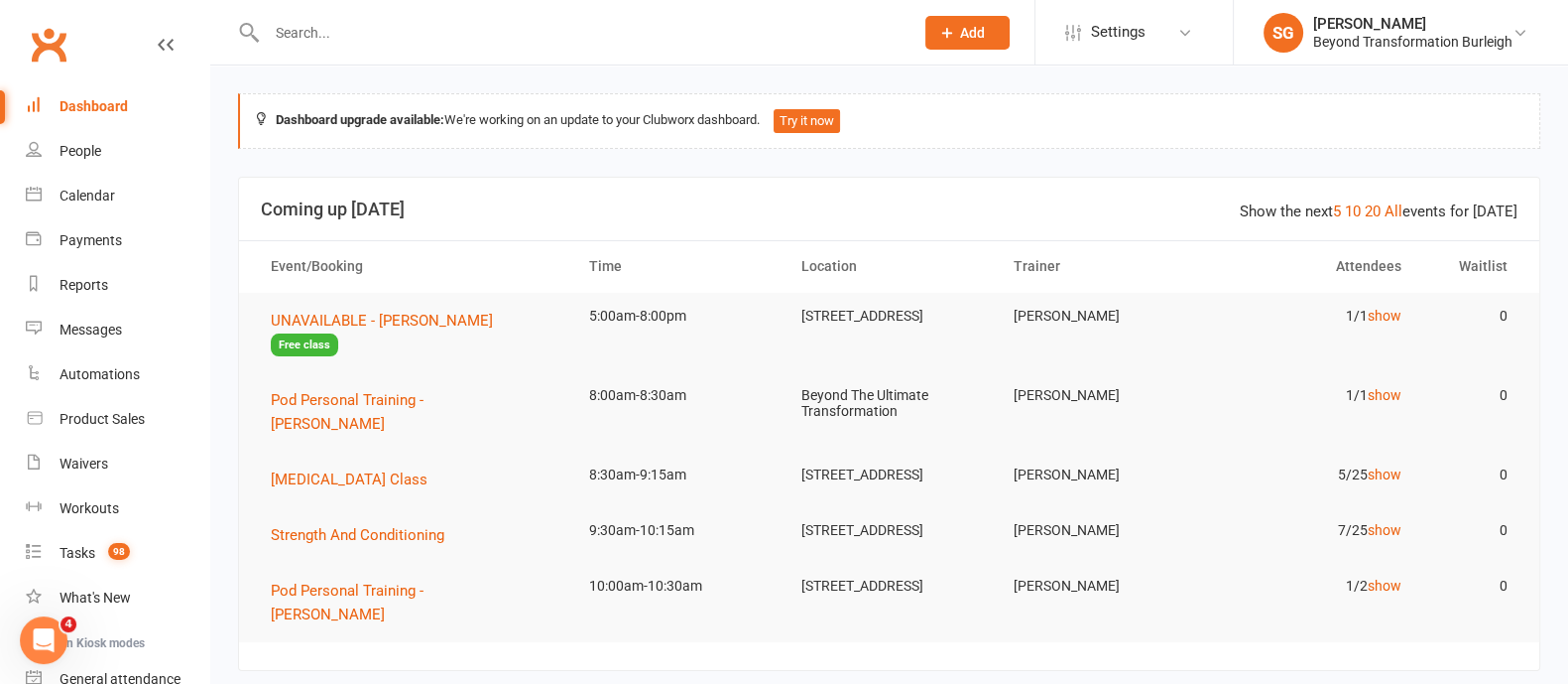
click at [436, 25] on input "text" at bounding box center [580, 33] width 639 height 28
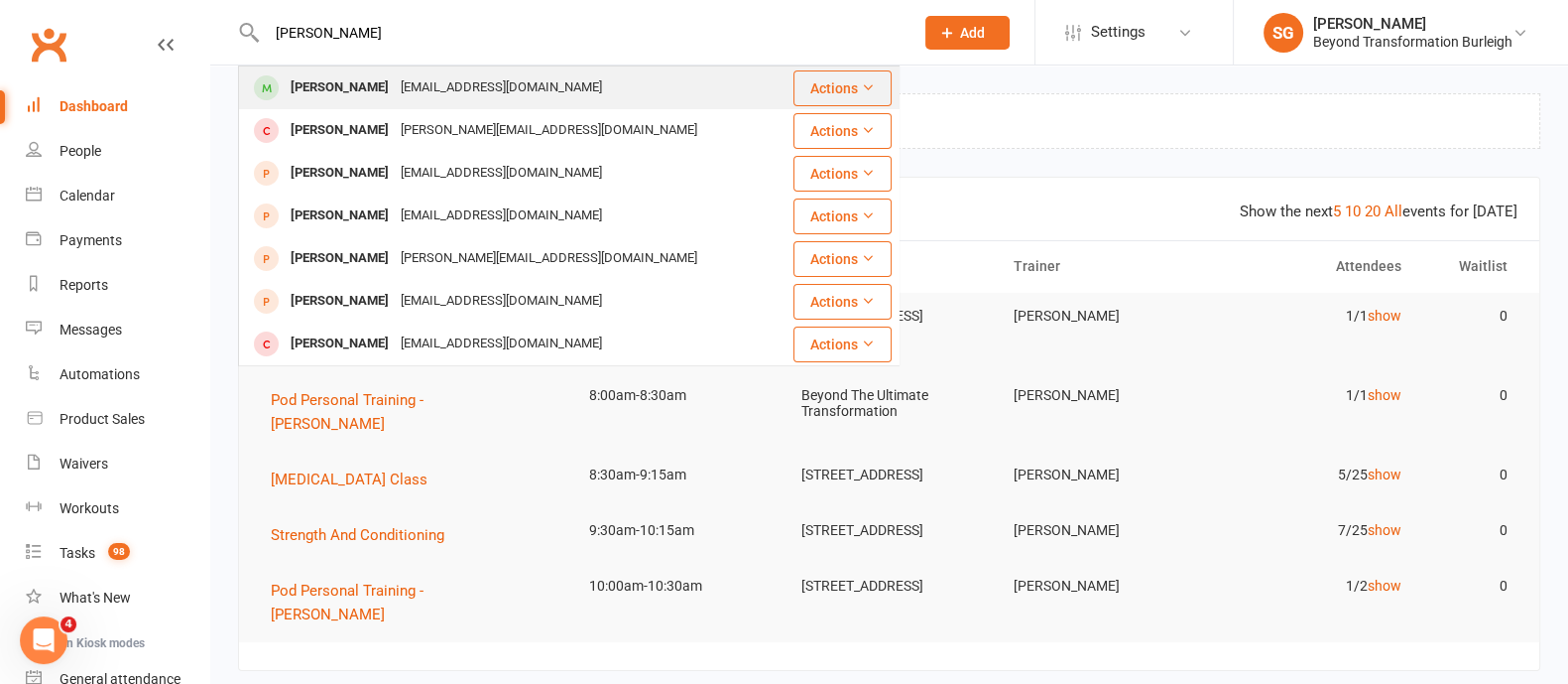
type input "[PERSON_NAME]"
click at [441, 98] on div "[EMAIL_ADDRESS][DOMAIN_NAME]" at bounding box center [501, 87] width 214 height 29
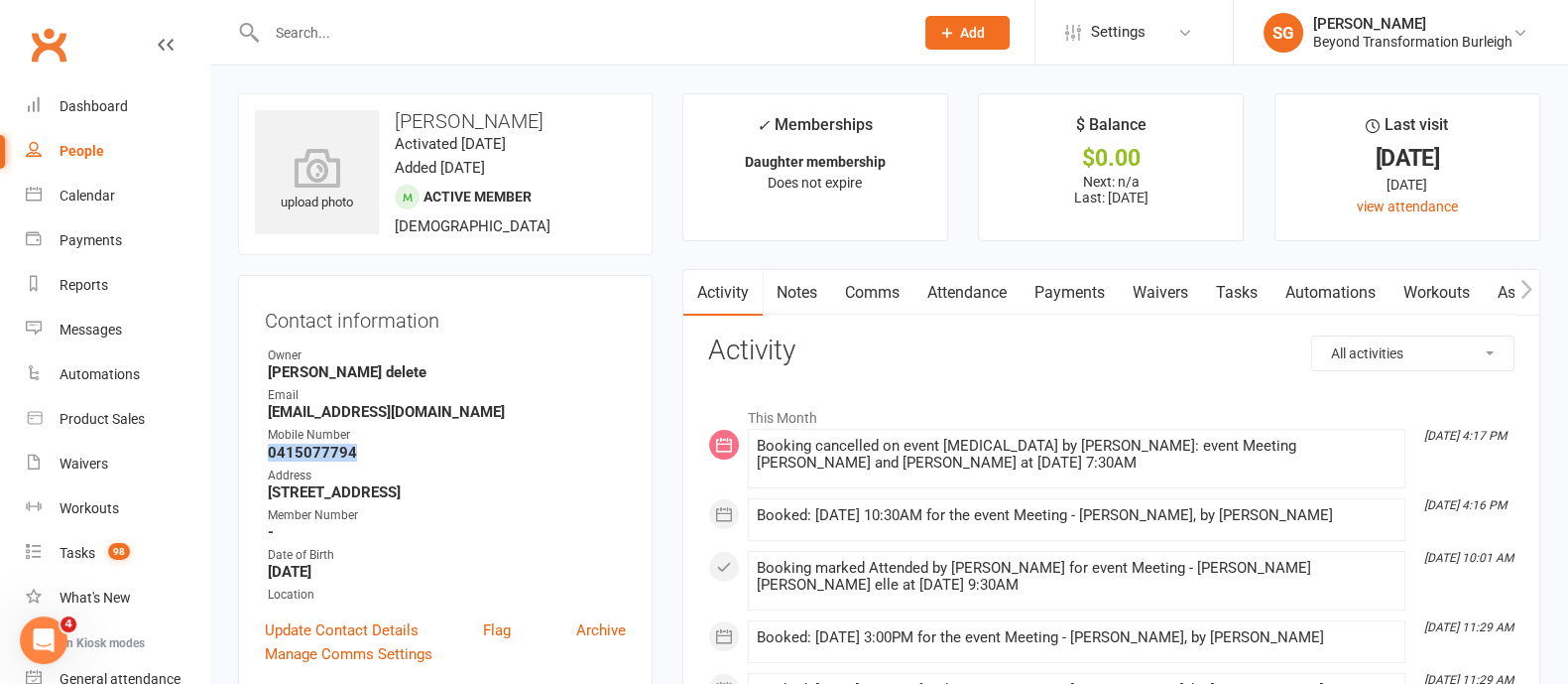
drag, startPoint x: 379, startPoint y: 448, endPoint x: 255, endPoint y: 453, distance: 124.1
click at [255, 453] on div "Contact information Owner [PERSON_NAME] delete Email [EMAIL_ADDRESS][DOMAIN_NAM…" at bounding box center [445, 484] width 414 height 418
copy strong "0415077794"
click at [67, 183] on link "Calendar" at bounding box center [117, 196] width 184 height 45
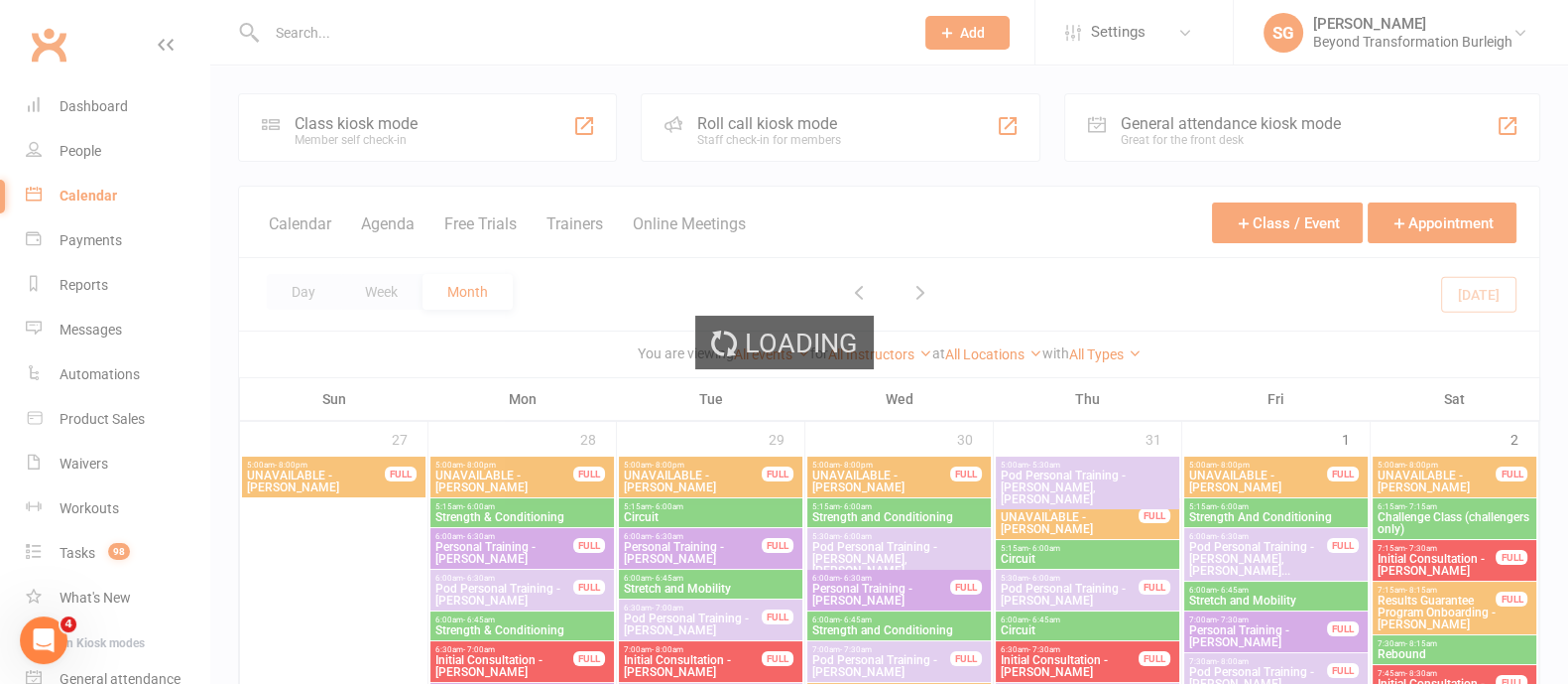
click at [376, 294] on div "Loading" at bounding box center [784, 342] width 1568 height 684
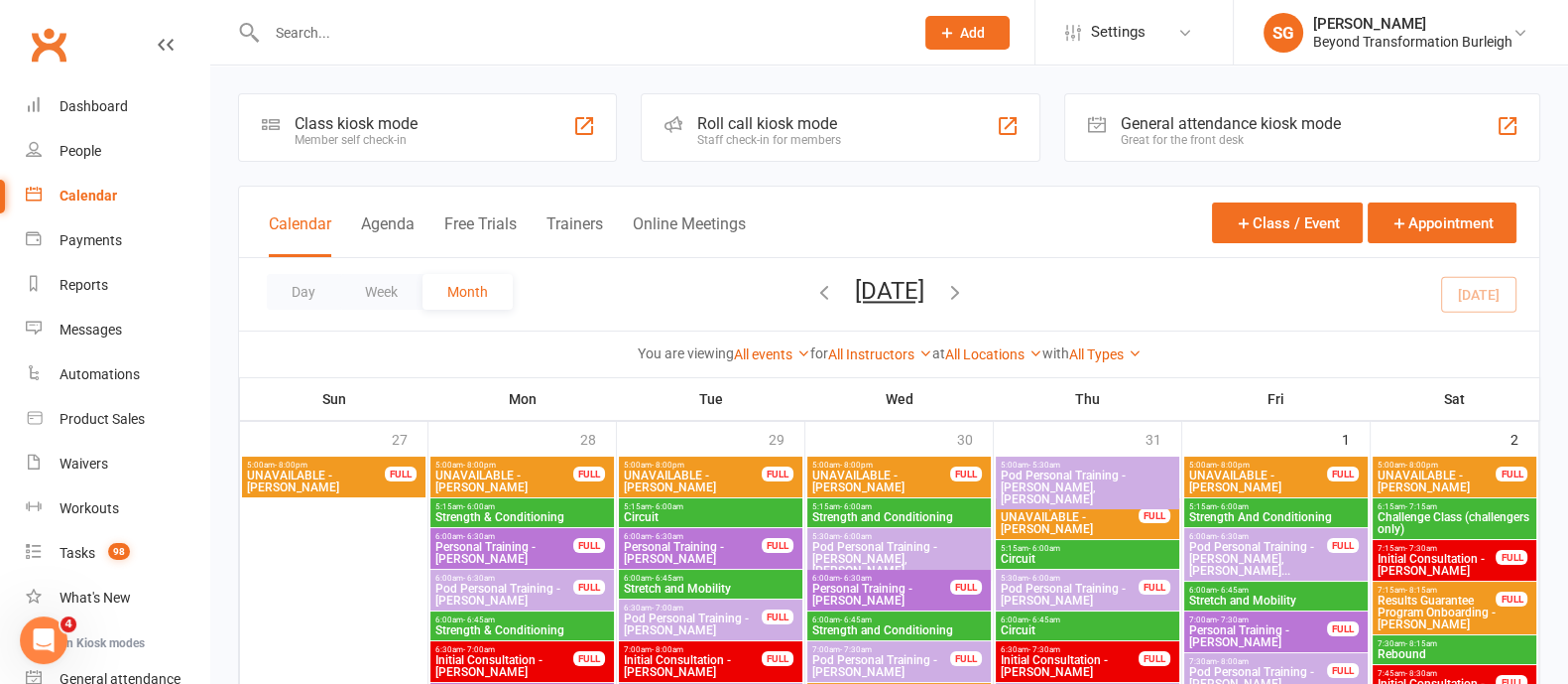
click at [376, 294] on button "Week" at bounding box center [381, 292] width 82 height 36
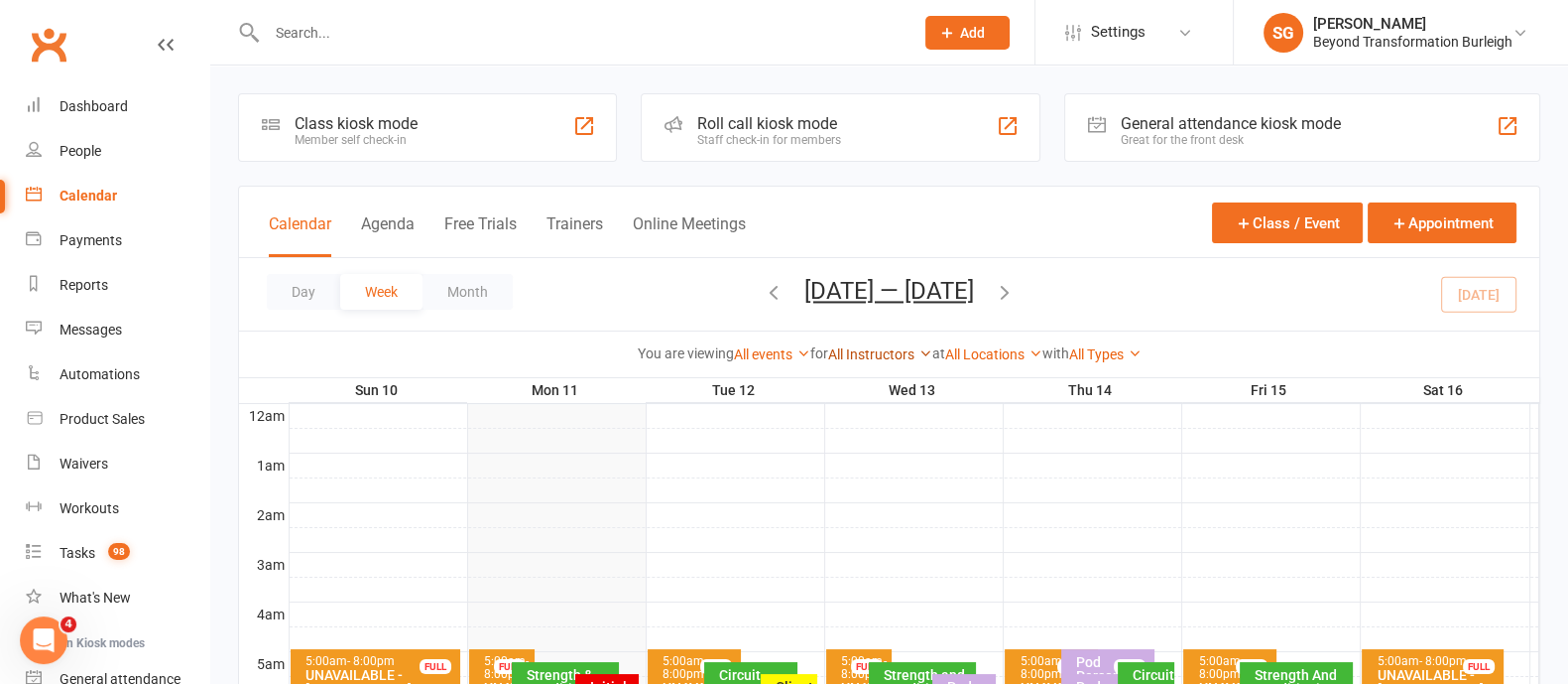
click at [897, 357] on link "All Instructors" at bounding box center [880, 354] width 104 height 16
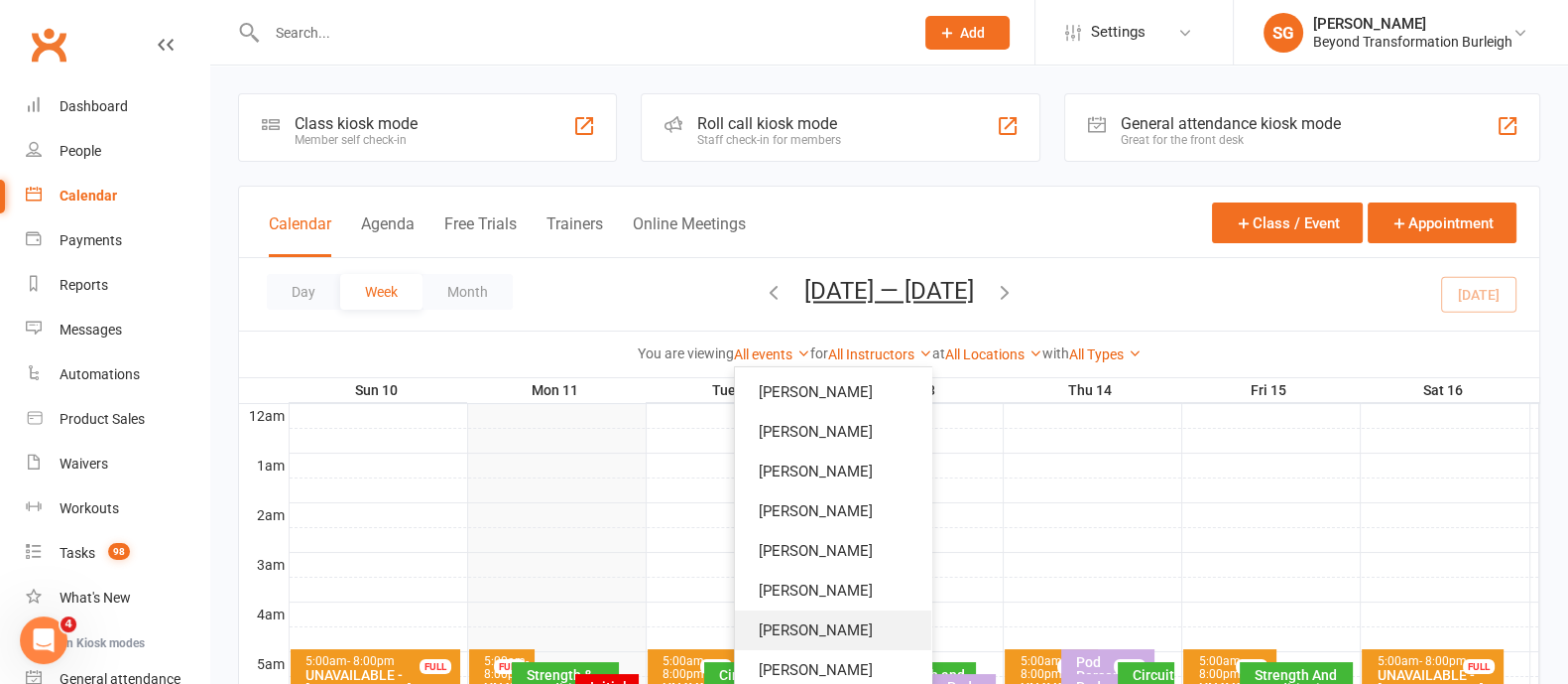
click at [790, 620] on link "[PERSON_NAME]" at bounding box center [834, 630] width 197 height 40
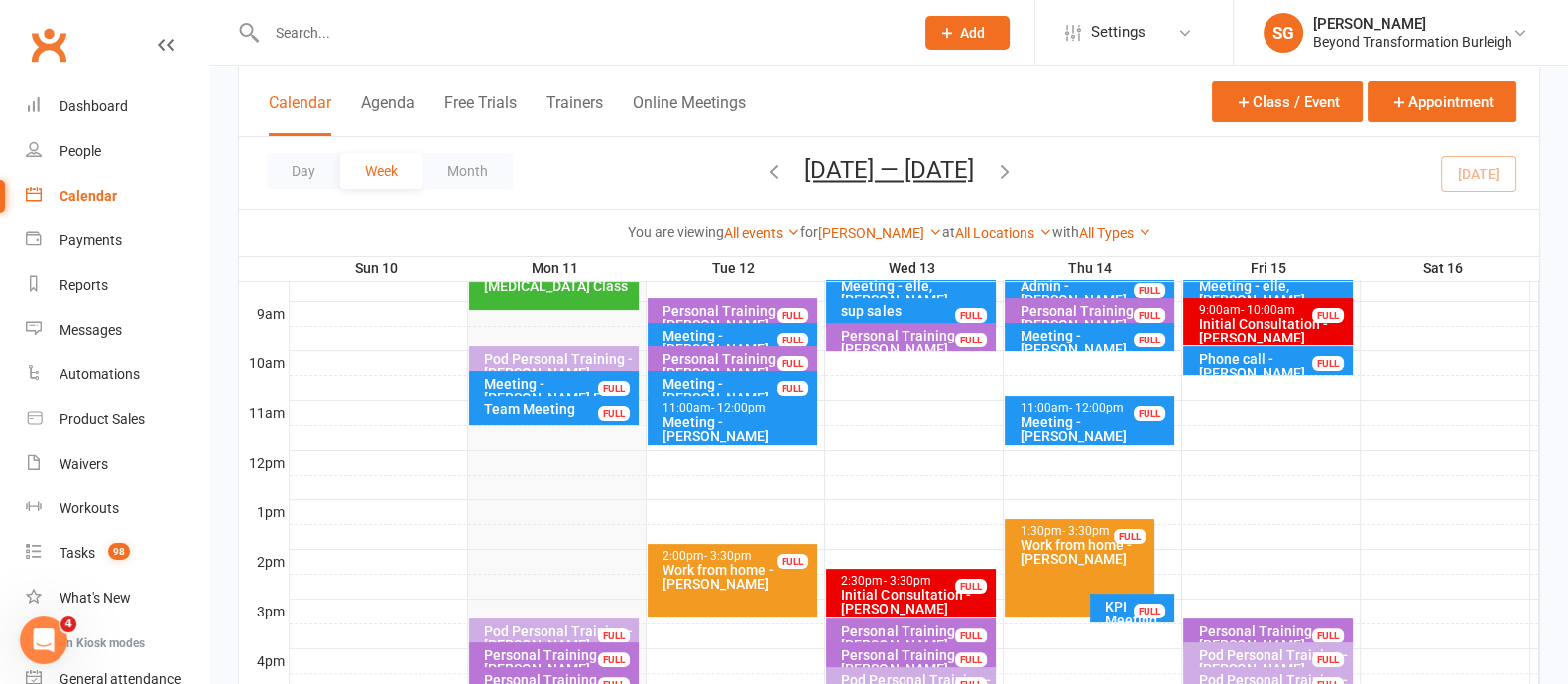
scroll to position [372, 0]
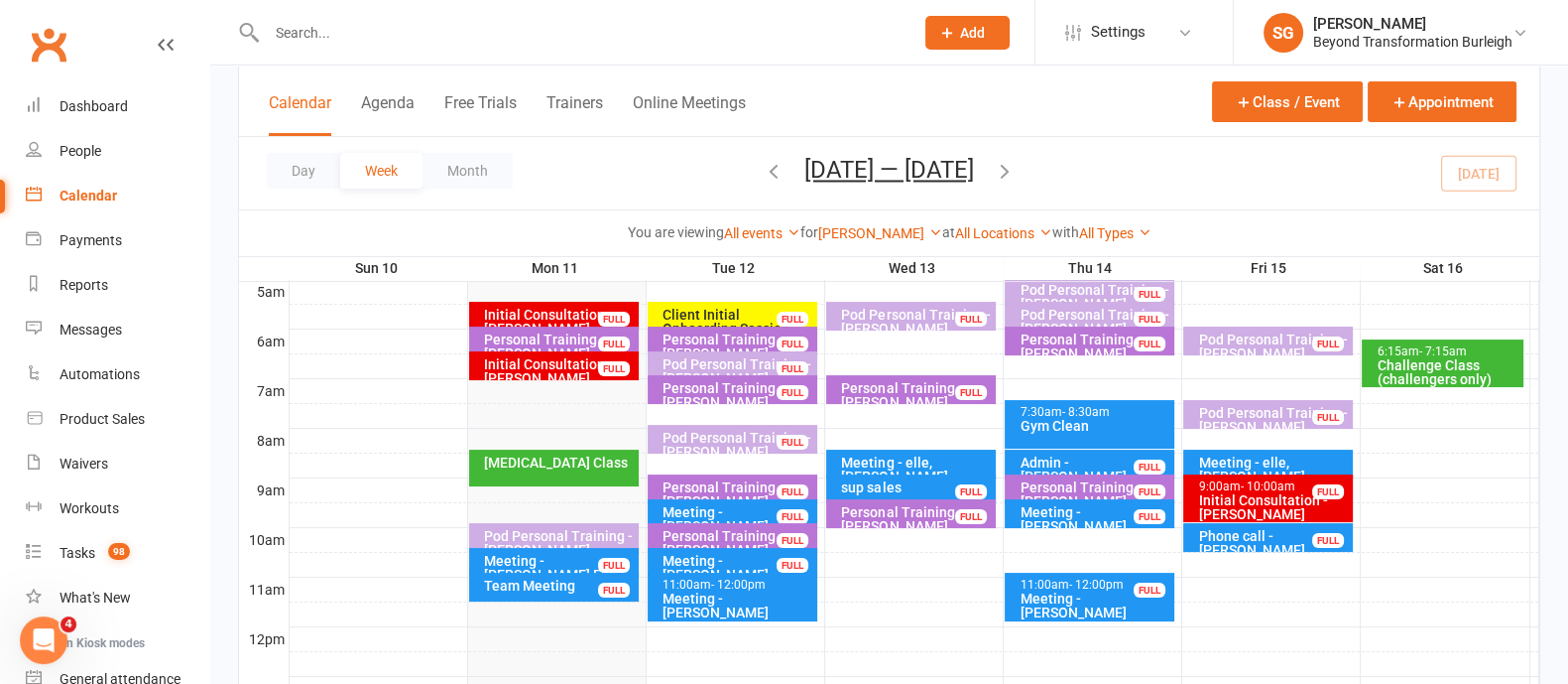
click at [1305, 503] on div "Initial Consultation - [PERSON_NAME]" at bounding box center [1273, 507] width 152 height 28
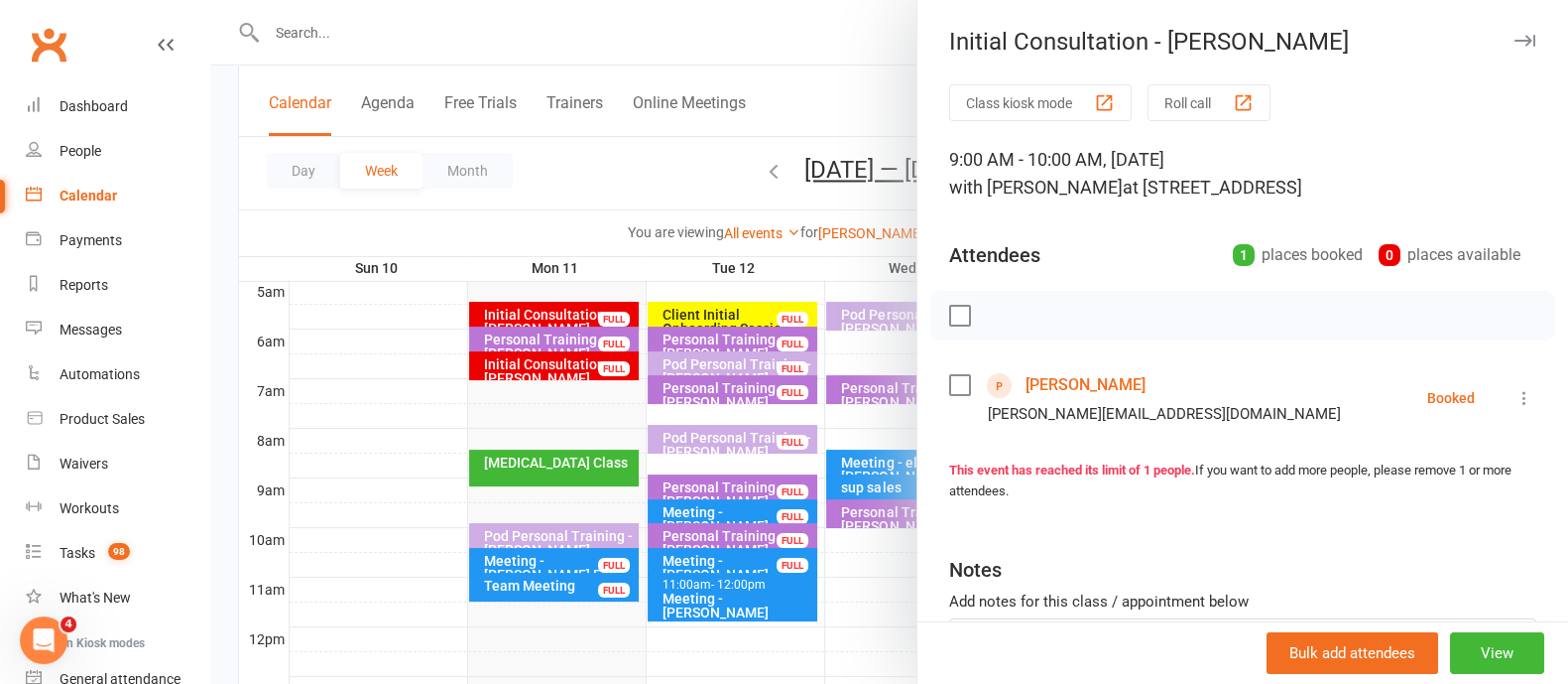
click at [1514, 46] on icon "button" at bounding box center [1524, 41] width 21 height 12
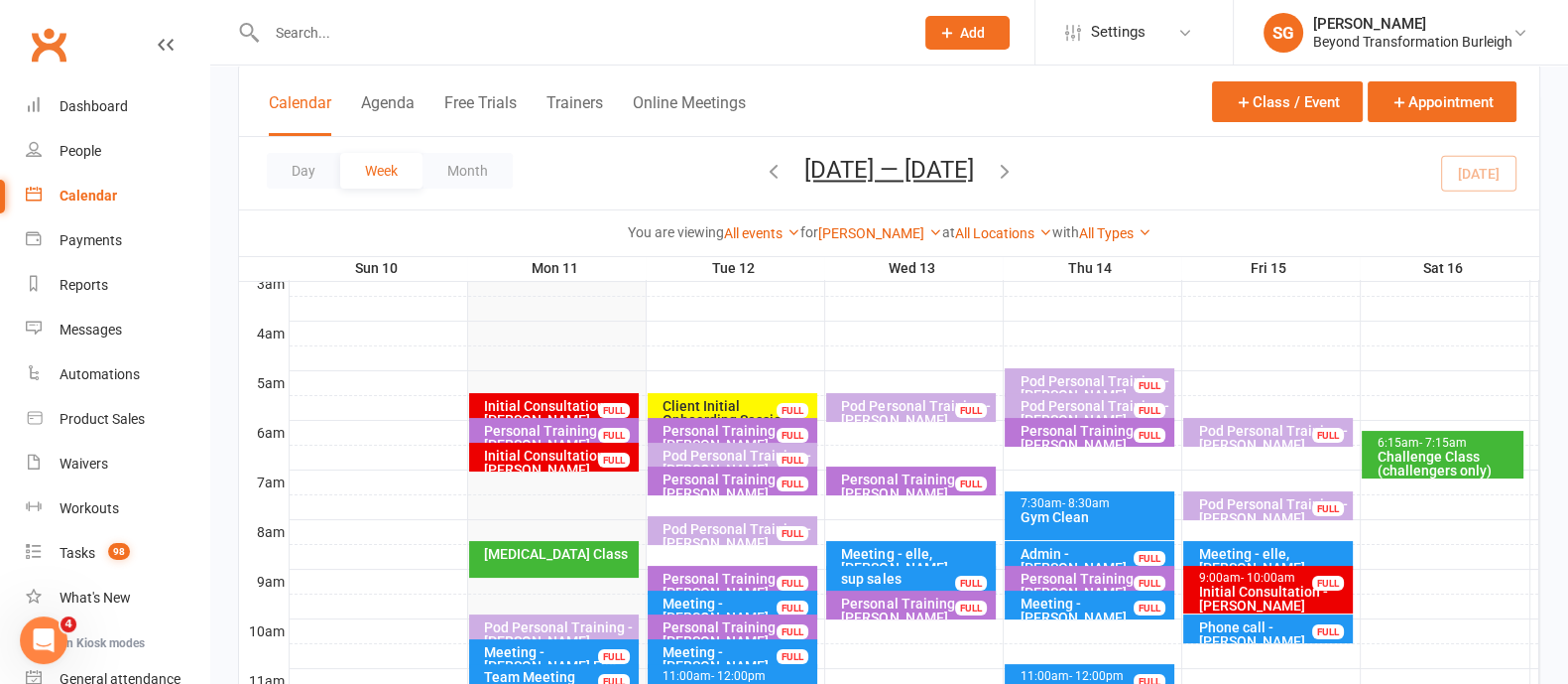
scroll to position [248, 0]
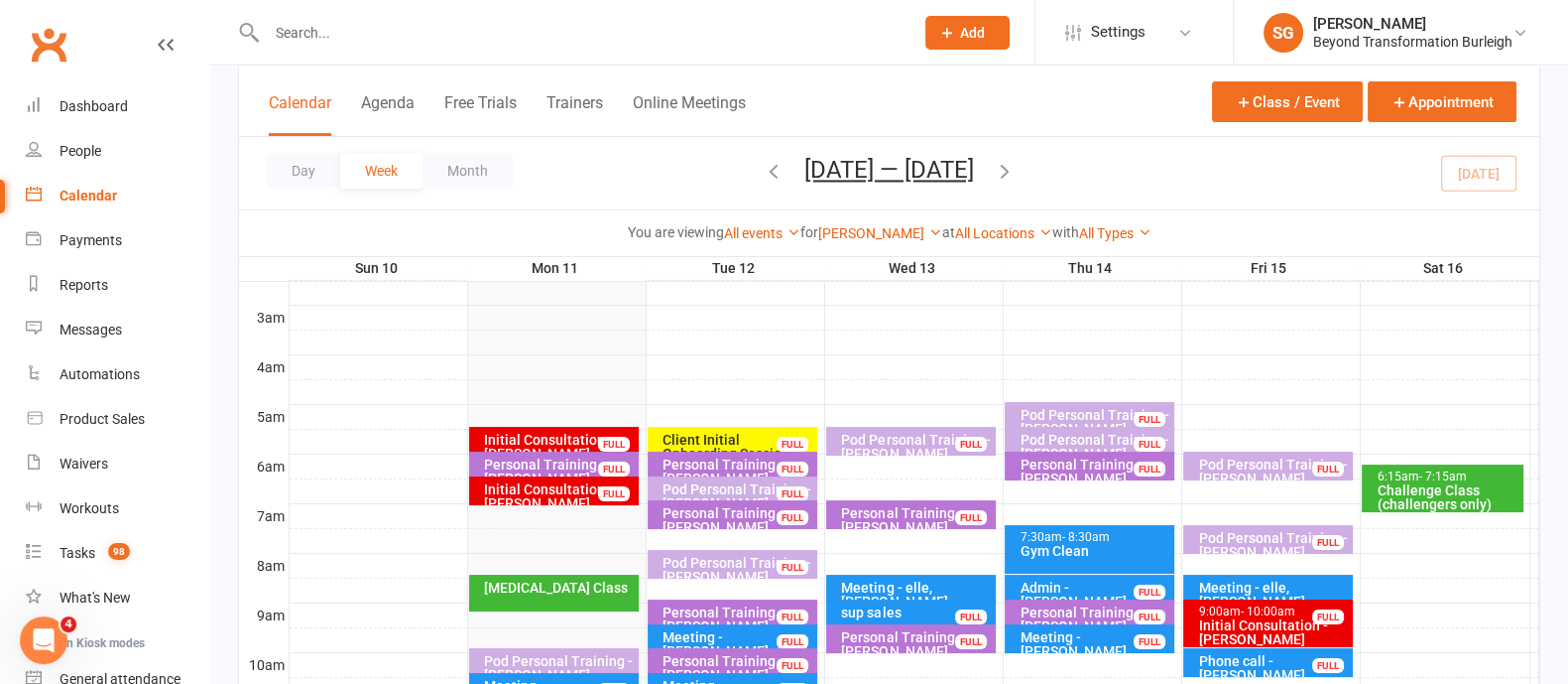
click at [696, 432] on div "Client Initial Onboarding Session. - [PERSON_NAME]..." at bounding box center [737, 453] width 152 height 42
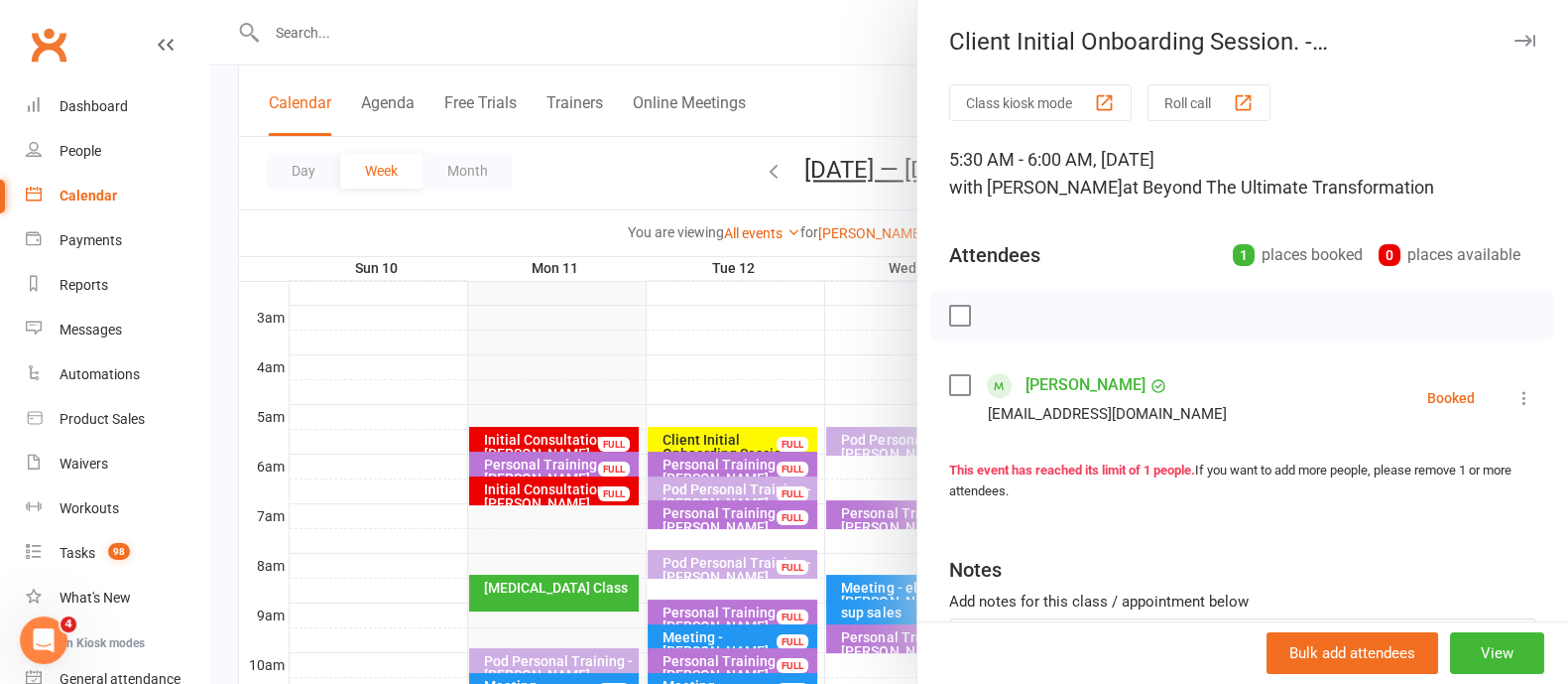
click at [1085, 374] on link "[PERSON_NAME]" at bounding box center [1085, 385] width 120 height 32
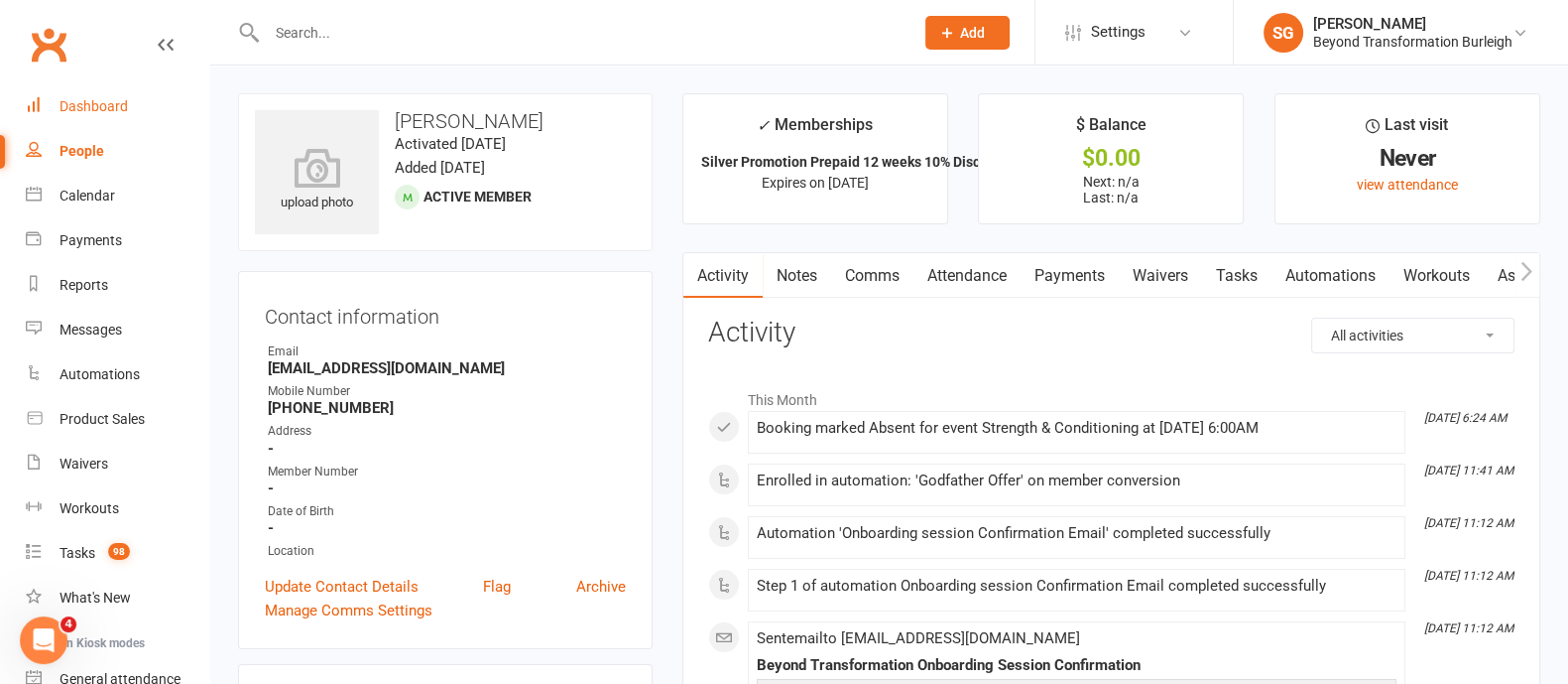
click at [62, 98] on div "Dashboard" at bounding box center [93, 106] width 69 height 16
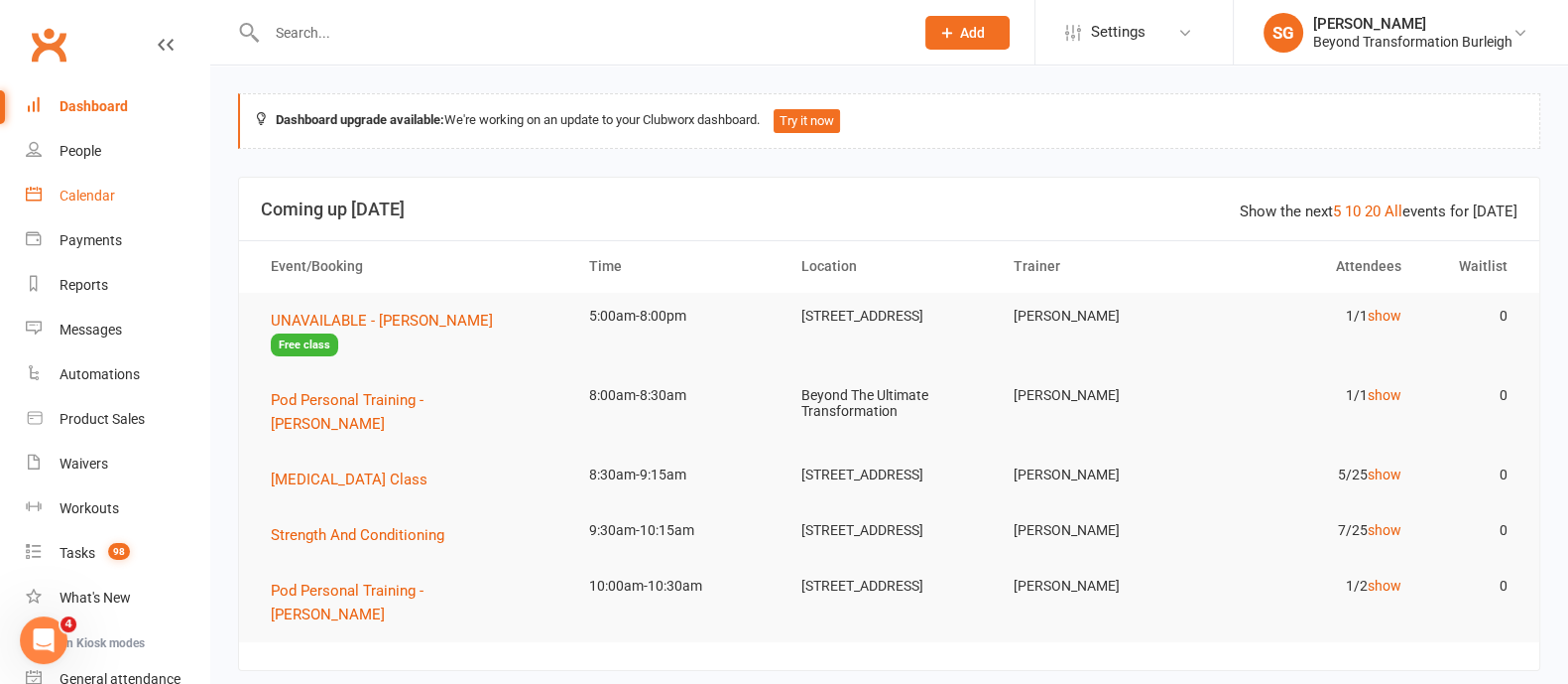
click at [72, 184] on link "Calendar" at bounding box center [117, 196] width 184 height 45
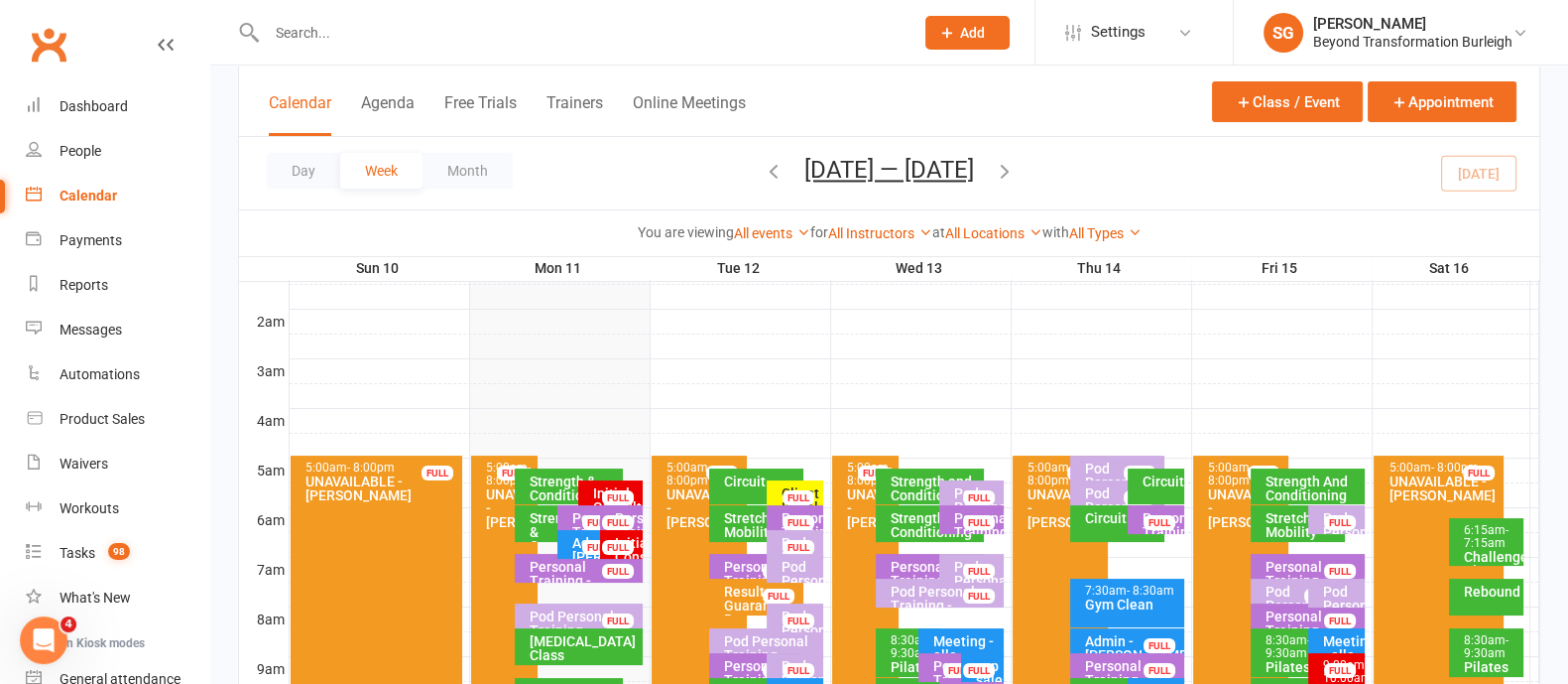
scroll to position [248, 0]
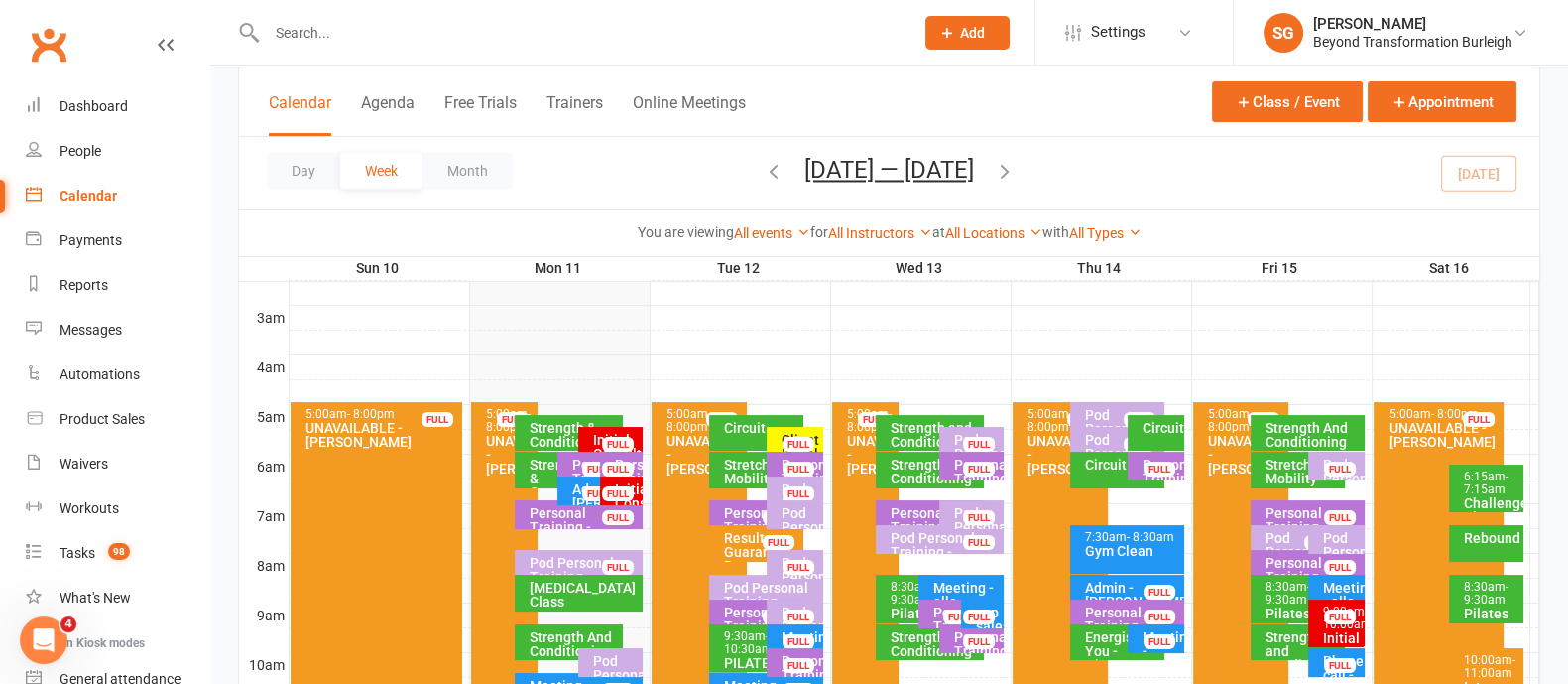
click at [635, 438] on div "Initial Consultation - [PERSON_NAME]" at bounding box center [615, 460] width 47 height 56
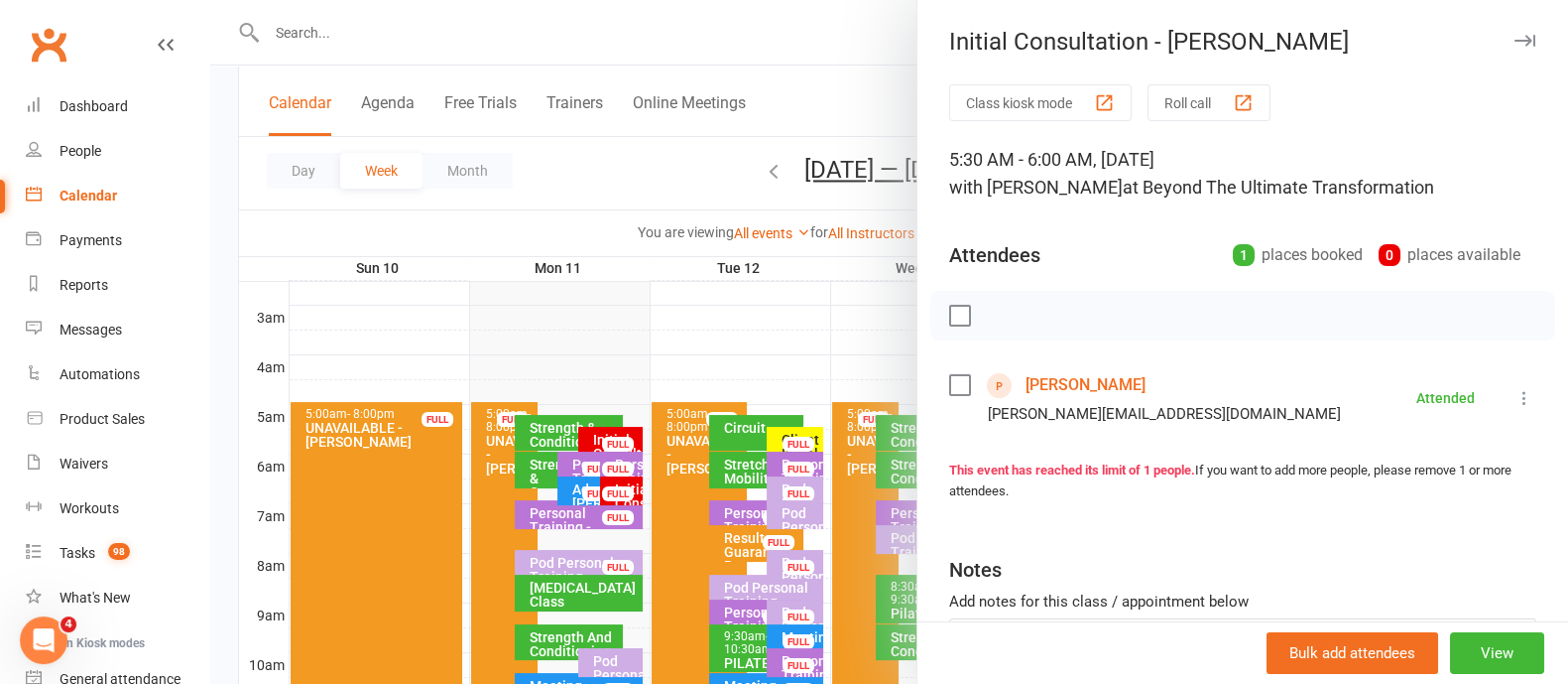
click at [1093, 384] on link "[PERSON_NAME]" at bounding box center [1085, 385] width 120 height 32
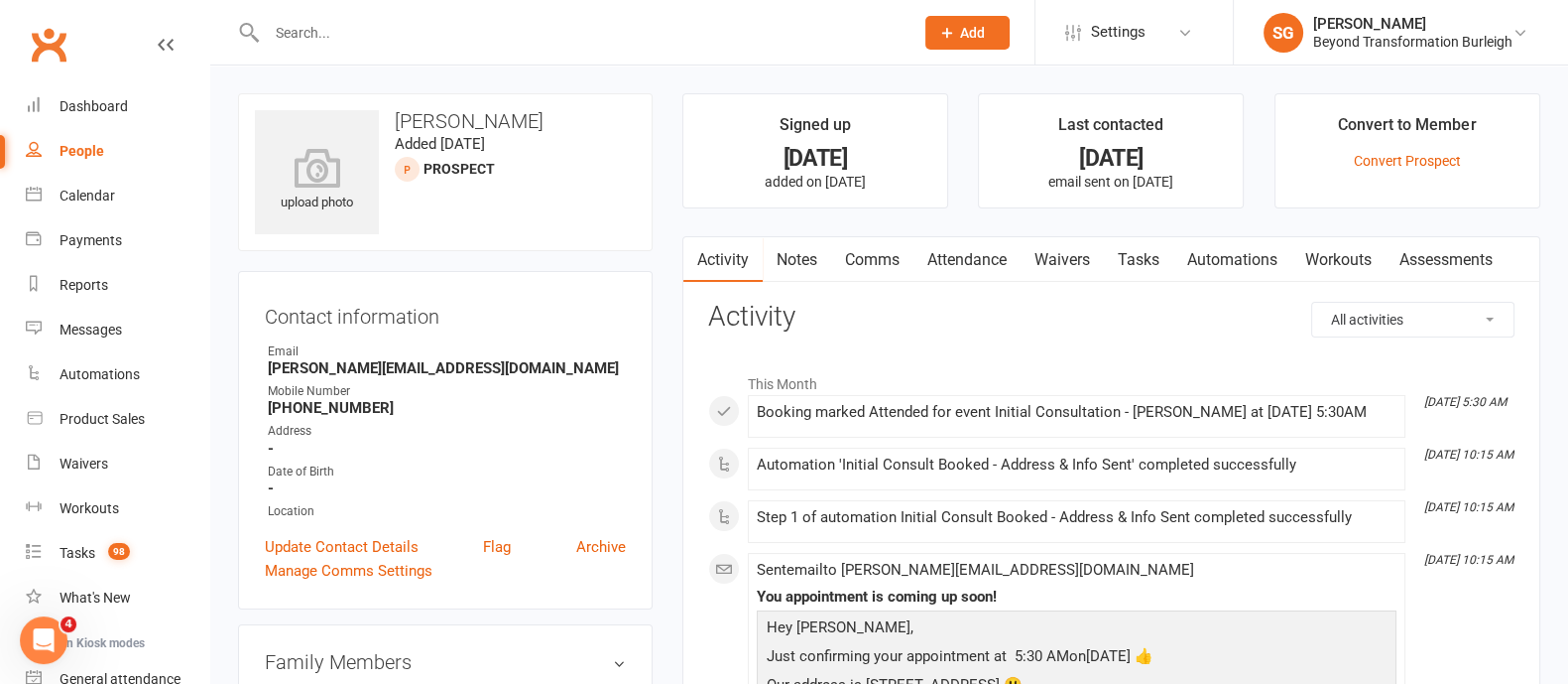
click at [803, 249] on link "Notes" at bounding box center [797, 260] width 69 height 46
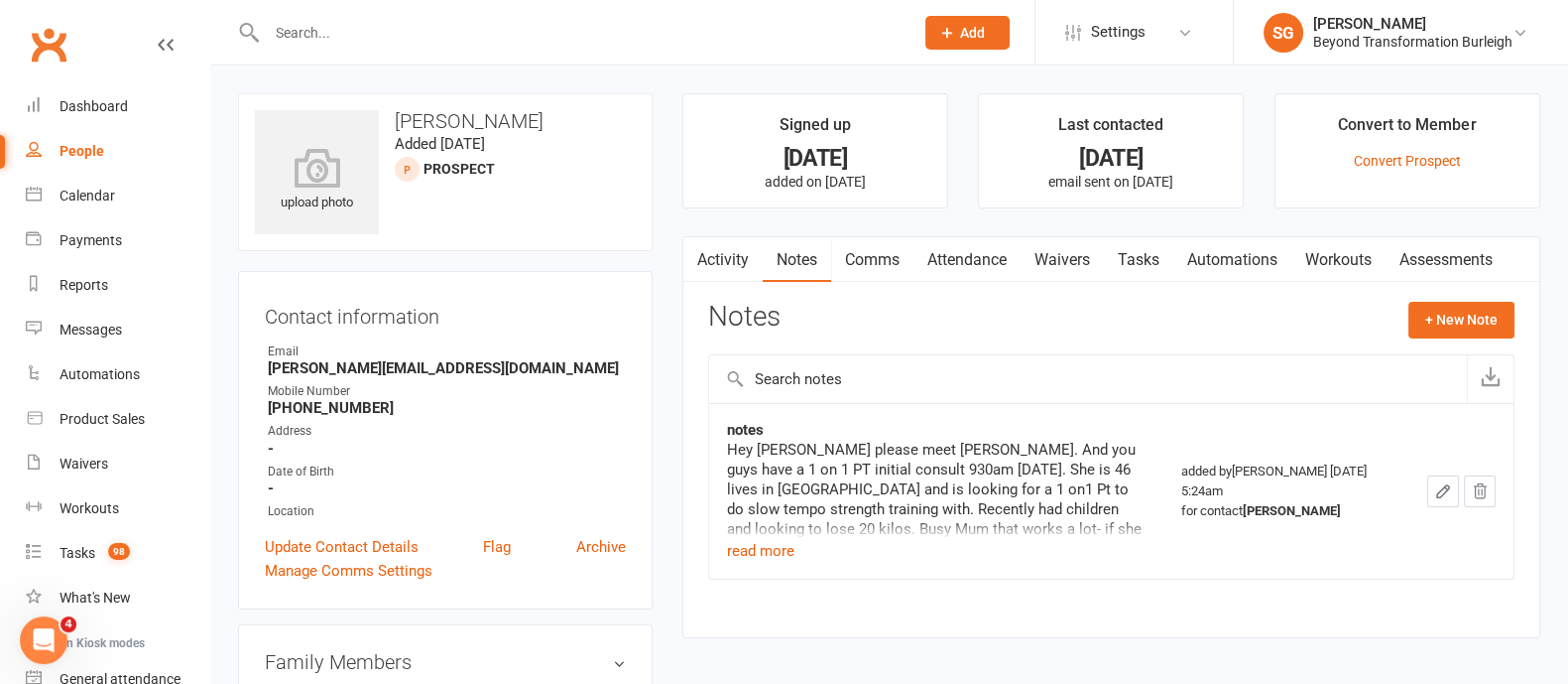
click at [869, 254] on link "Comms" at bounding box center [872, 260] width 82 height 46
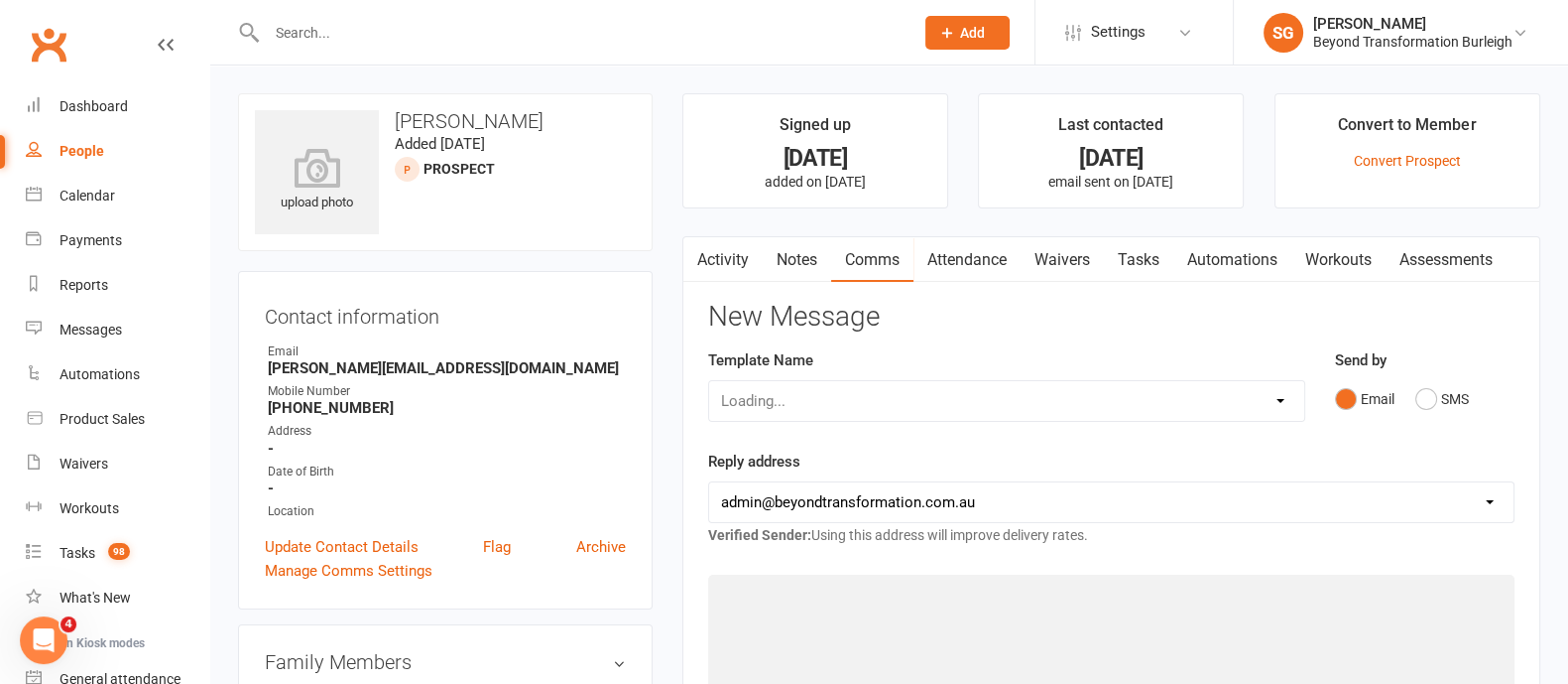
click at [987, 256] on link "Attendance" at bounding box center [967, 260] width 107 height 46
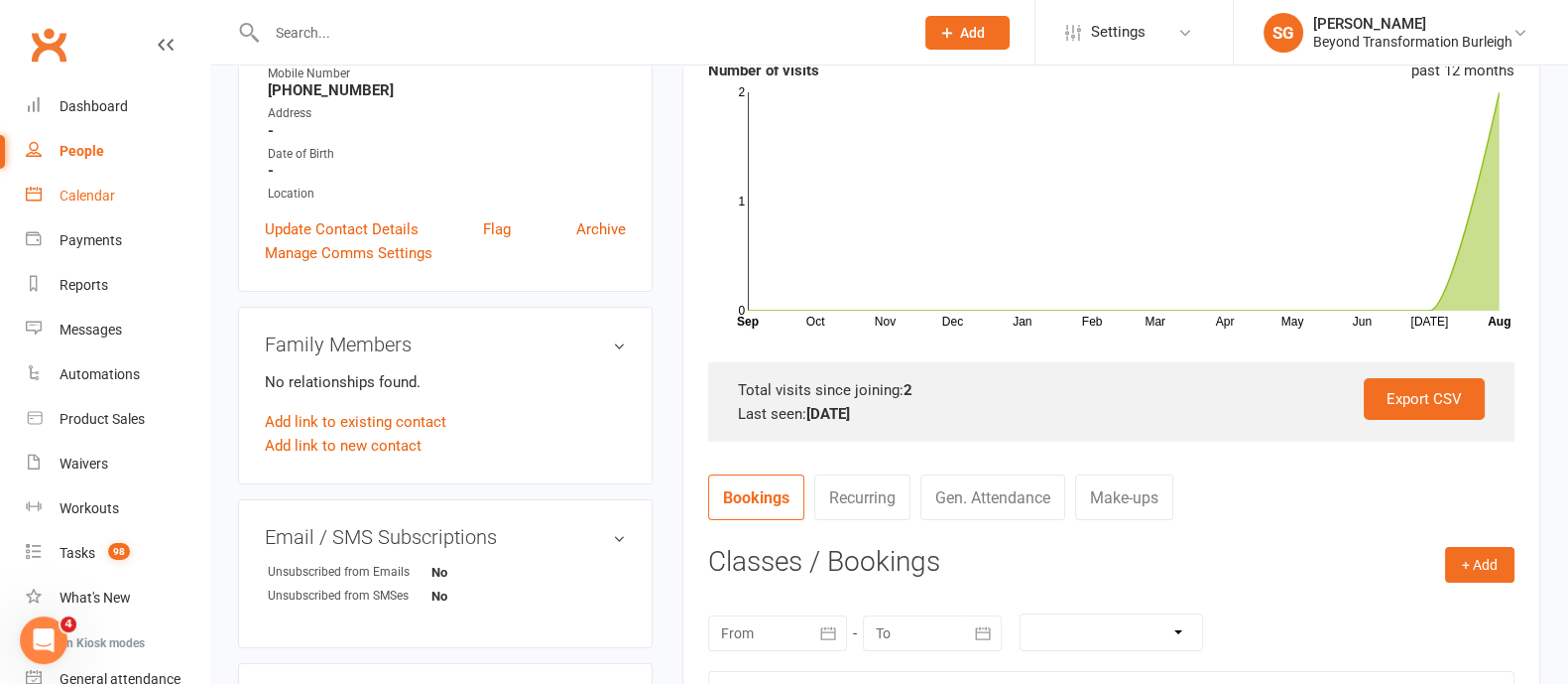
scroll to position [123, 0]
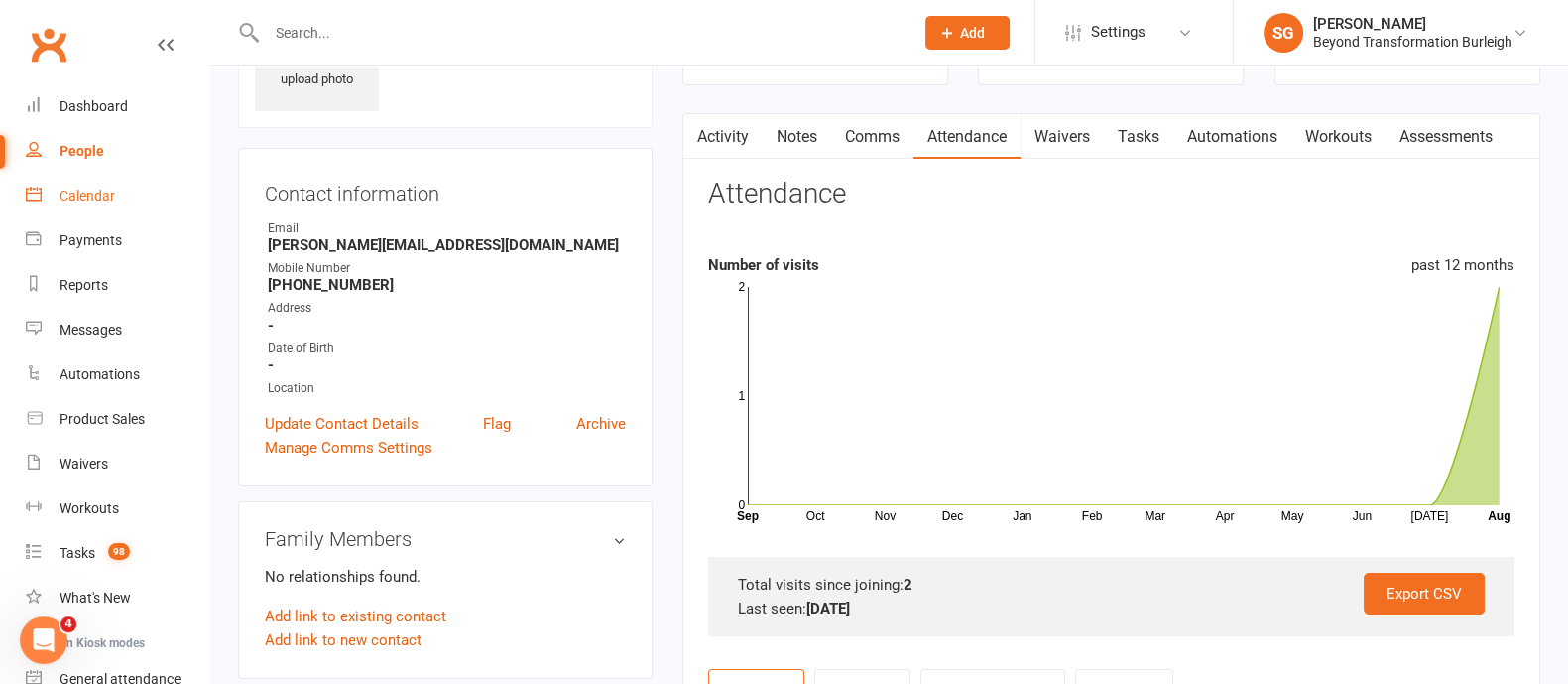
click at [103, 176] on link "Calendar" at bounding box center [117, 196] width 184 height 45
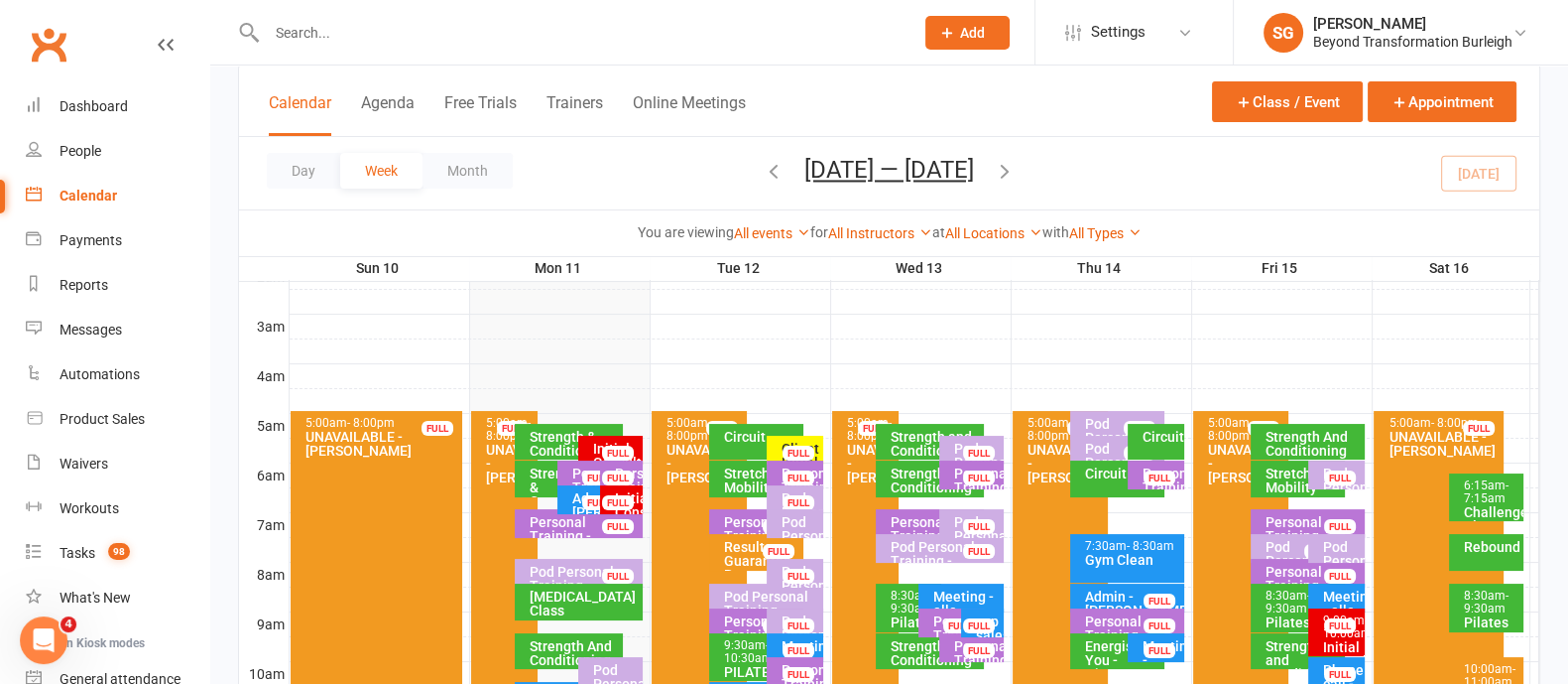
scroll to position [372, 0]
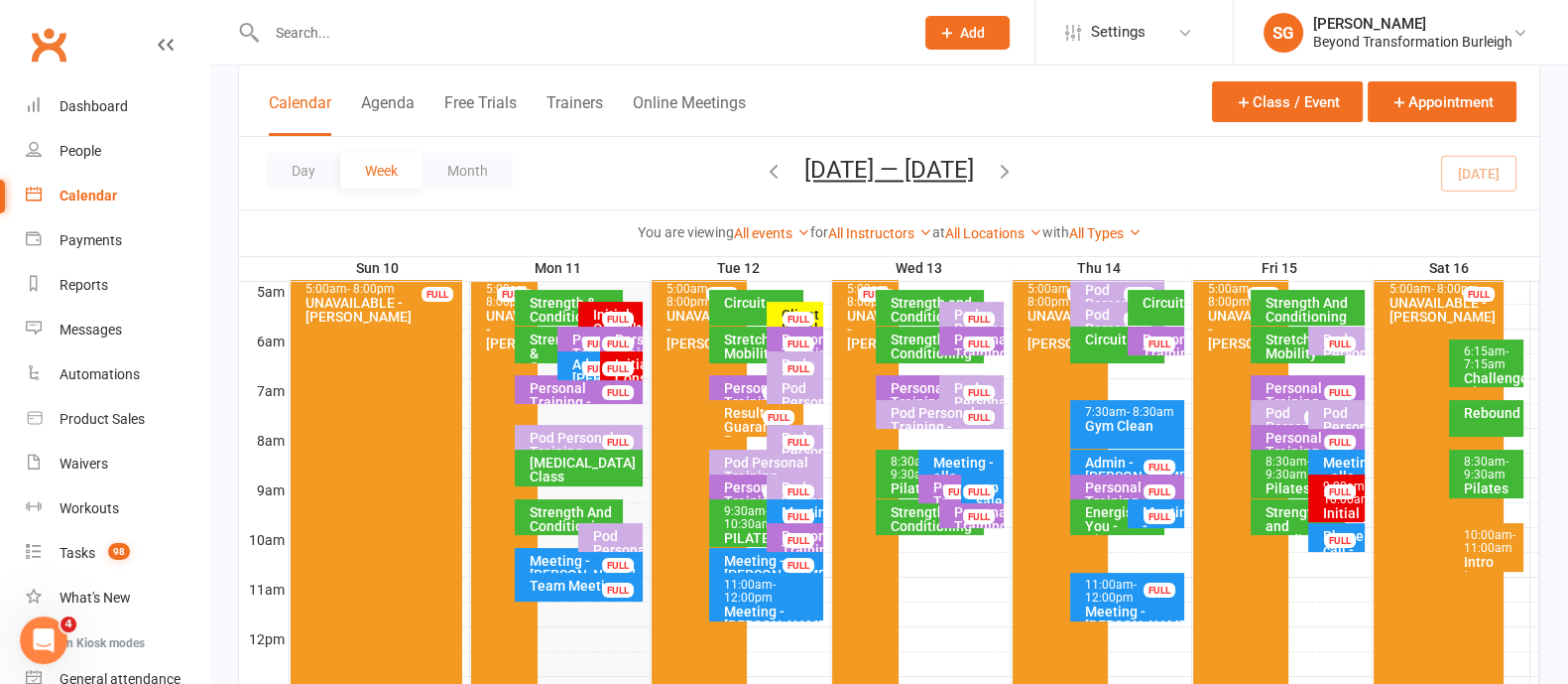
click at [774, 305] on div "Client Initial Onboarding Session. - [PERSON_NAME]... FULL" at bounding box center [796, 315] width 58 height 29
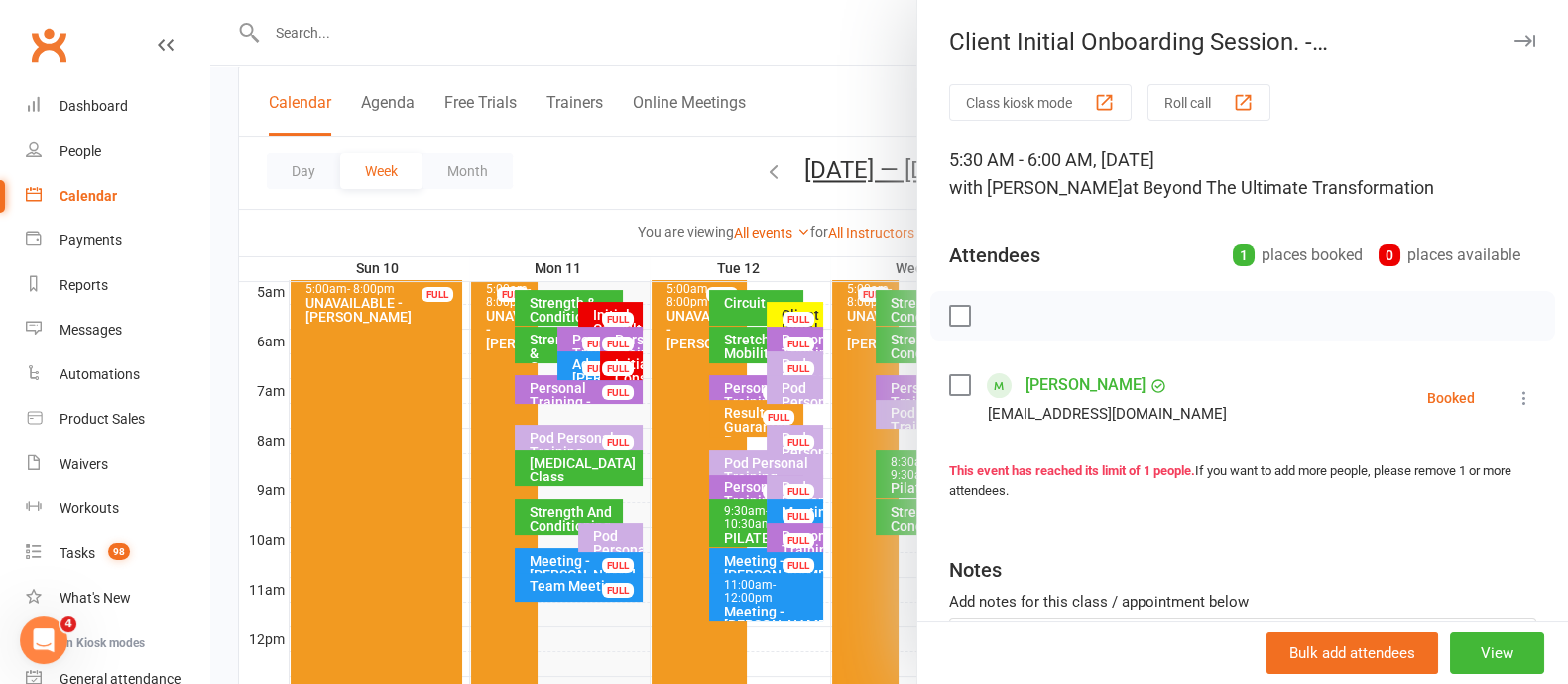
click at [1512, 32] on button "button" at bounding box center [1524, 41] width 24 height 24
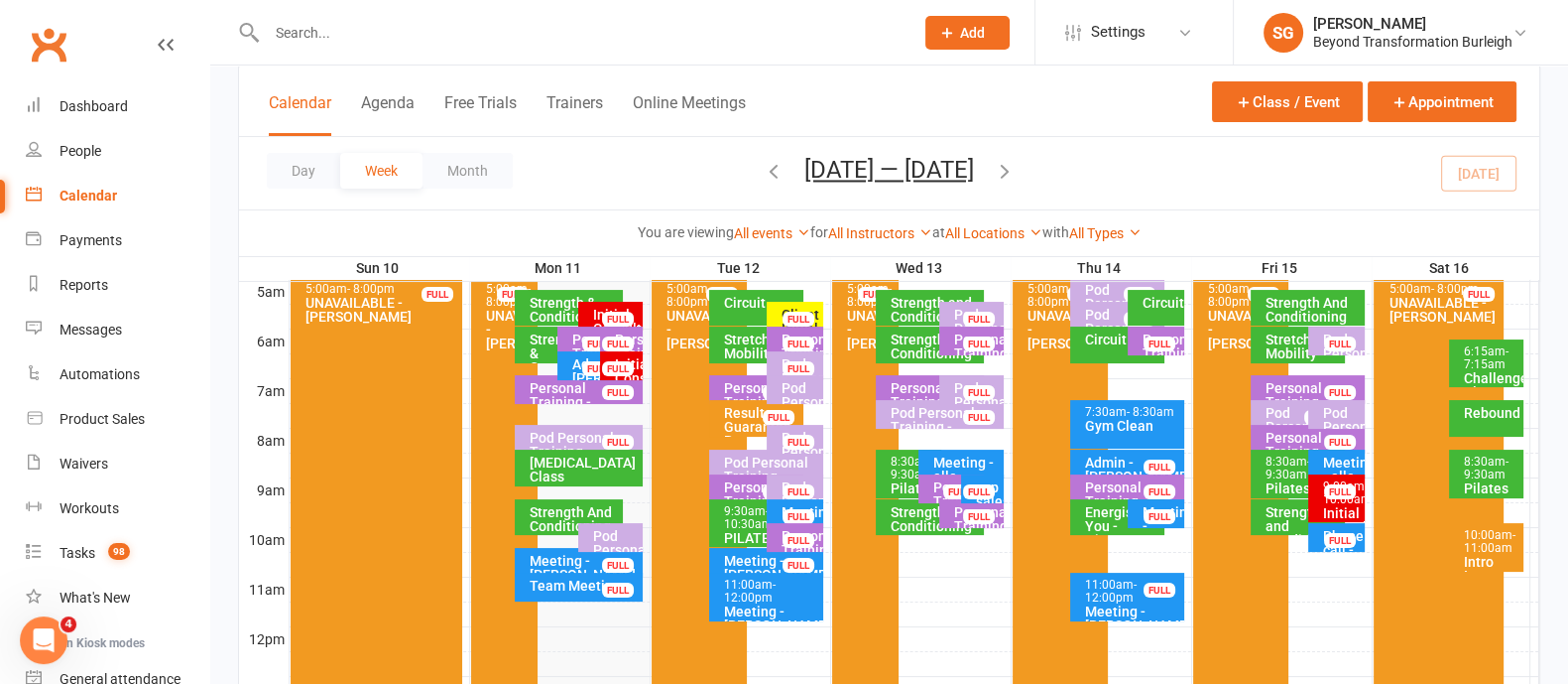
click at [747, 340] on div "Stretch and Mobility" at bounding box center [761, 346] width 77 height 28
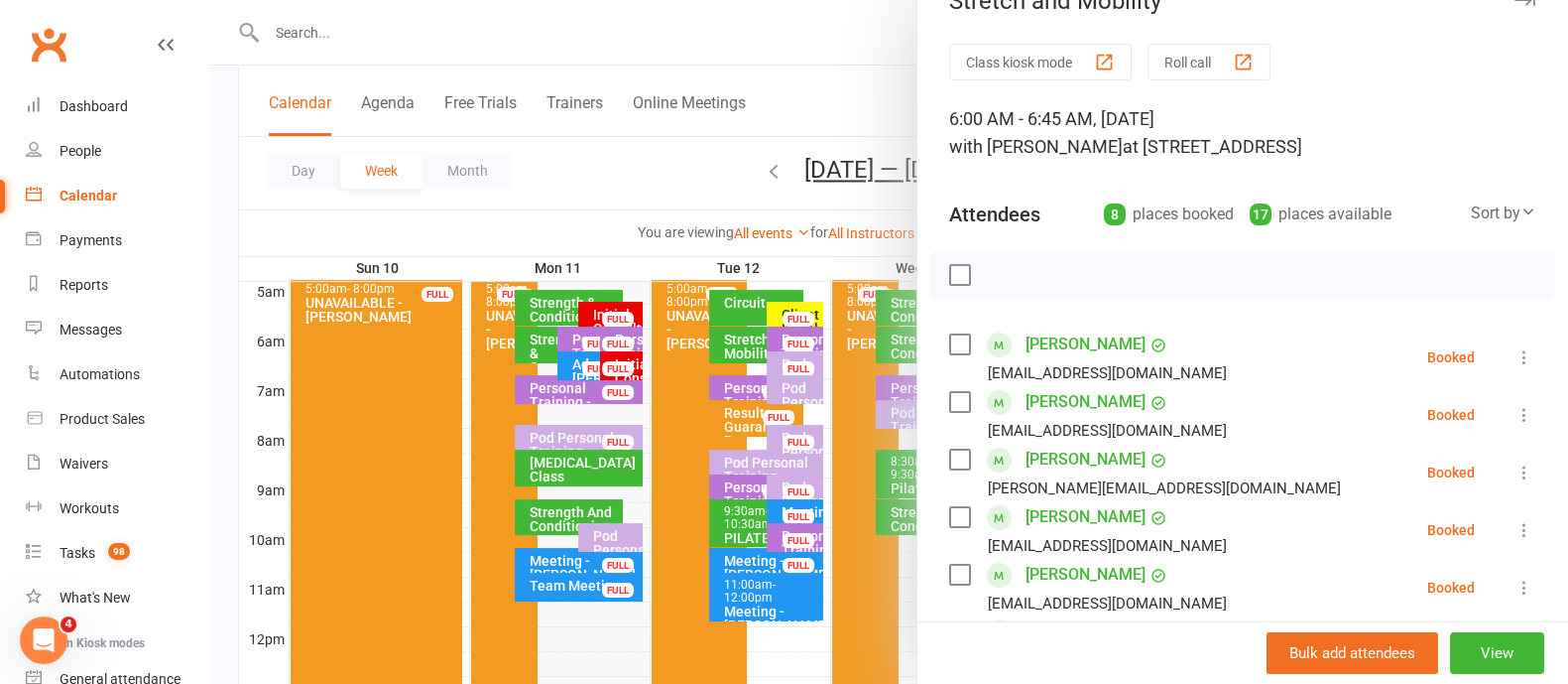
scroll to position [0, 0]
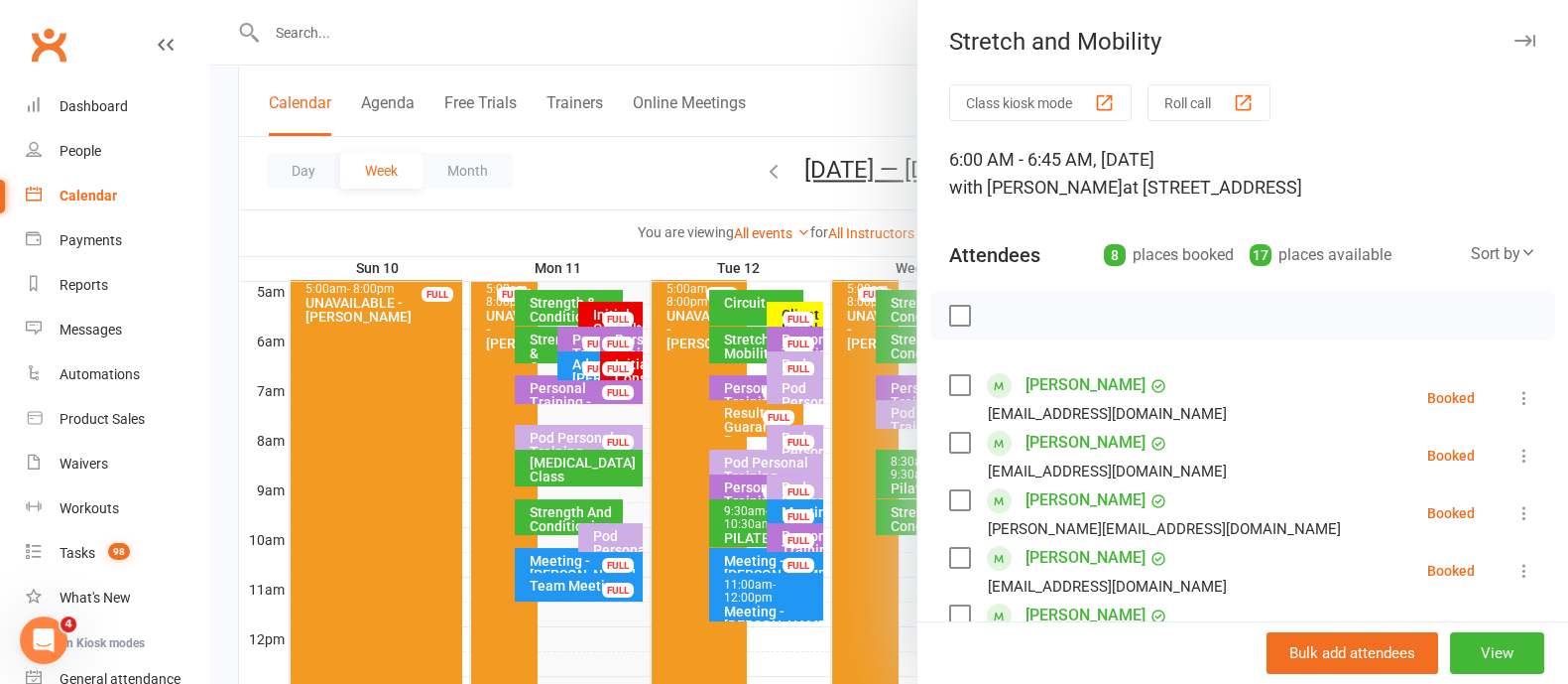
click at [1514, 42] on icon "button" at bounding box center [1524, 41] width 21 height 12
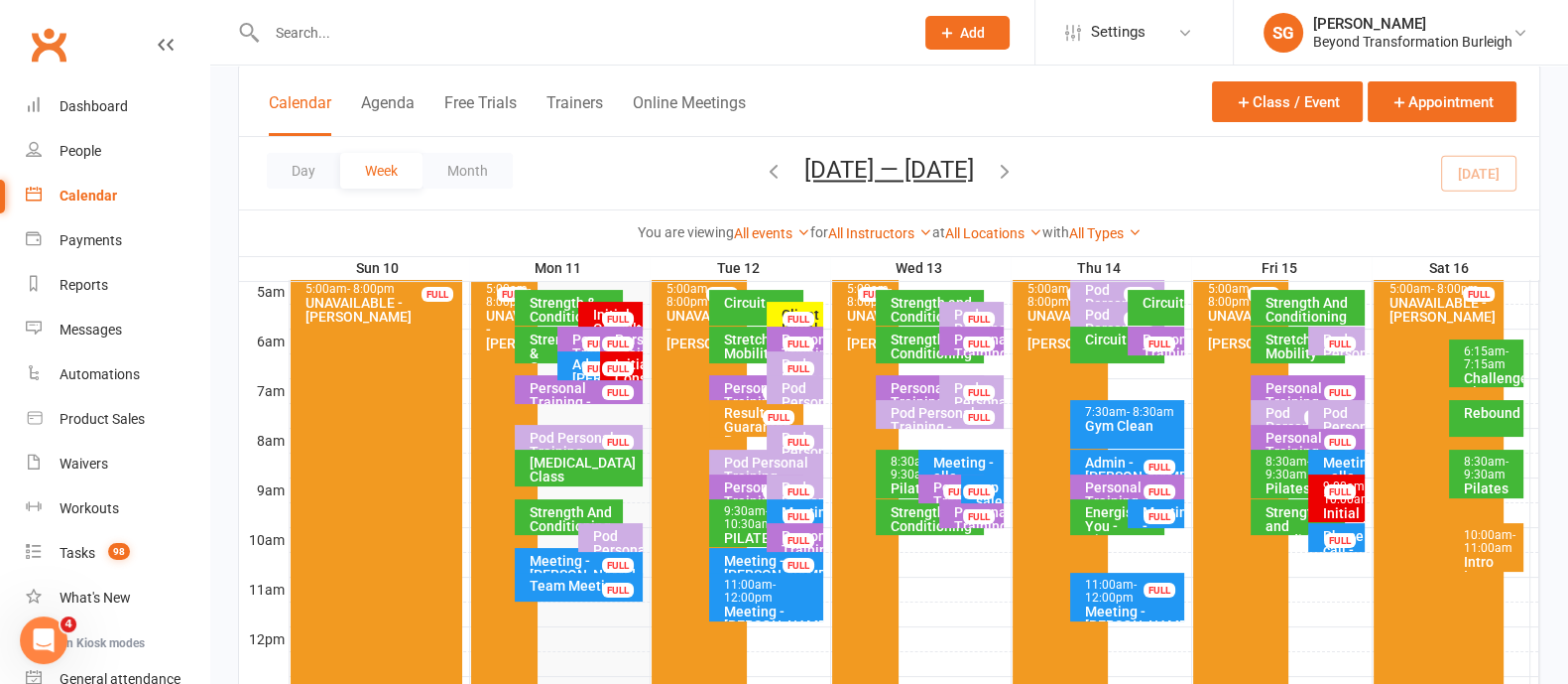
click at [541, 343] on div "Strength & Conditioning" at bounding box center [552, 353] width 48 height 42
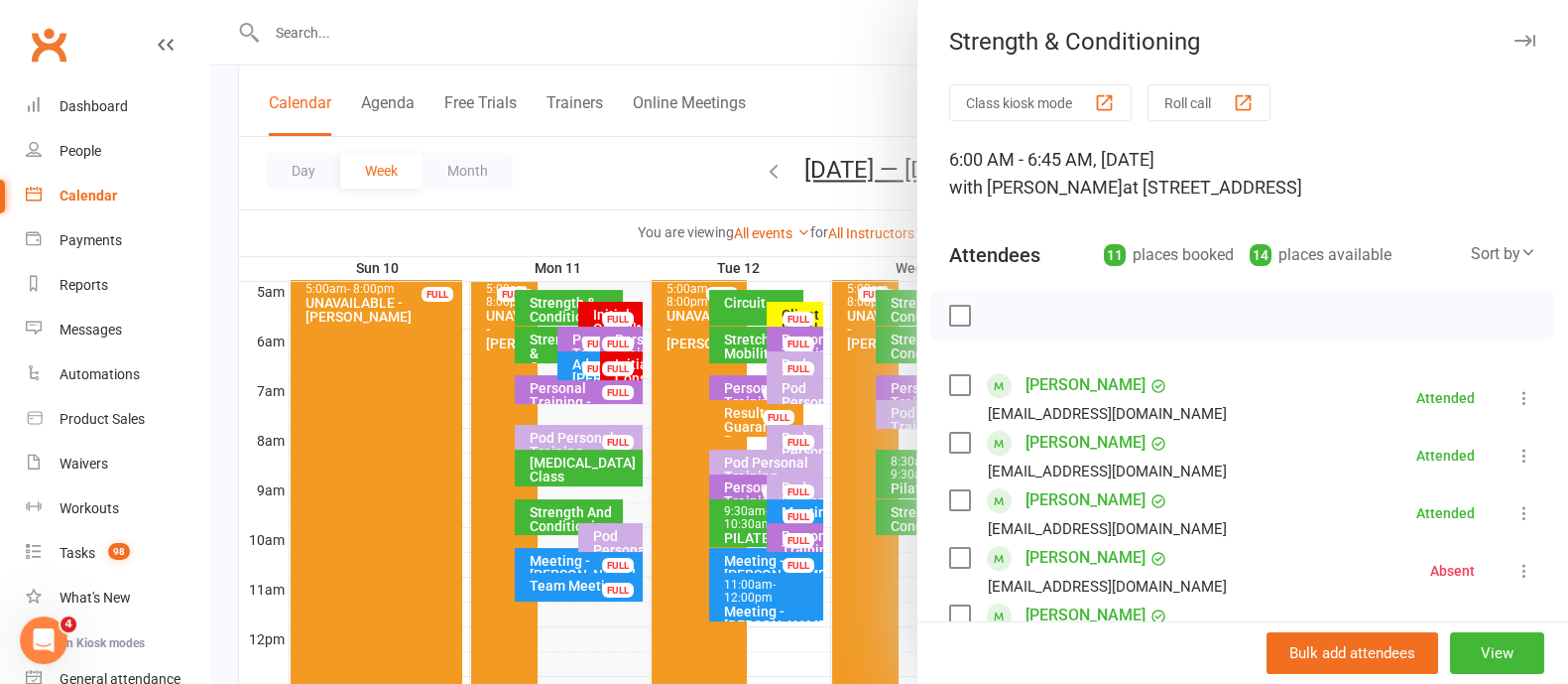
click at [1514, 41] on icon "button" at bounding box center [1524, 41] width 21 height 12
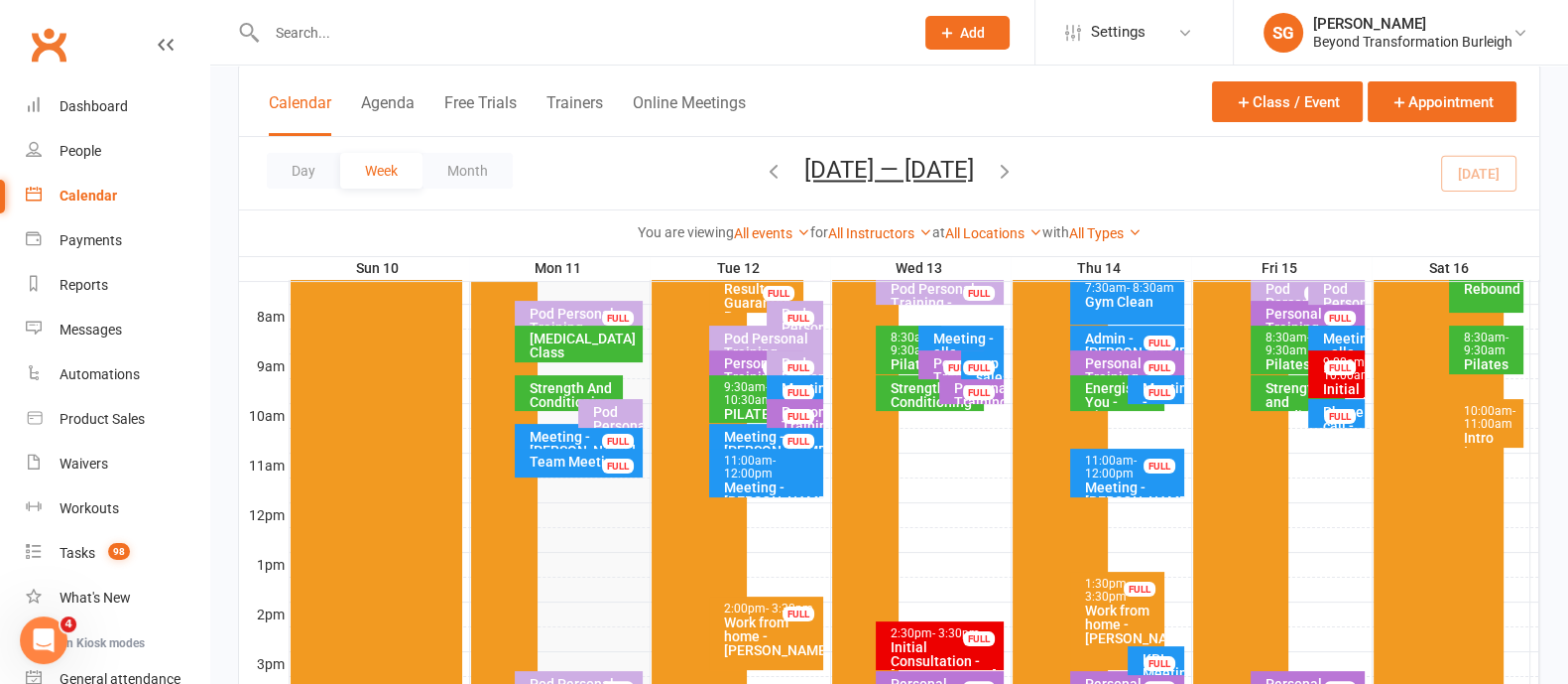
scroll to position [620, 0]
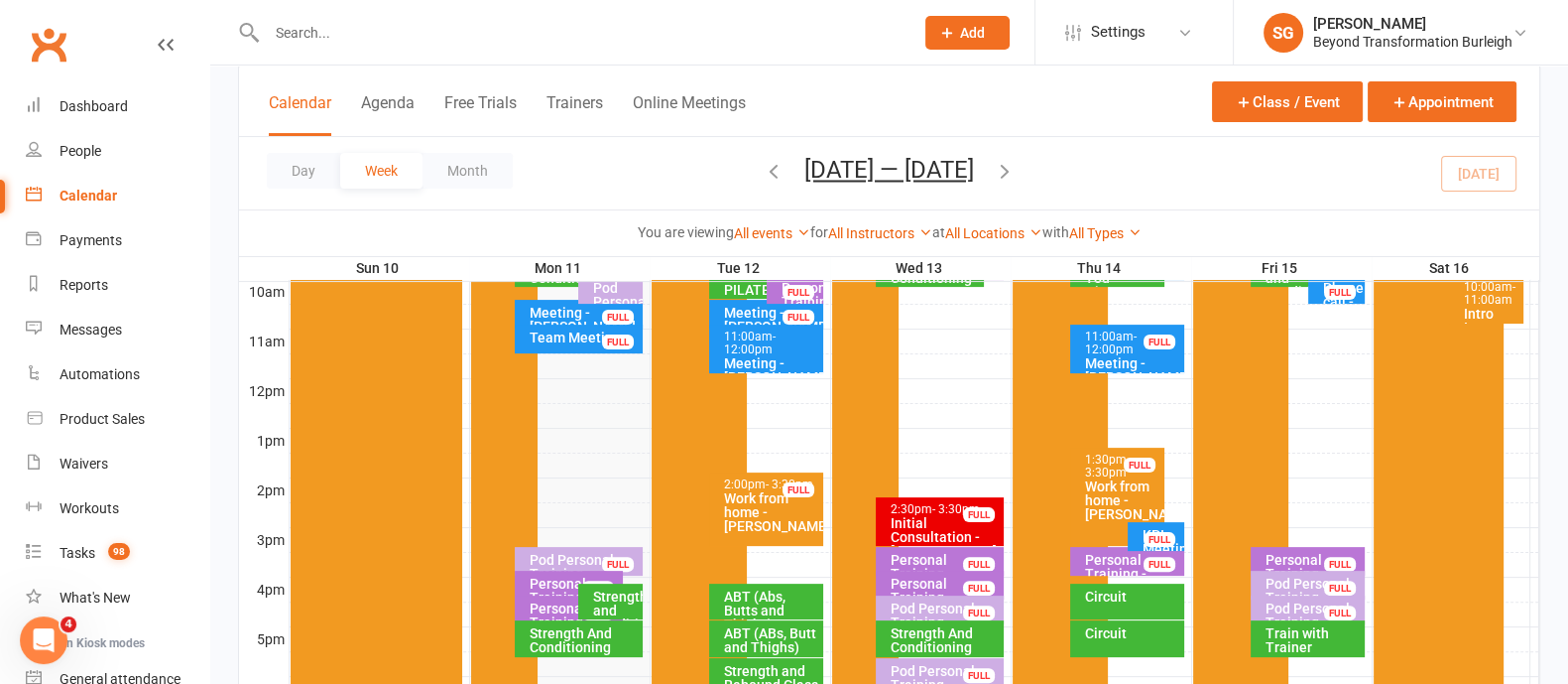
click at [605, 598] on div "Strength and Conditioning" at bounding box center [615, 610] width 47 height 42
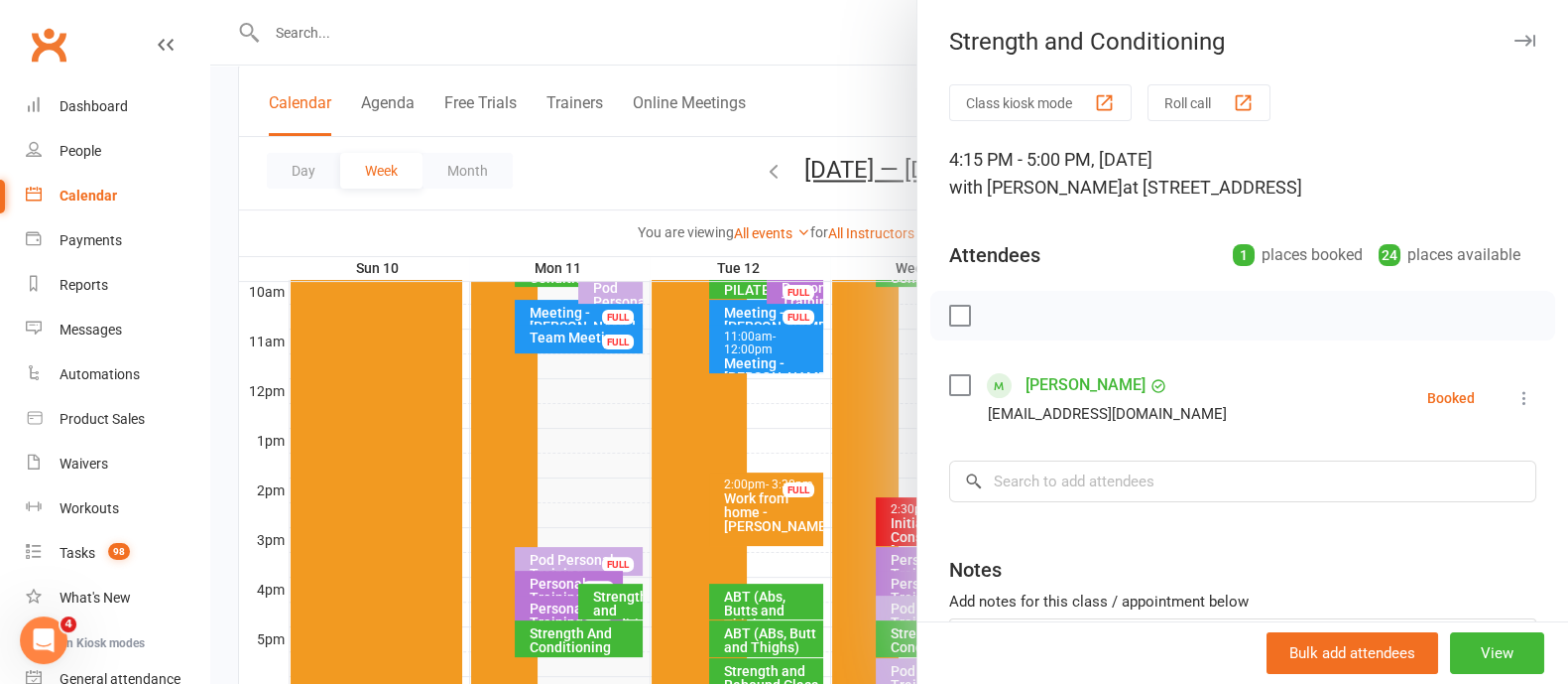
click at [1514, 36] on icon "button" at bounding box center [1524, 41] width 21 height 12
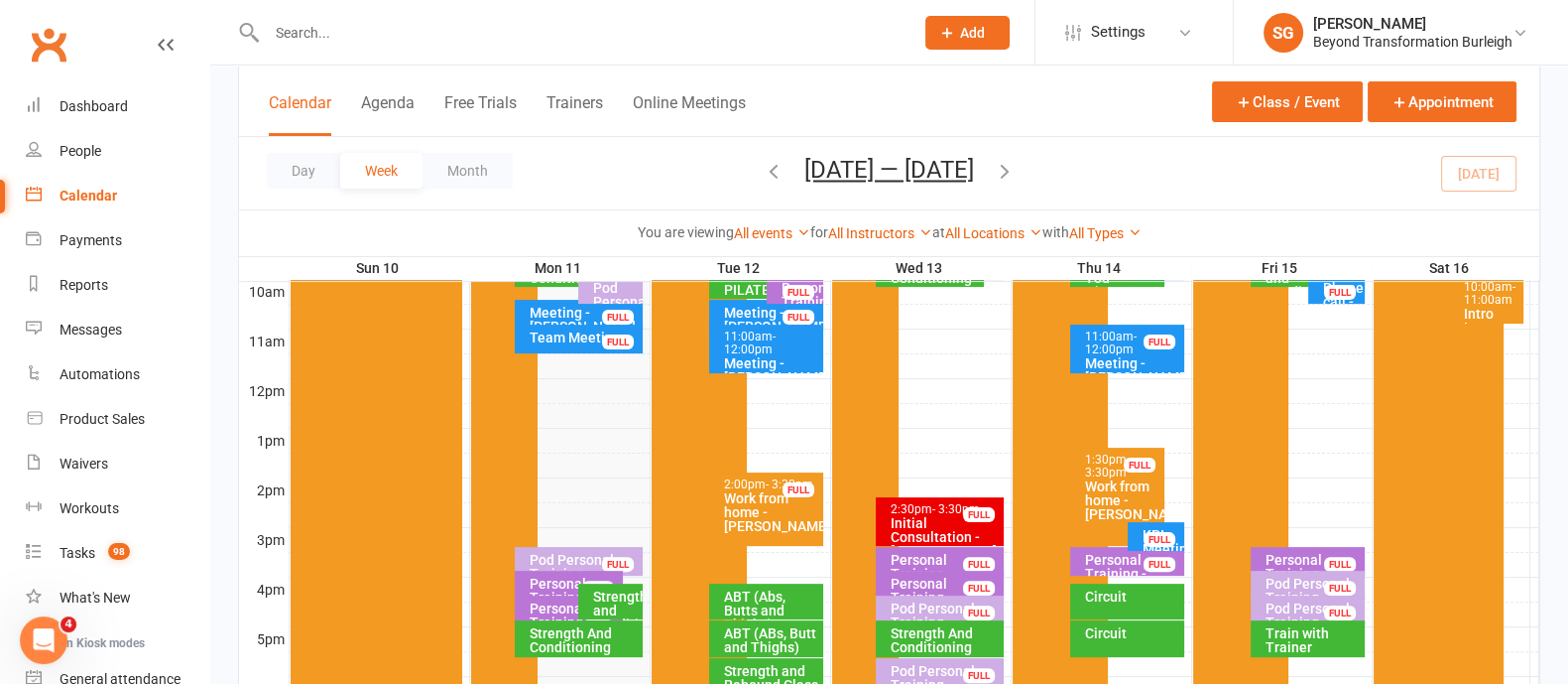
click at [596, 642] on div "Strength And Conditioning" at bounding box center [584, 640] width 111 height 28
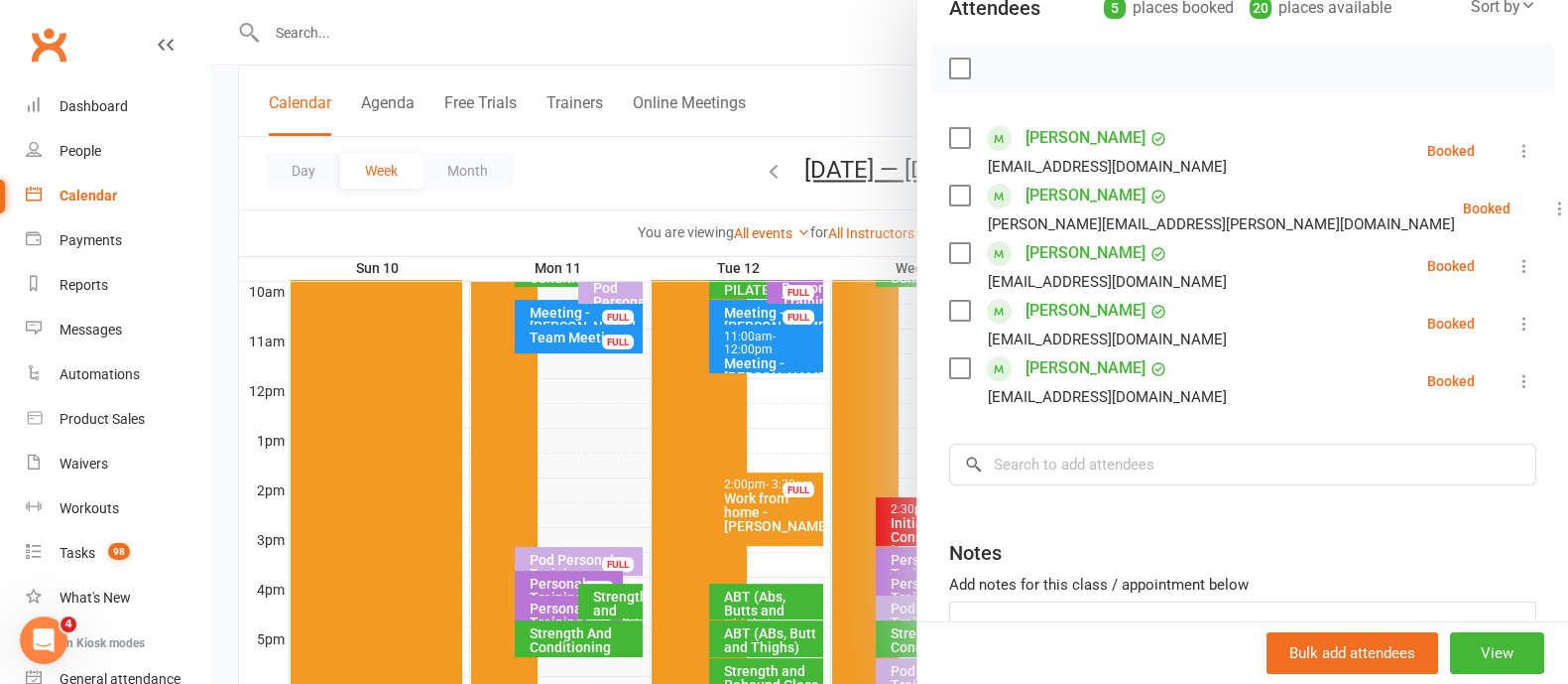
scroll to position [0, 0]
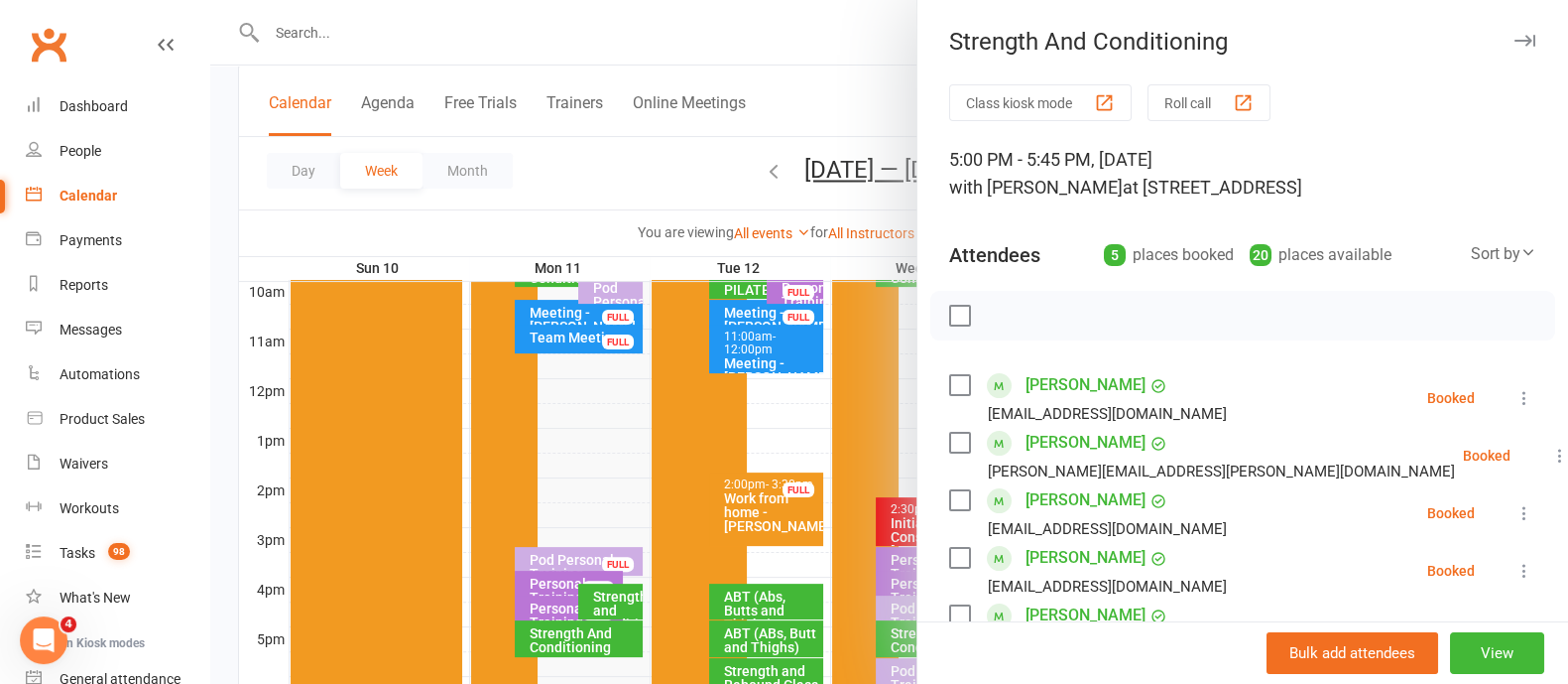
click at [1514, 35] on icon "button" at bounding box center [1524, 41] width 21 height 12
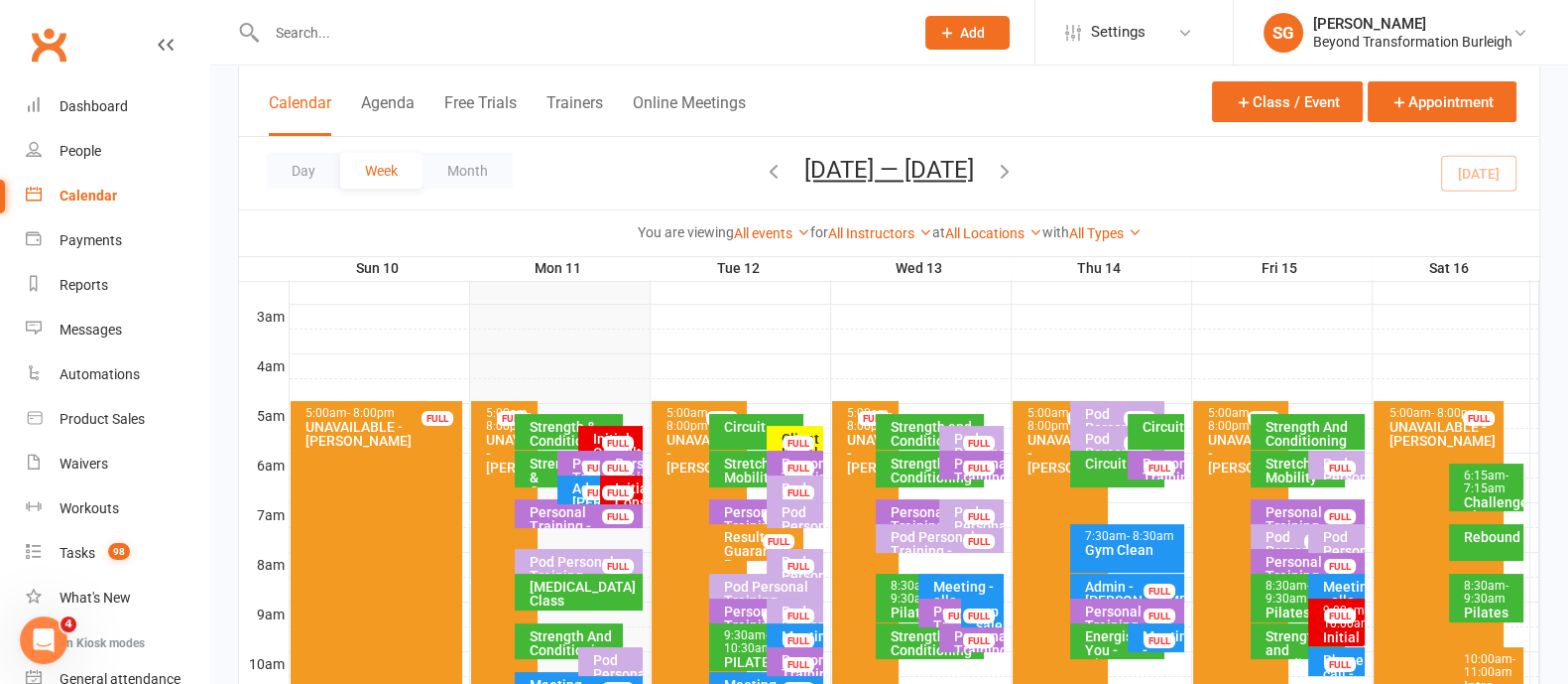
scroll to position [248, 0]
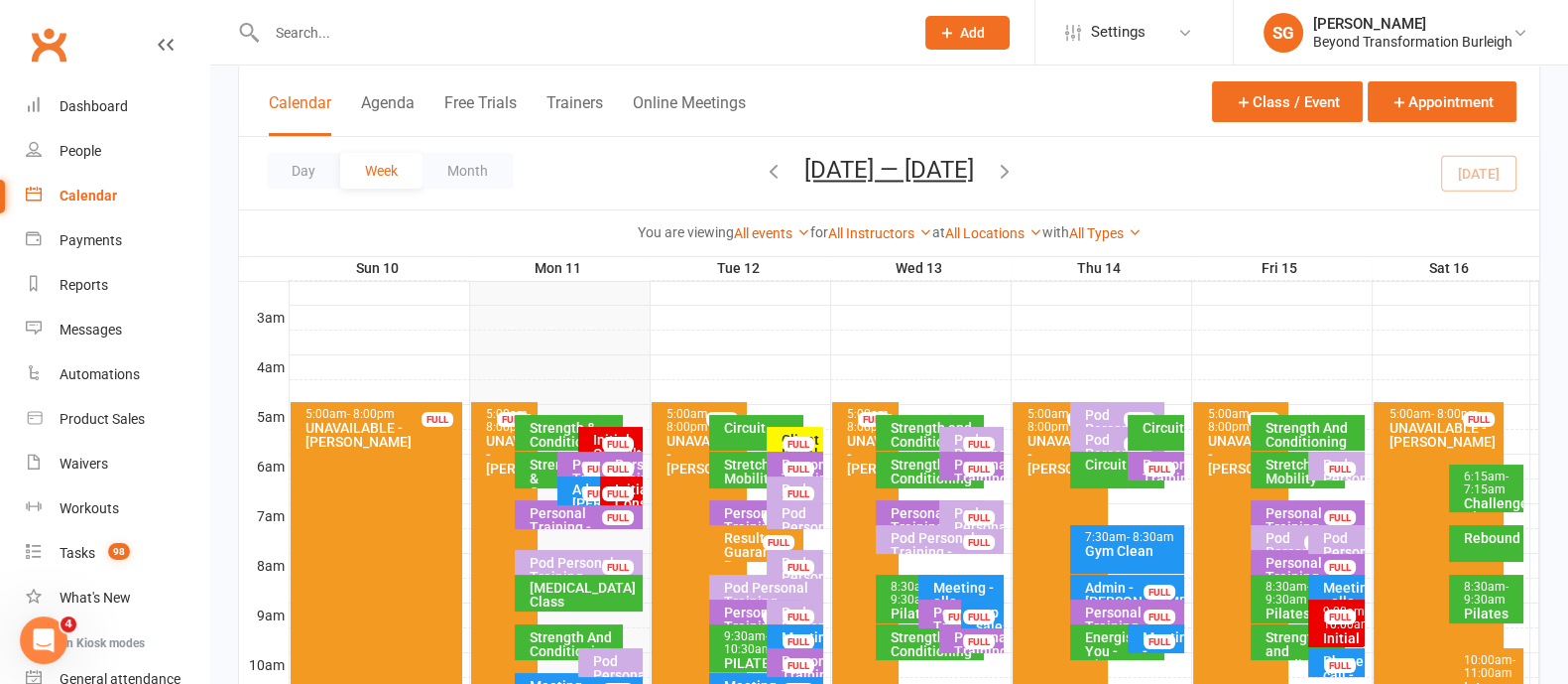
click at [744, 651] on span "- 10:30am" at bounding box center [748, 642] width 49 height 27
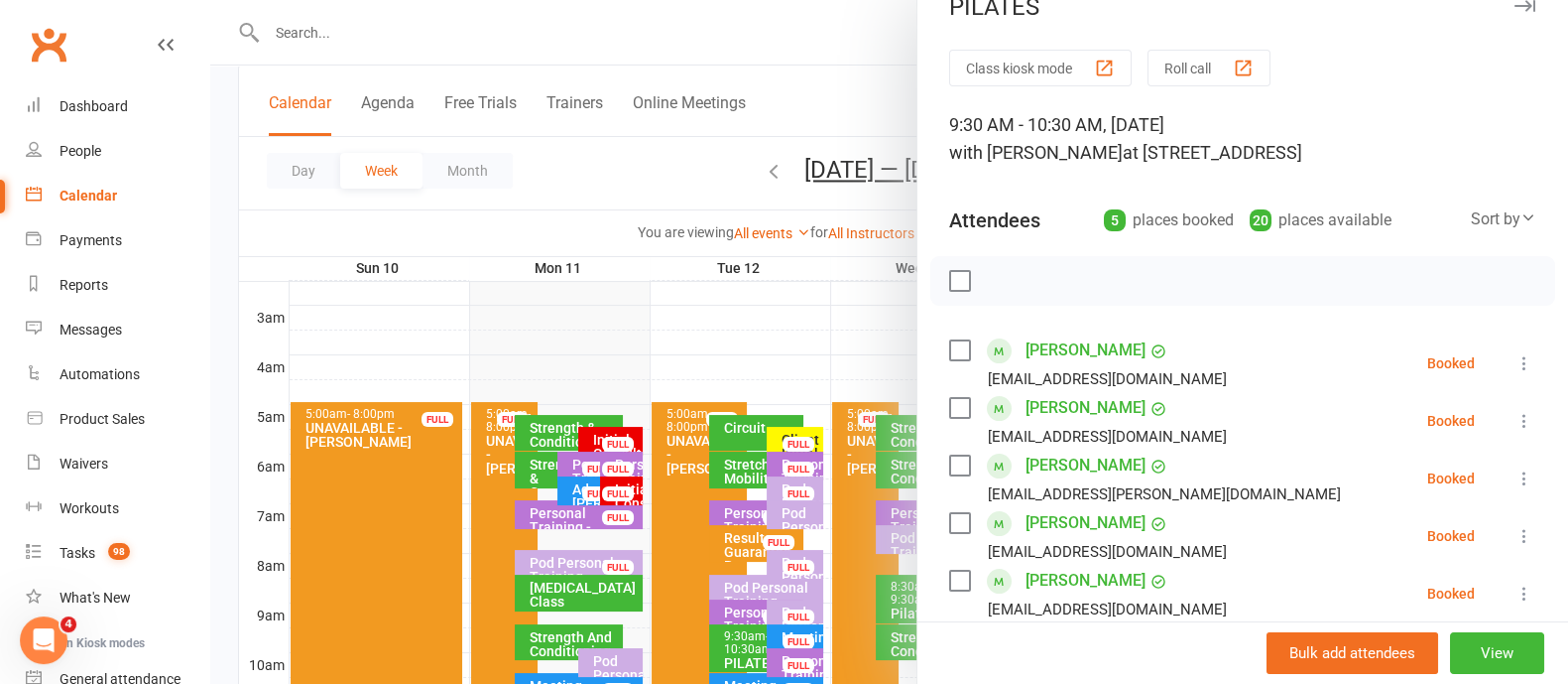
scroll to position [0, 0]
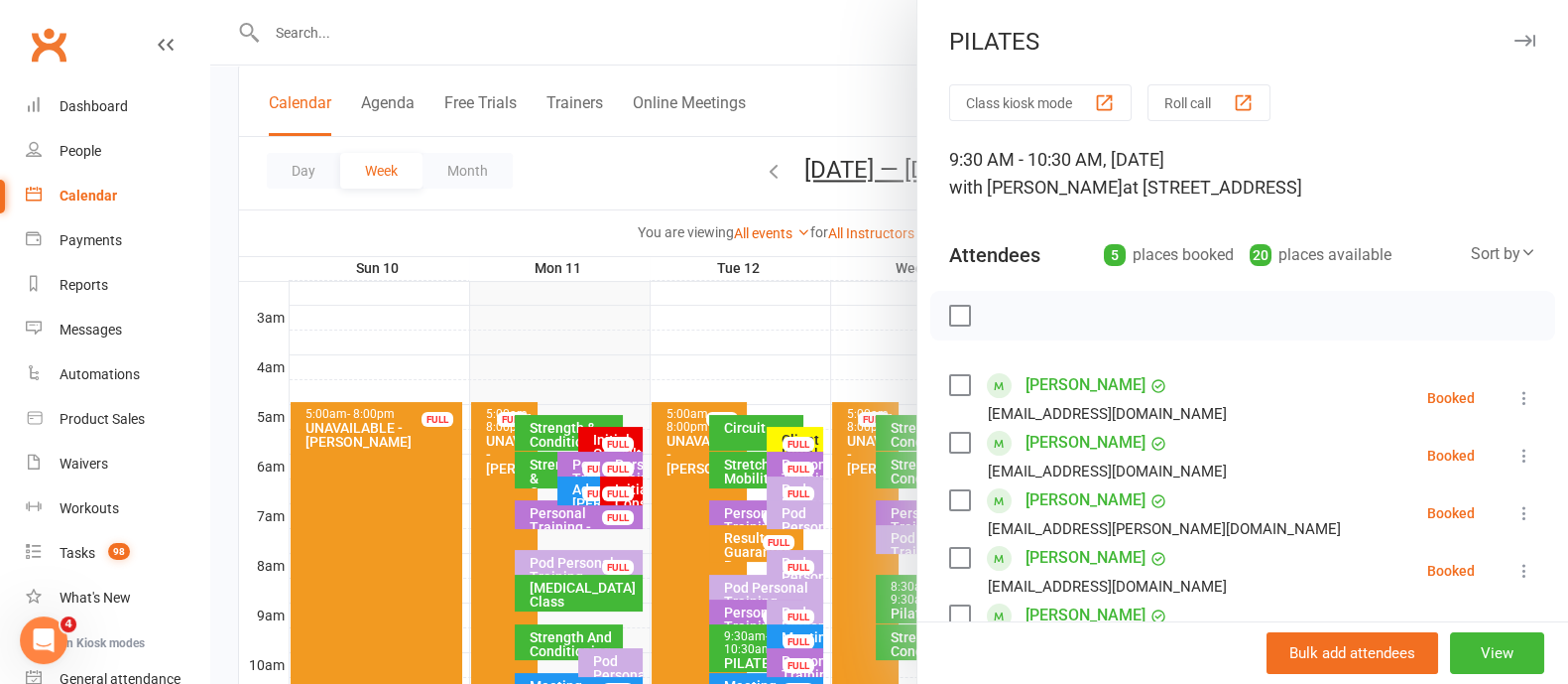
click at [1512, 47] on button "button" at bounding box center [1524, 41] width 24 height 24
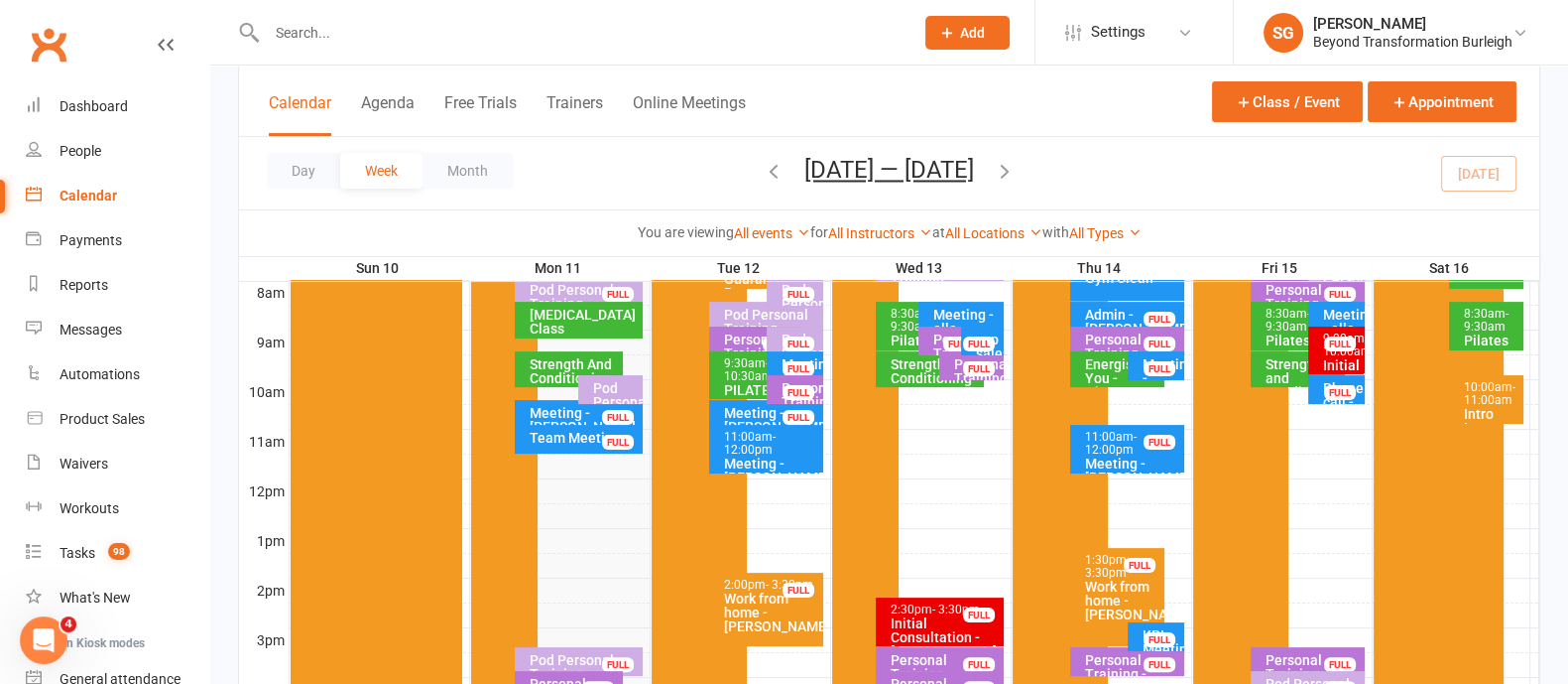
scroll to position [620, 0]
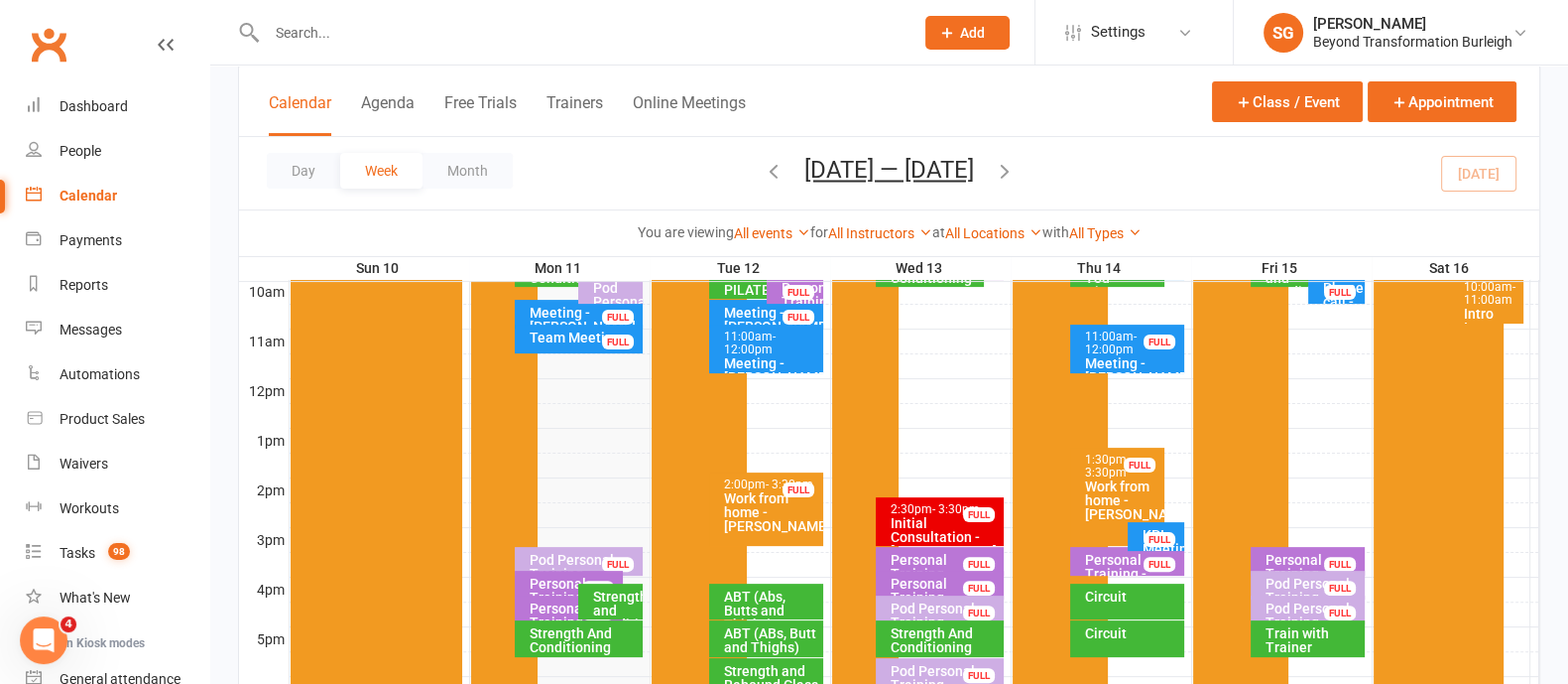
click at [1490, 295] on span "- 11:00am" at bounding box center [1490, 293] width 52 height 27
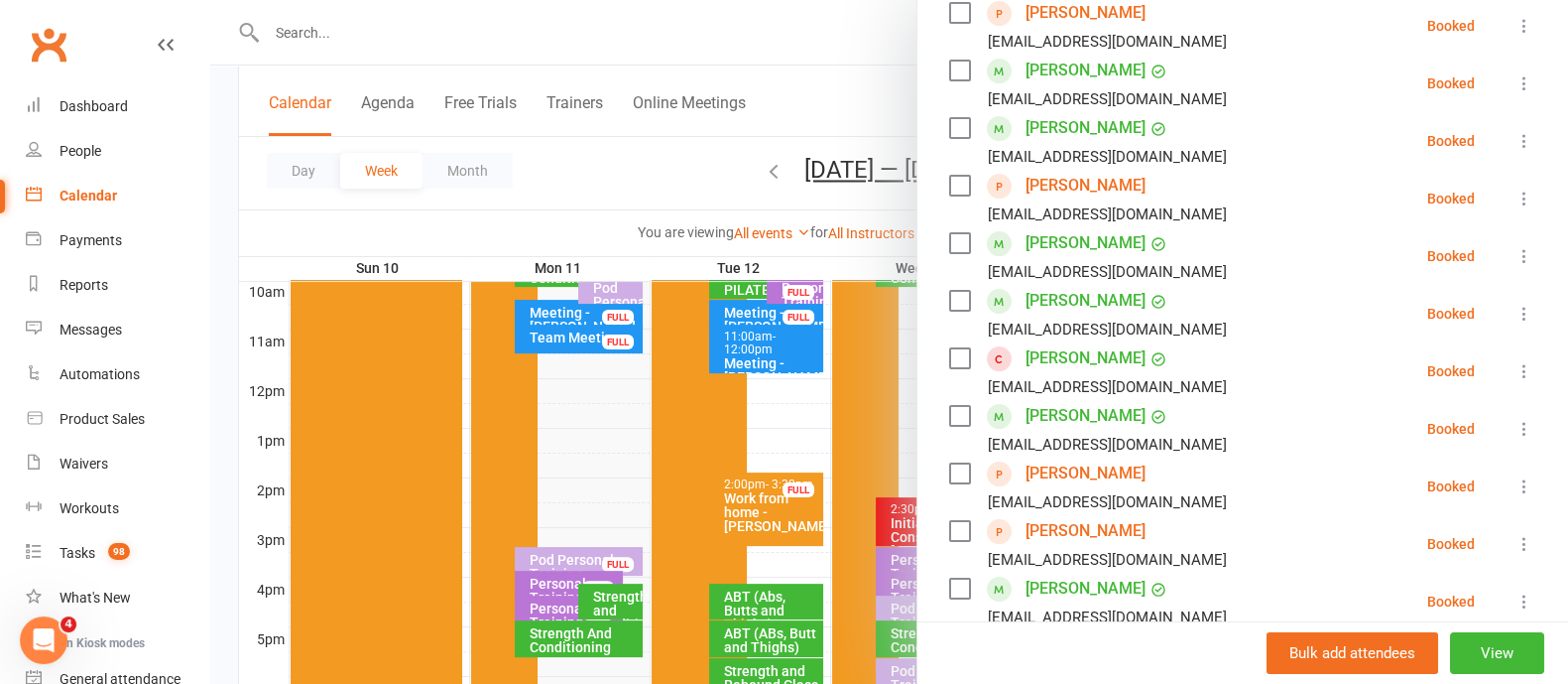
scroll to position [248, 0]
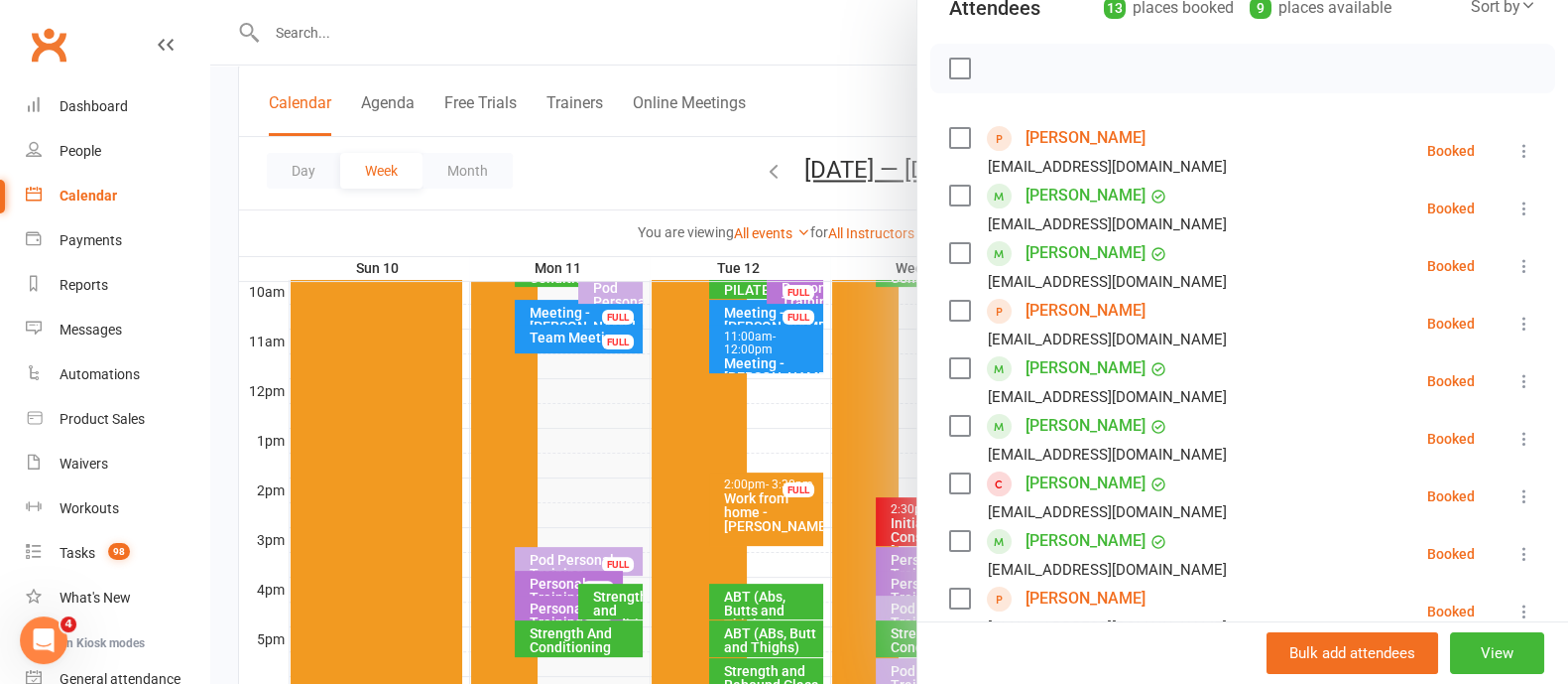
click at [84, 211] on link "Calendar" at bounding box center [117, 196] width 184 height 45
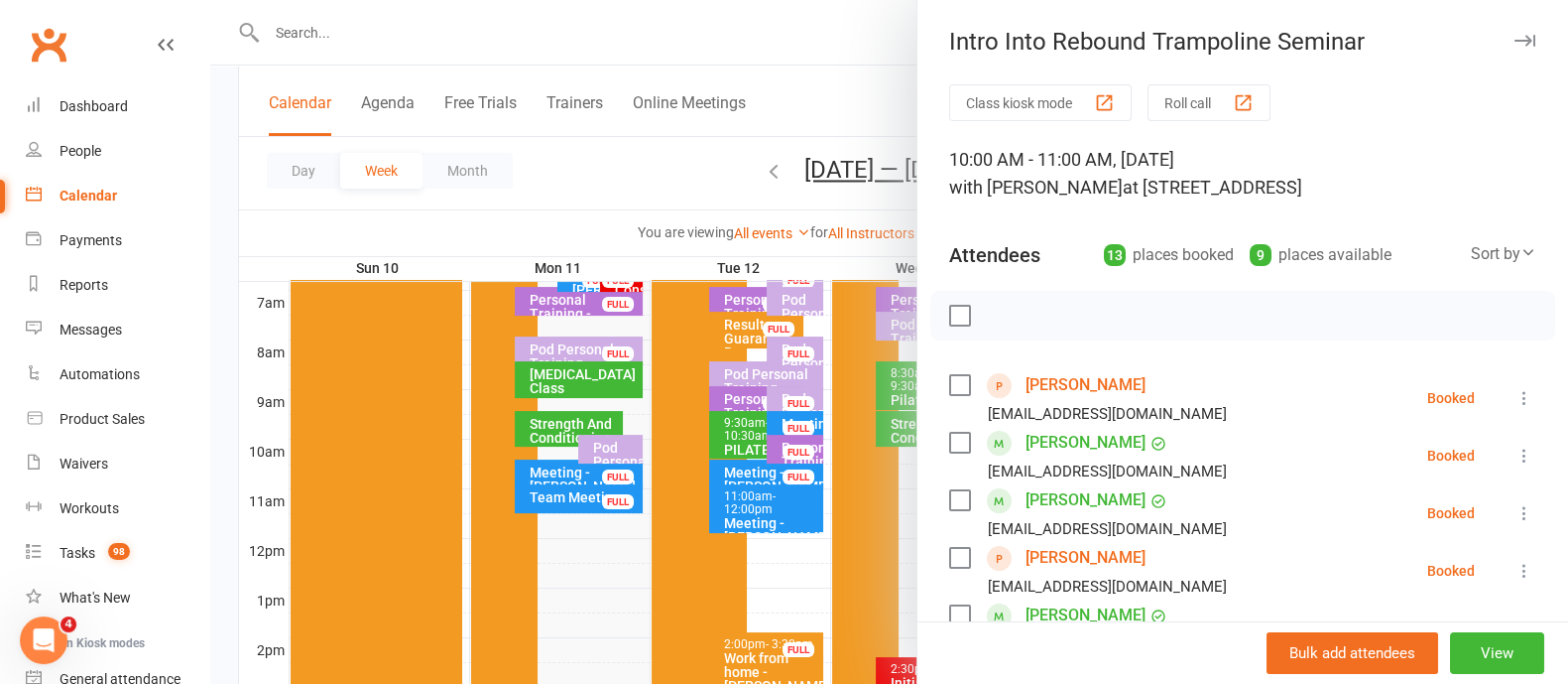
scroll to position [372, 0]
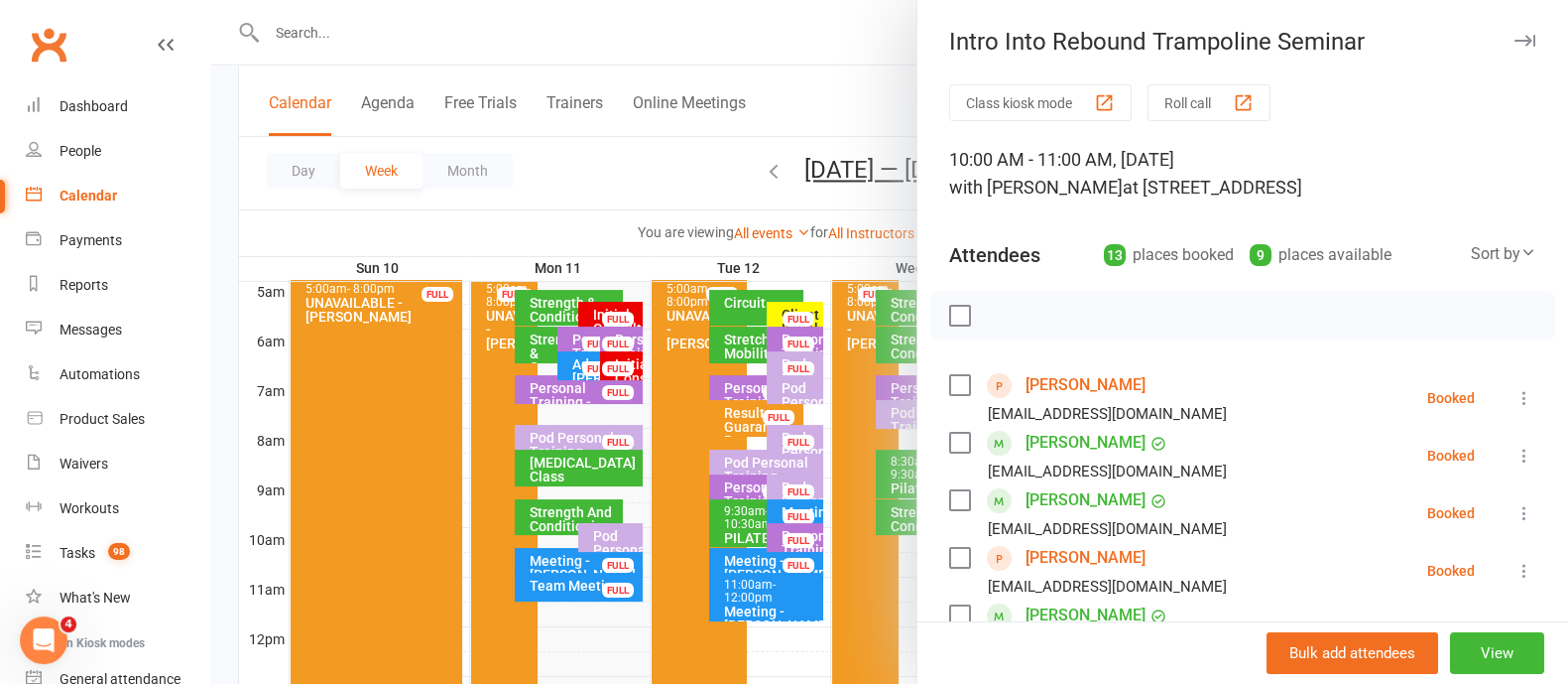
click at [1514, 39] on icon "button" at bounding box center [1524, 41] width 21 height 12
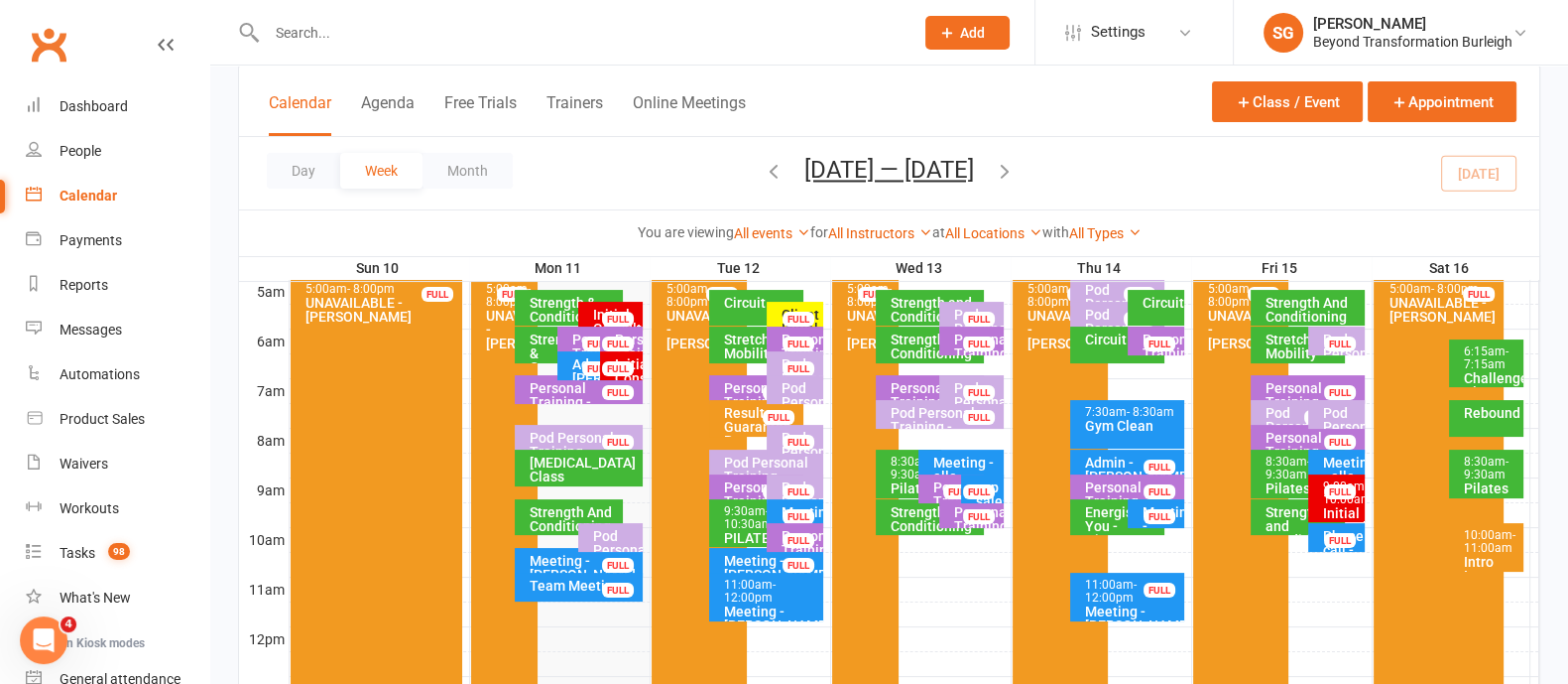
click at [89, 188] on div "Calendar" at bounding box center [88, 196] width 58 height 16
click at [1334, 406] on div "Pod Personal Training - [GEOGRAPHIC_DATA][PERSON_NAME]" at bounding box center [1342, 447] width 40 height 84
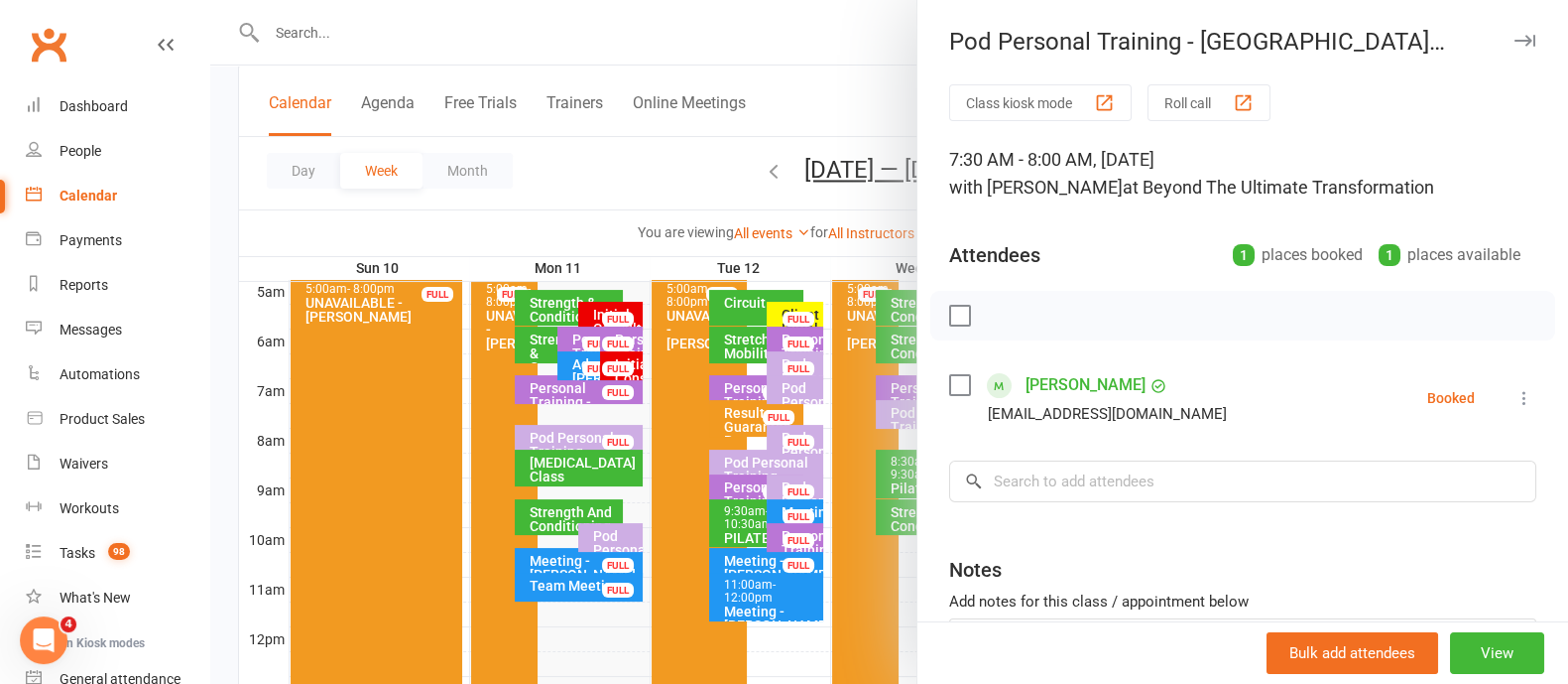
click at [1512, 42] on button "button" at bounding box center [1524, 41] width 24 height 24
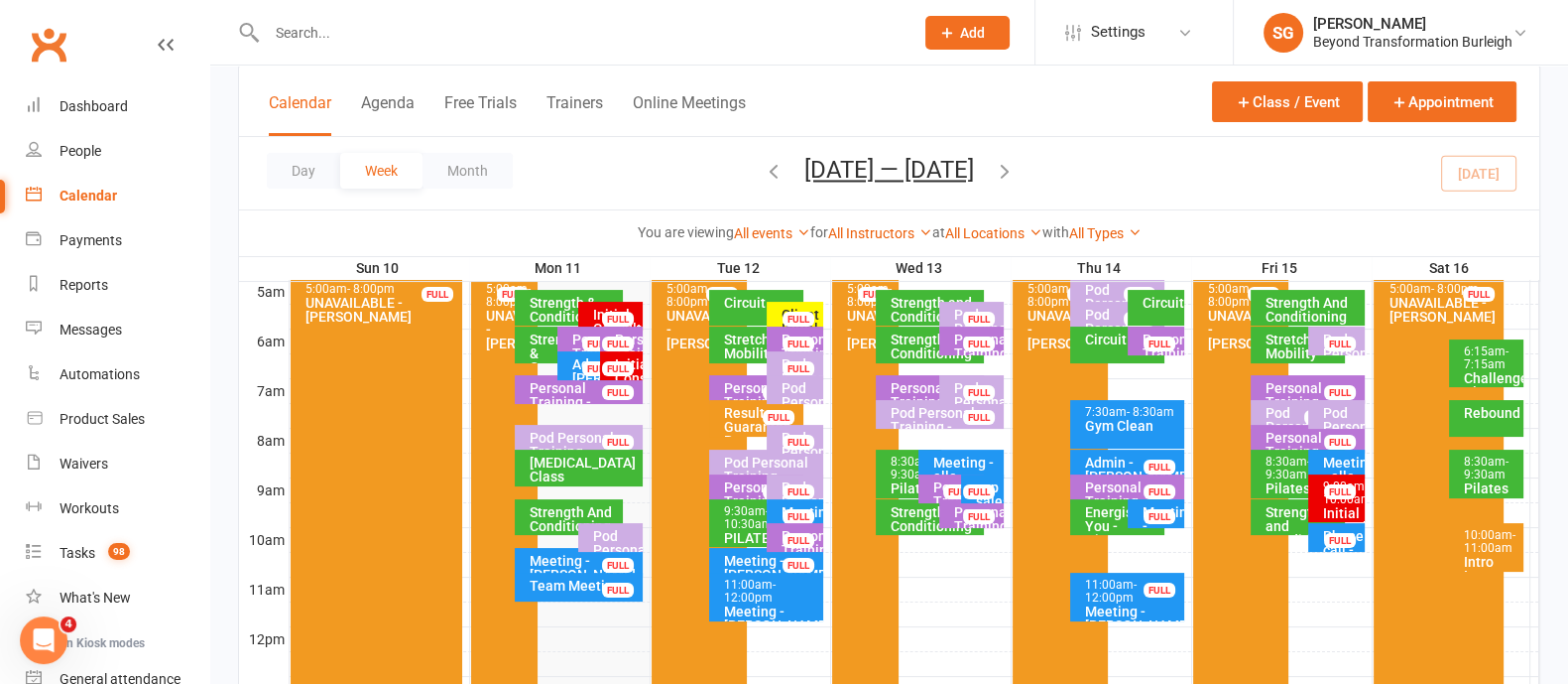
click at [1279, 419] on div "Pod Personal Training - [PERSON_NAME], [PERSON_NAME]" at bounding box center [1303, 440] width 77 height 70
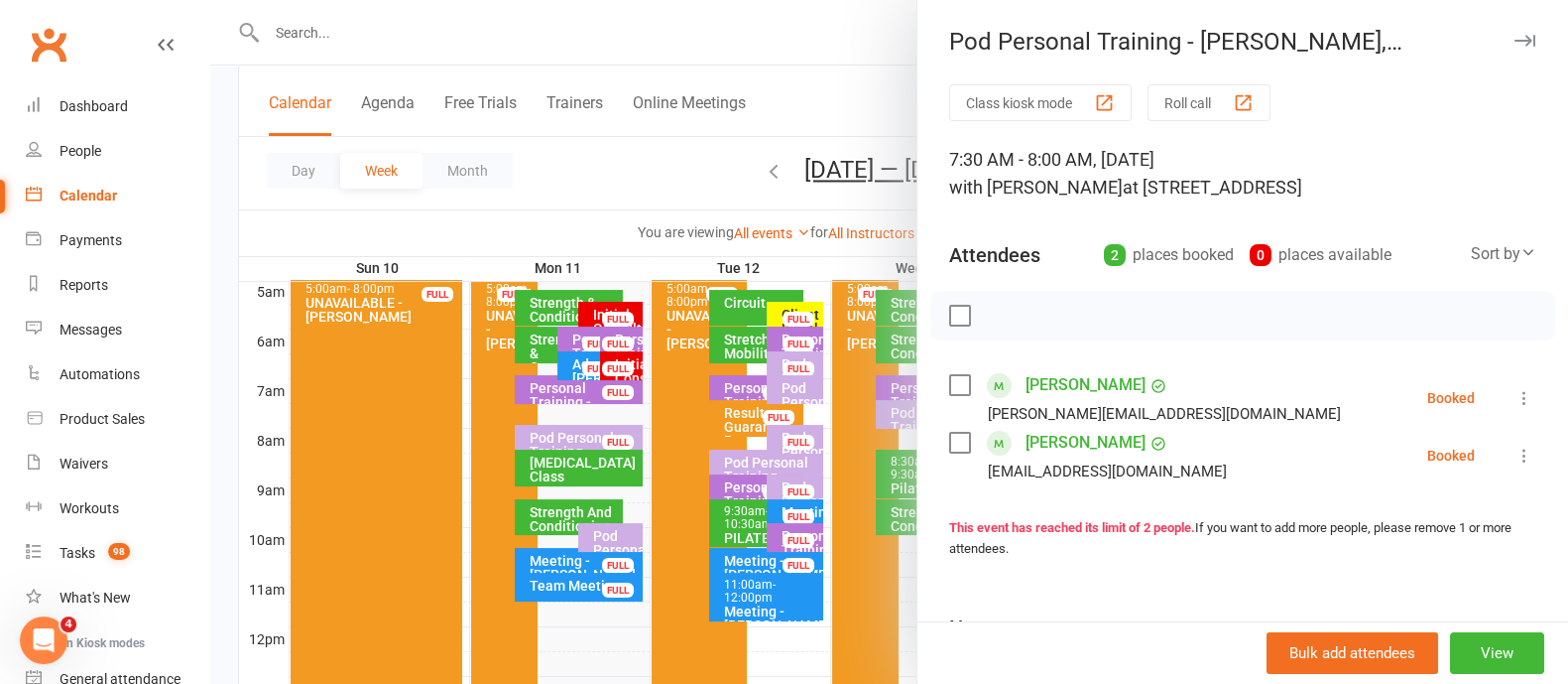
click at [1512, 32] on button "button" at bounding box center [1524, 41] width 24 height 24
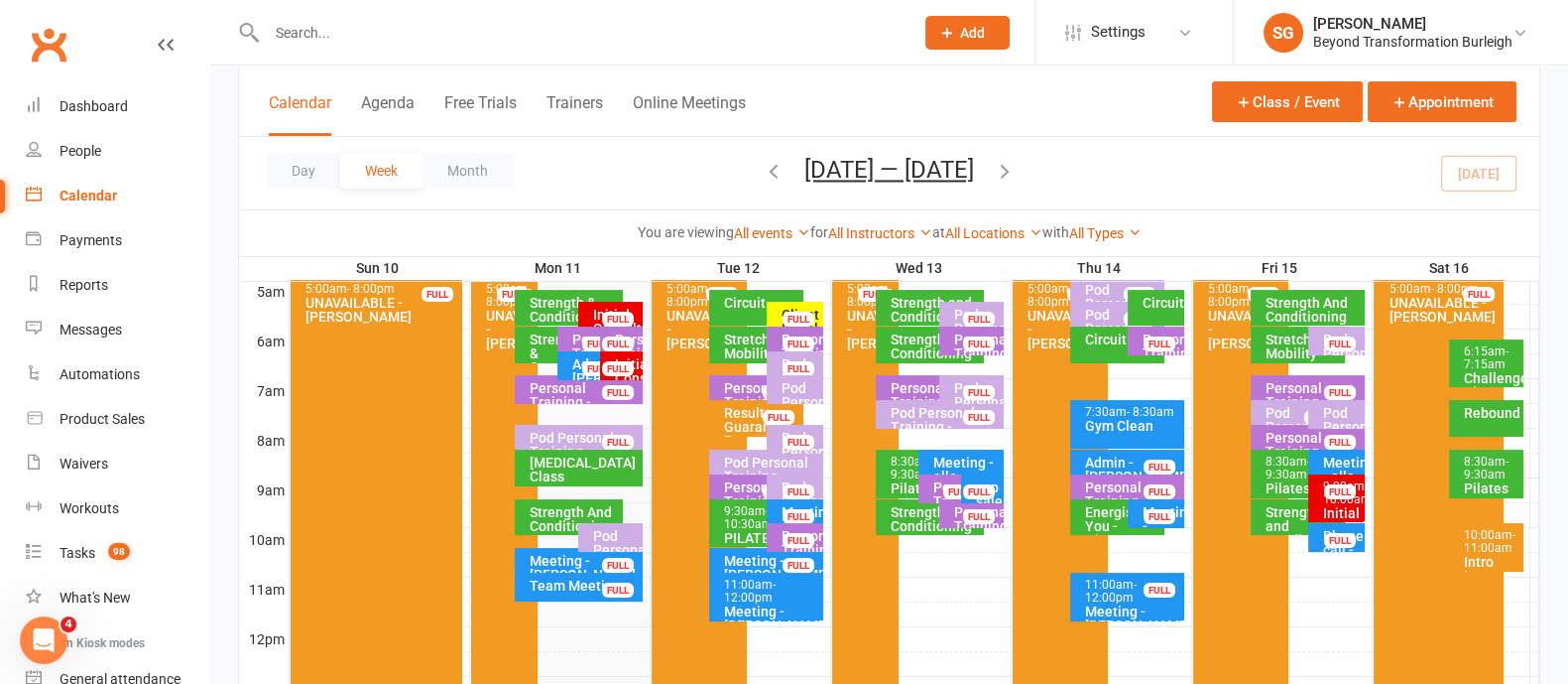
click at [1299, 431] on div "Personal Training - [PERSON_NAME] Rouge" at bounding box center [1313, 458] width 96 height 56
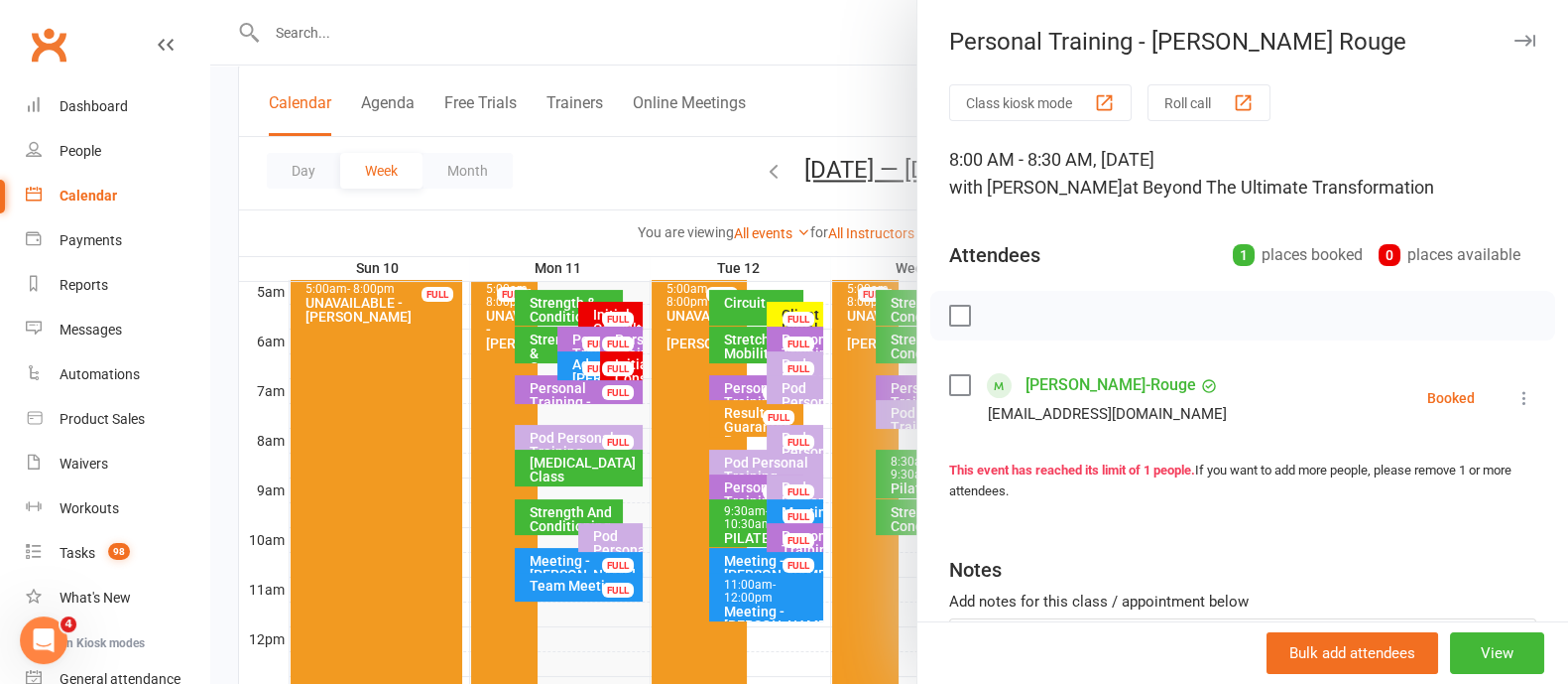
click at [1499, 40] on div "Personal Training - [PERSON_NAME] Rouge" at bounding box center [1242, 42] width 651 height 28
click at [1512, 33] on button "button" at bounding box center [1524, 41] width 24 height 24
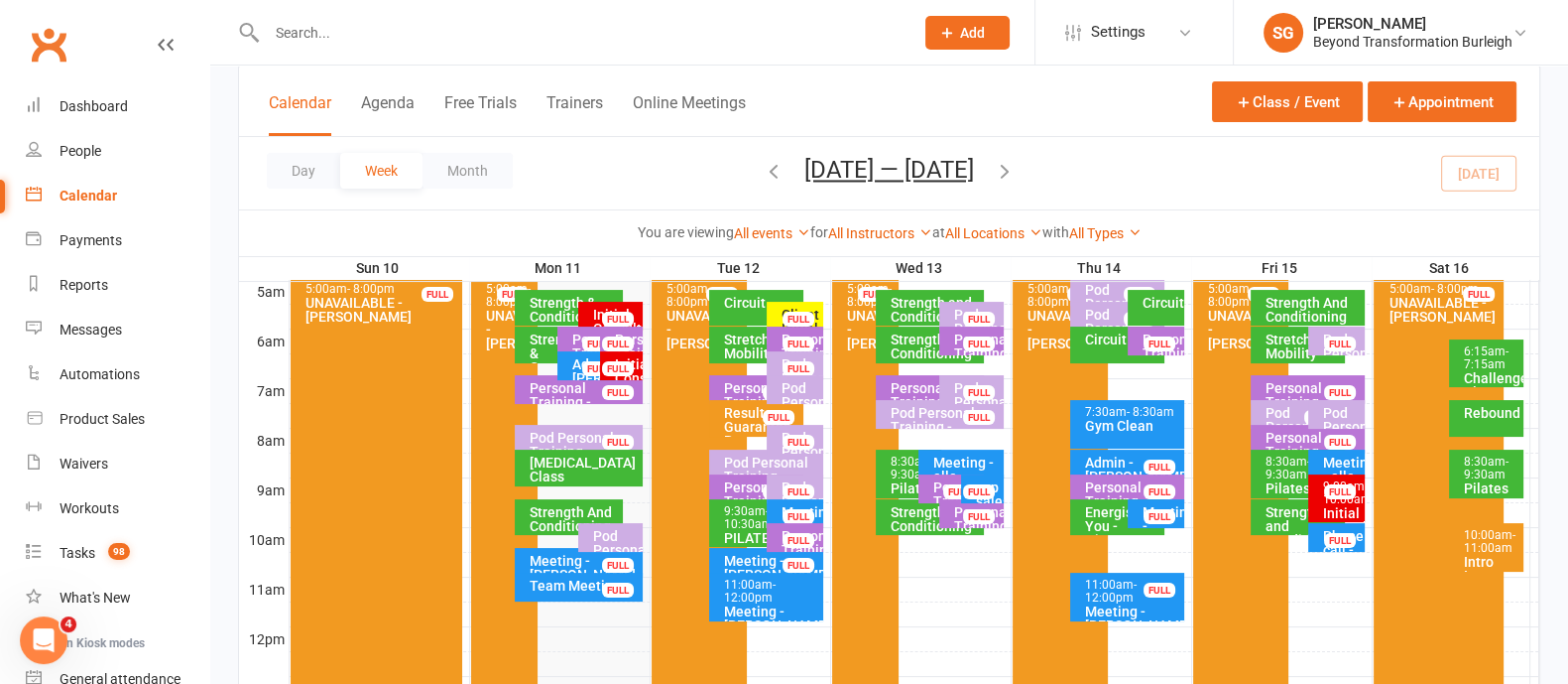
click at [1312, 432] on div "Personal Training - [PERSON_NAME] Rouge" at bounding box center [1313, 458] width 96 height 56
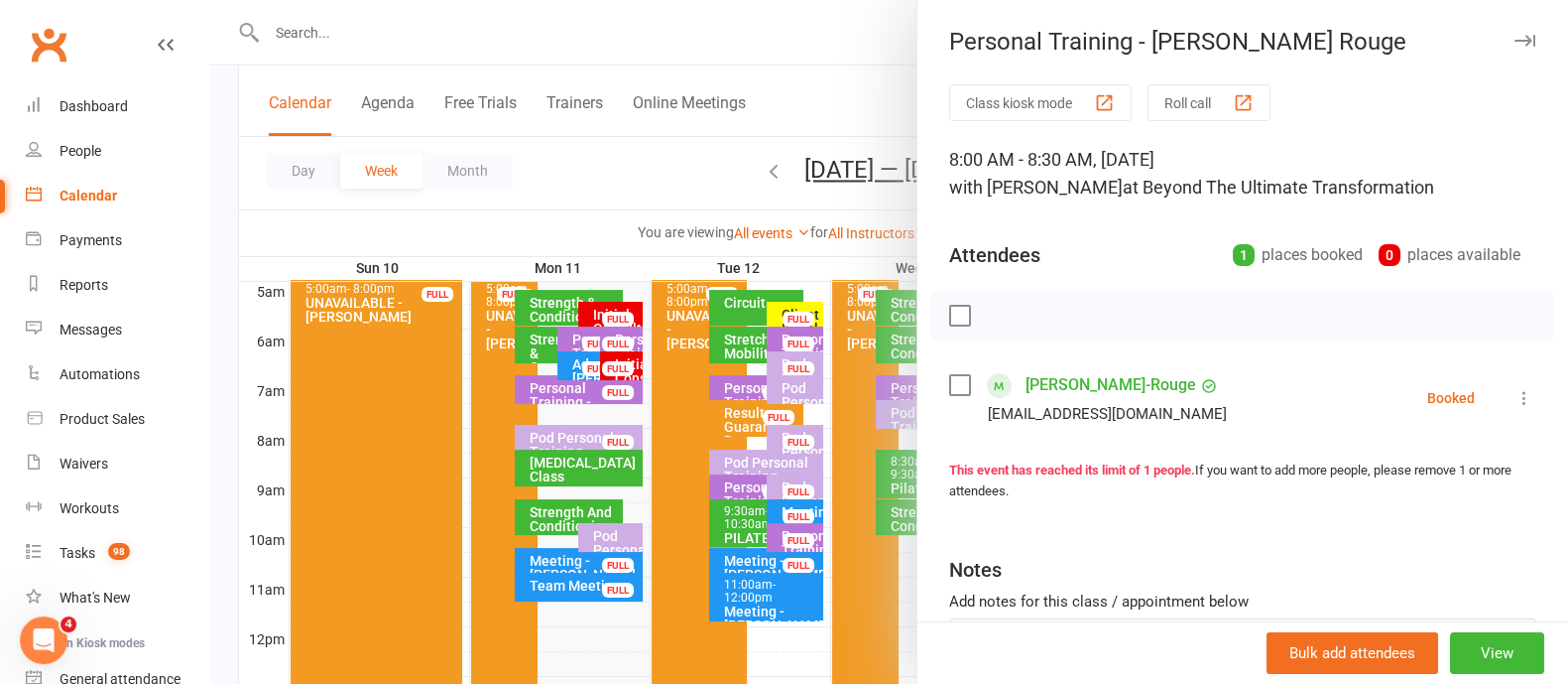
click at [1514, 38] on icon "button" at bounding box center [1524, 41] width 21 height 12
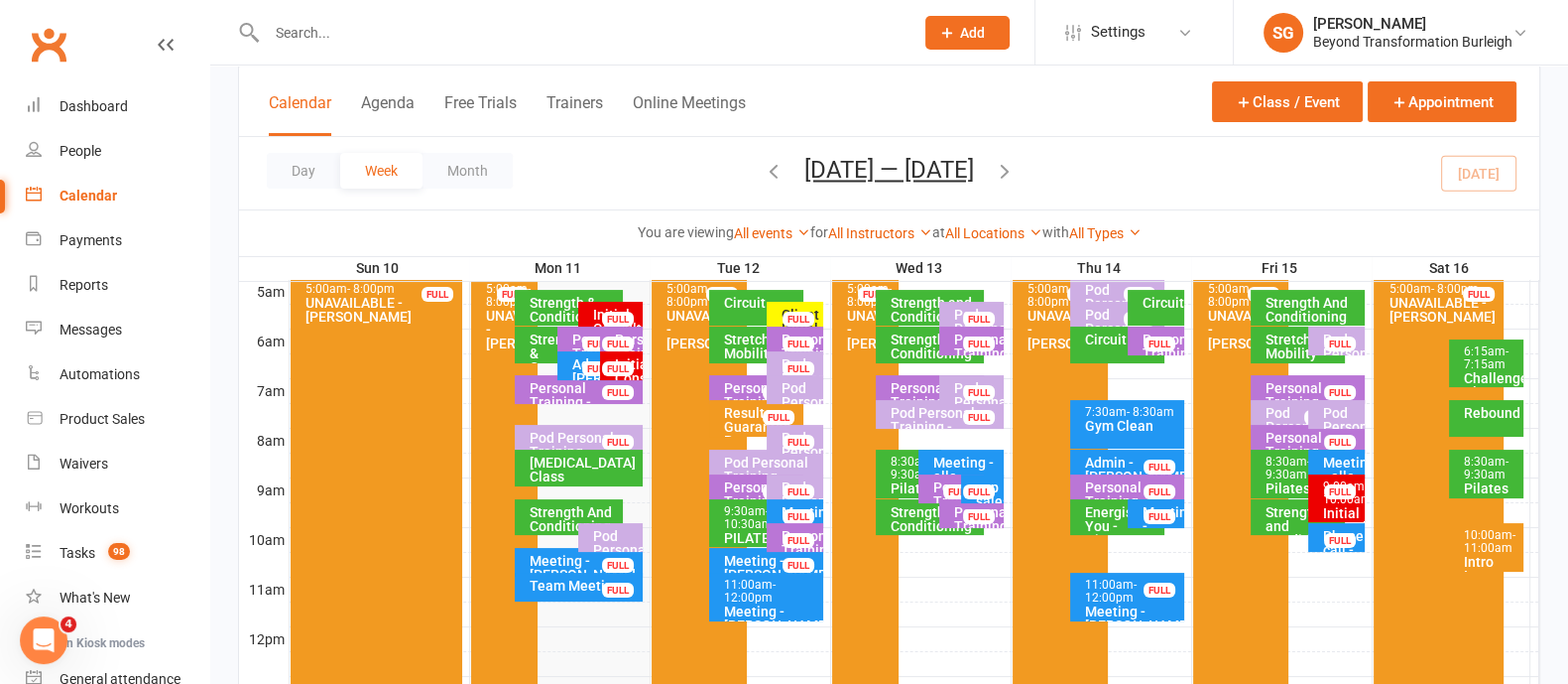
click at [1330, 506] on span "- 10:00am" at bounding box center [1347, 492] width 49 height 27
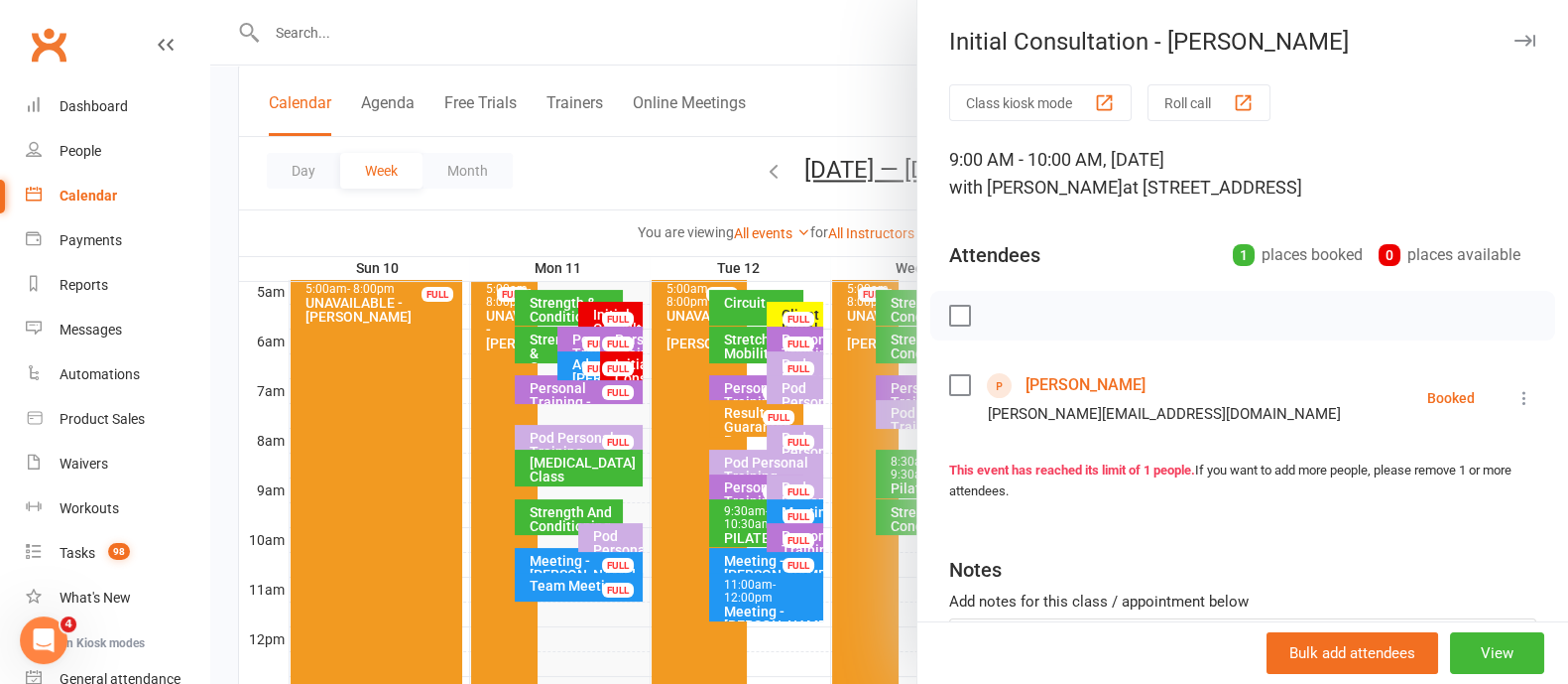
click at [1514, 40] on icon "button" at bounding box center [1524, 41] width 21 height 12
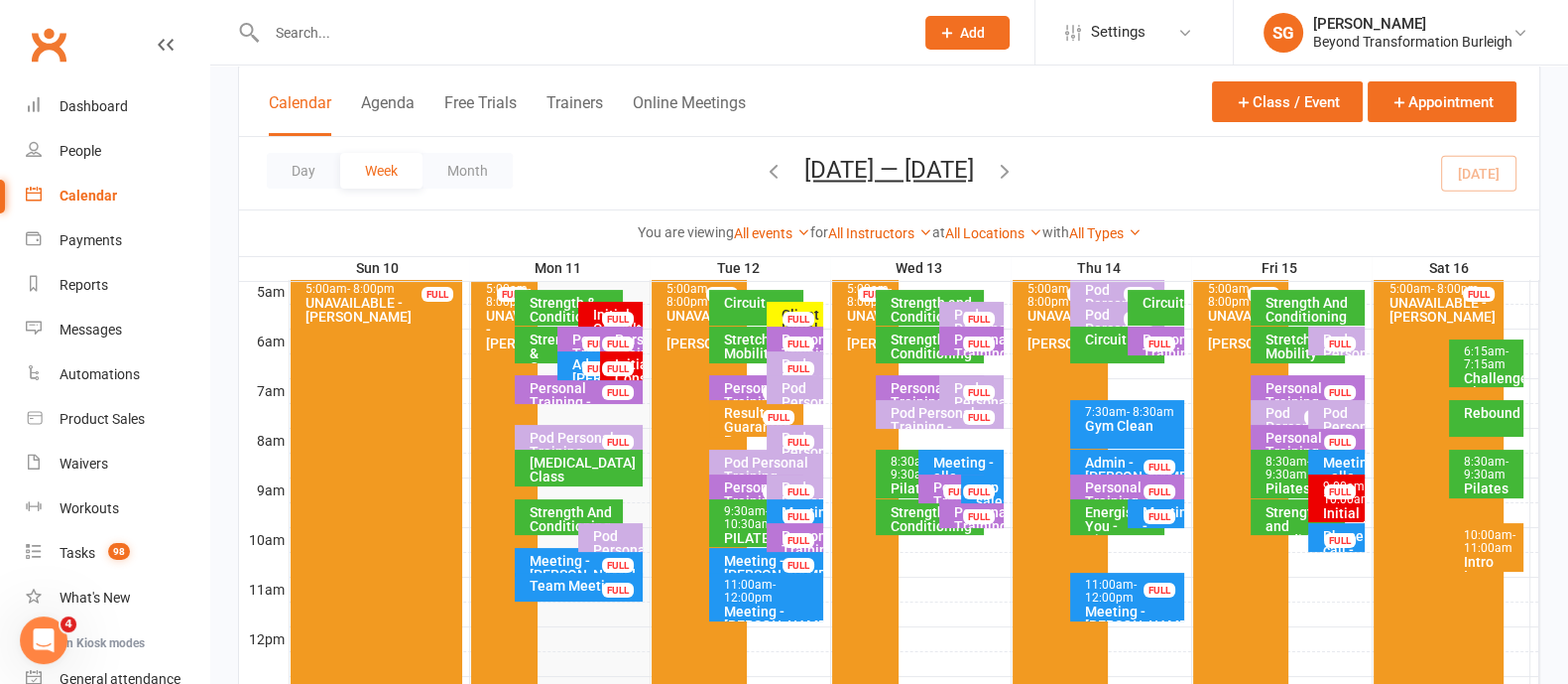
click at [1478, 364] on span "- 7:15am" at bounding box center [1487, 357] width 45 height 27
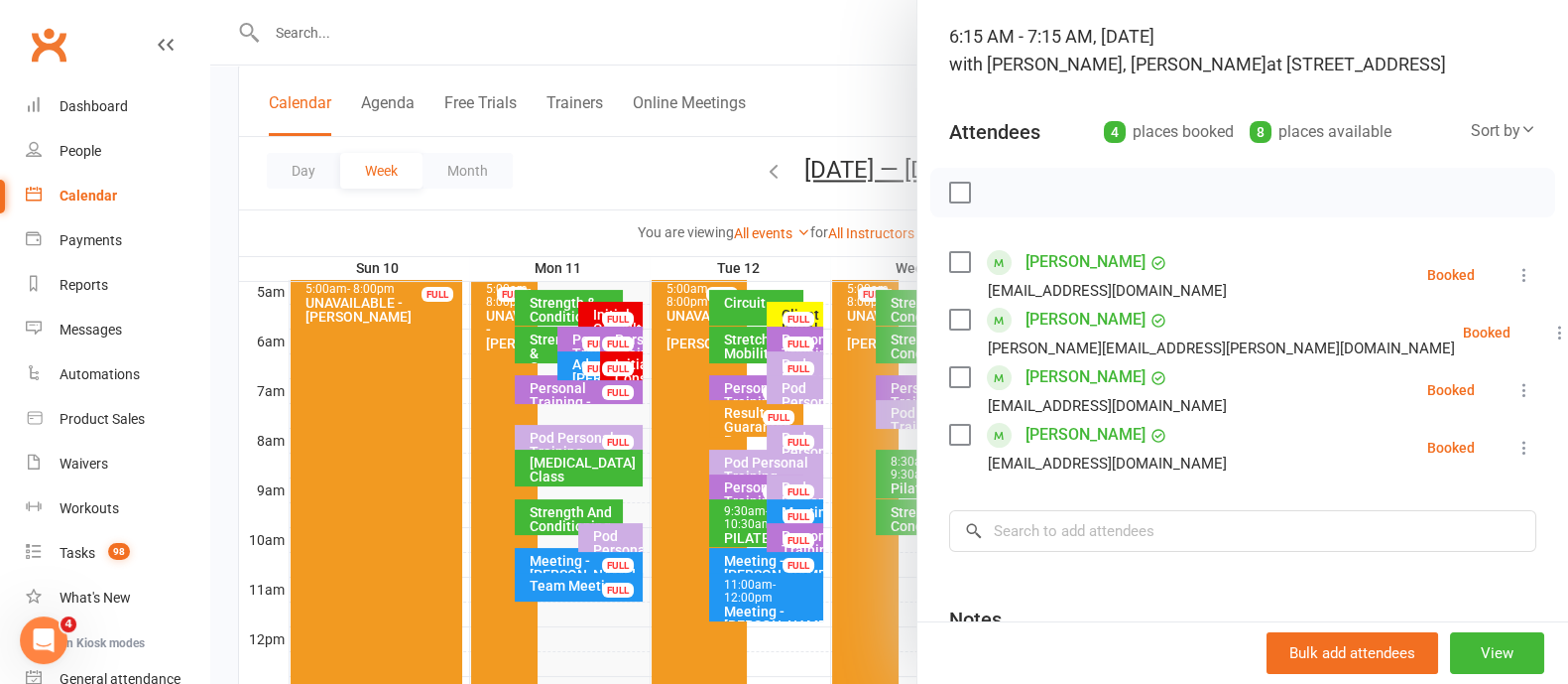
scroll to position [0, 0]
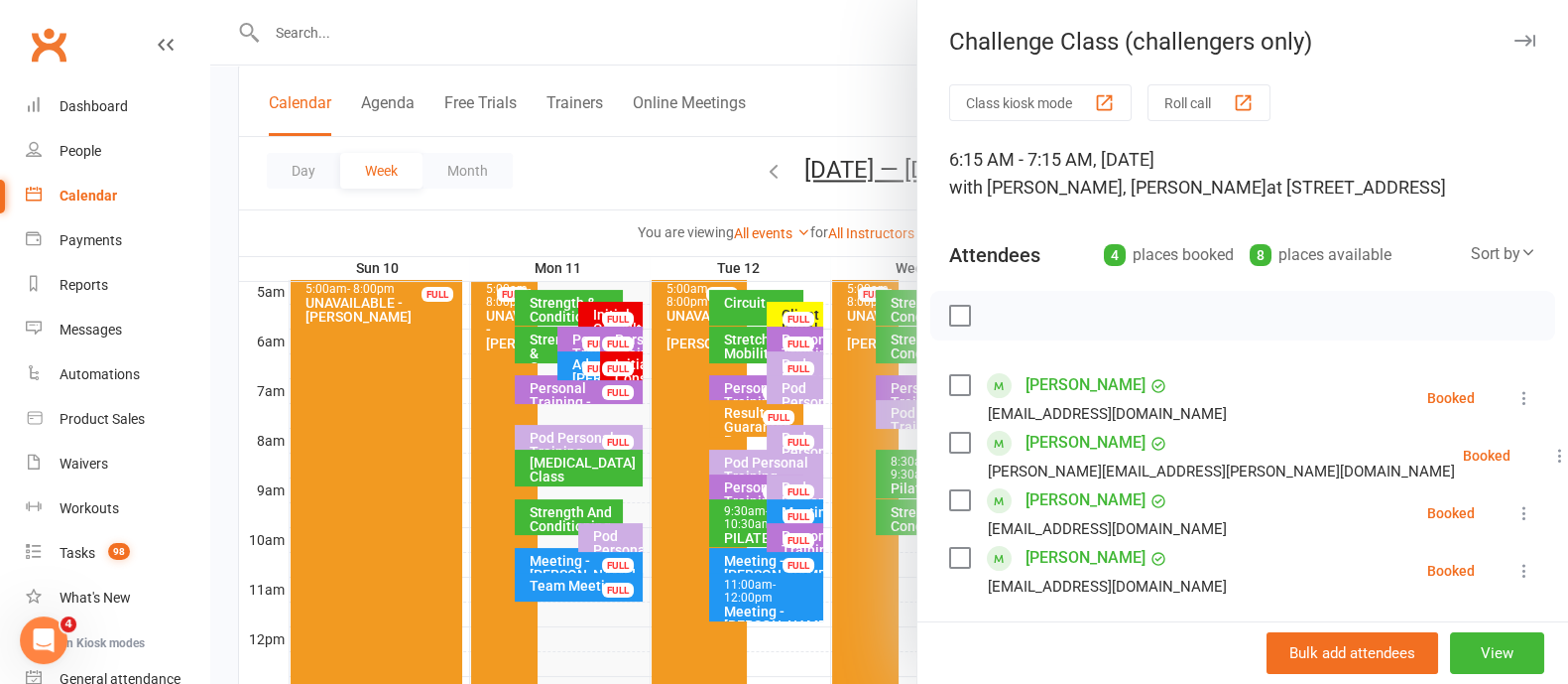
click at [1512, 49] on button "button" at bounding box center [1524, 41] width 24 height 24
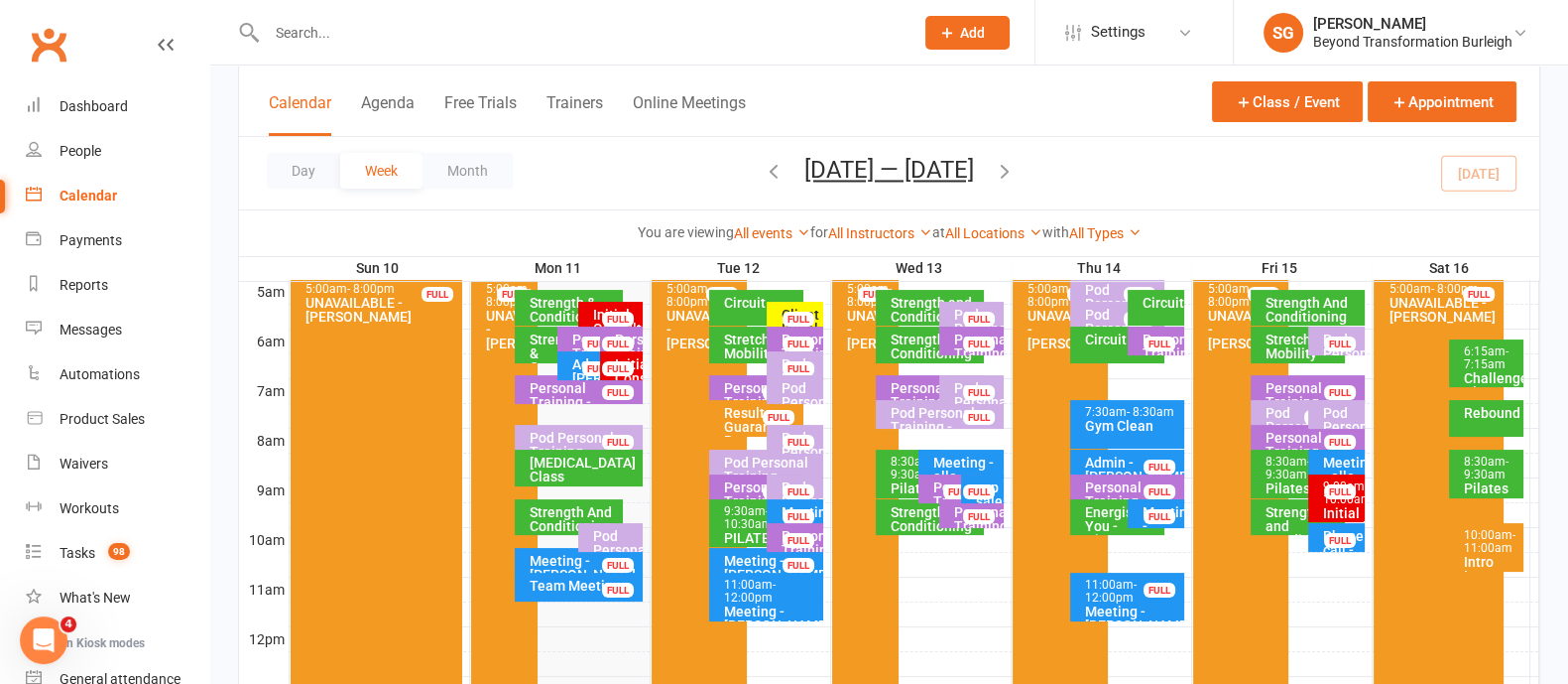
click at [1487, 422] on div "Rebound" at bounding box center [1487, 418] width 75 height 37
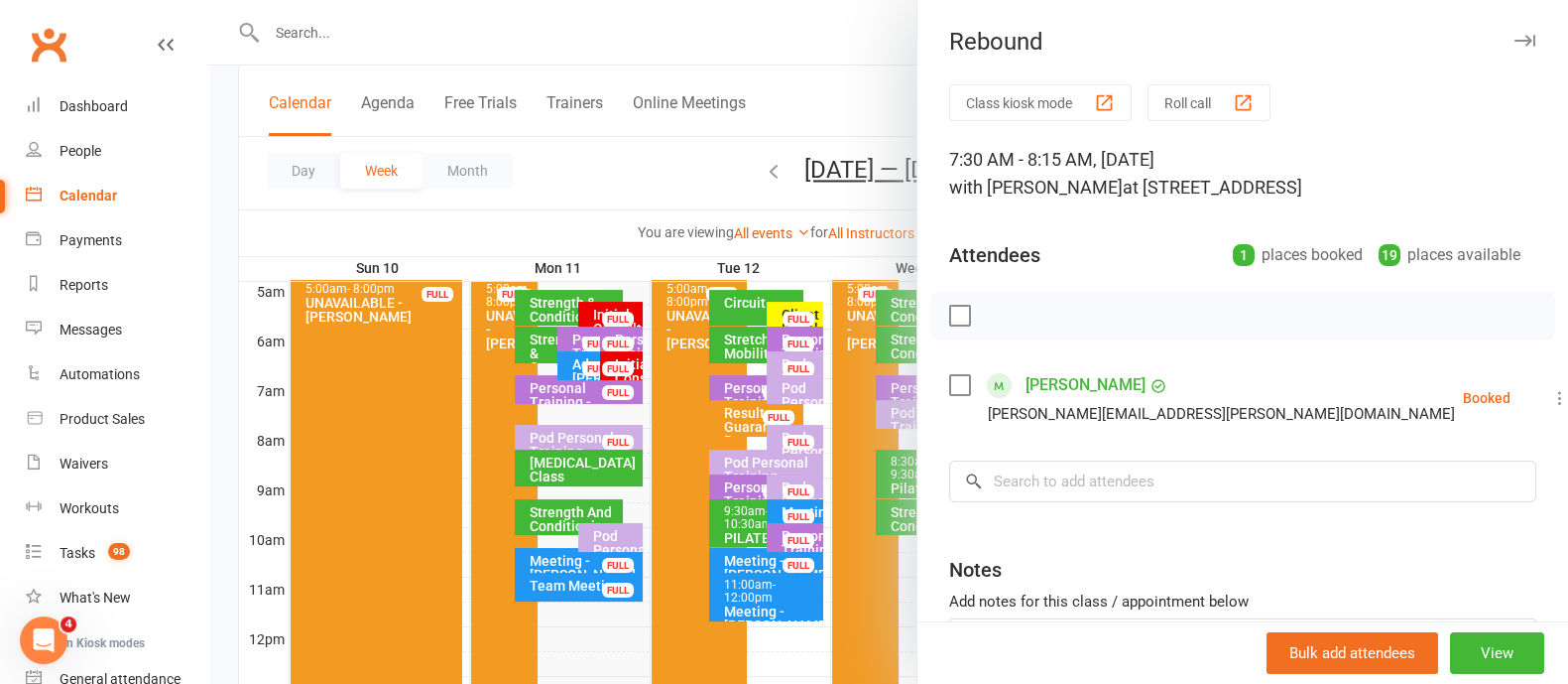
click at [1514, 43] on icon "button" at bounding box center [1524, 41] width 21 height 12
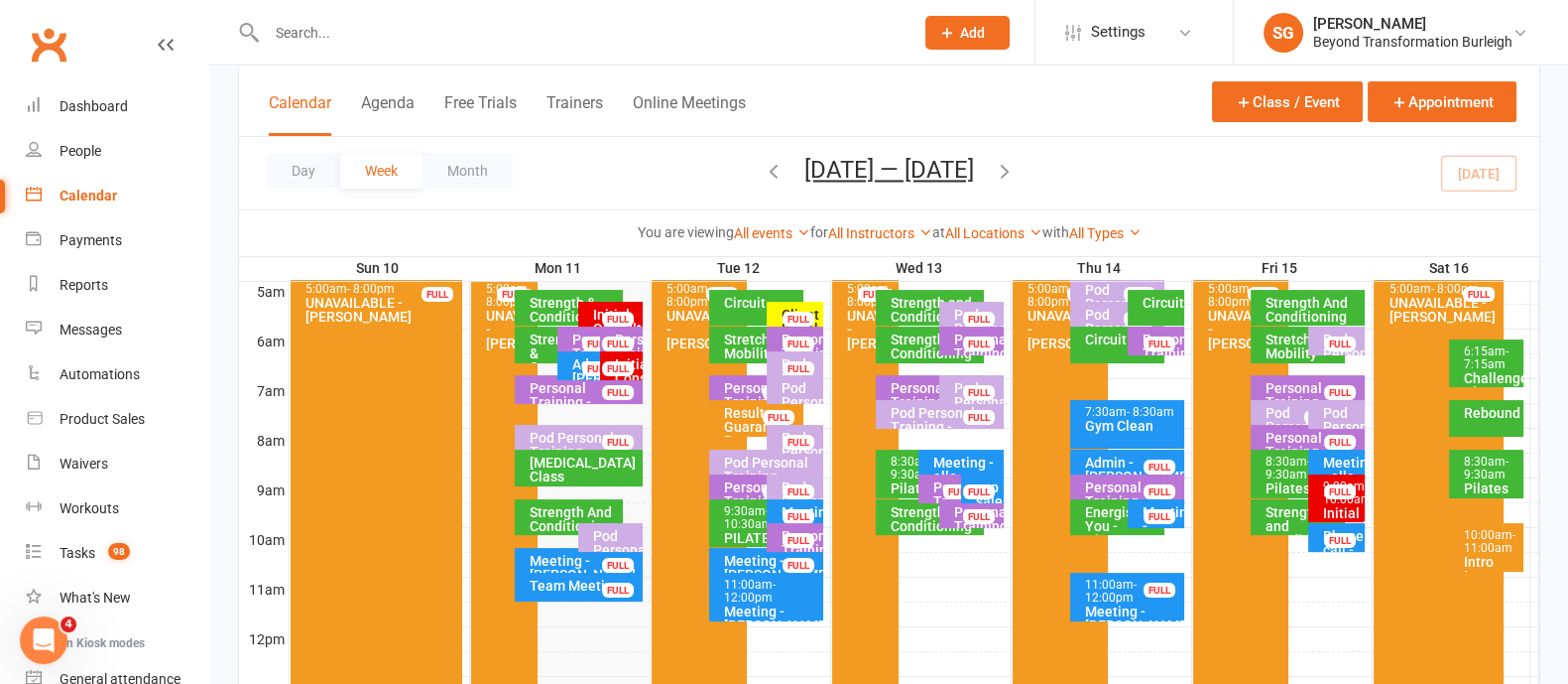
click at [1478, 475] on span "- 9:30am" at bounding box center [1487, 467] width 45 height 27
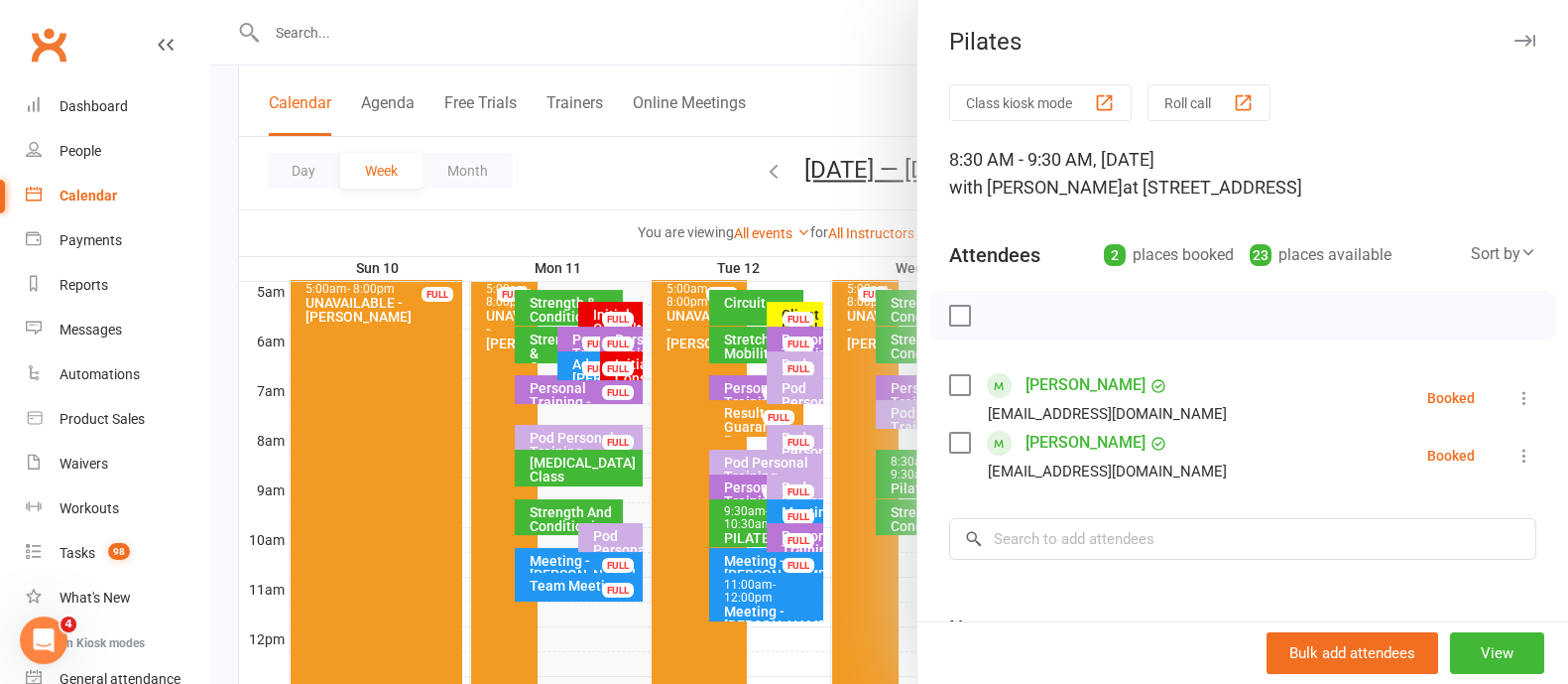
click at [1514, 35] on icon "button" at bounding box center [1524, 41] width 21 height 12
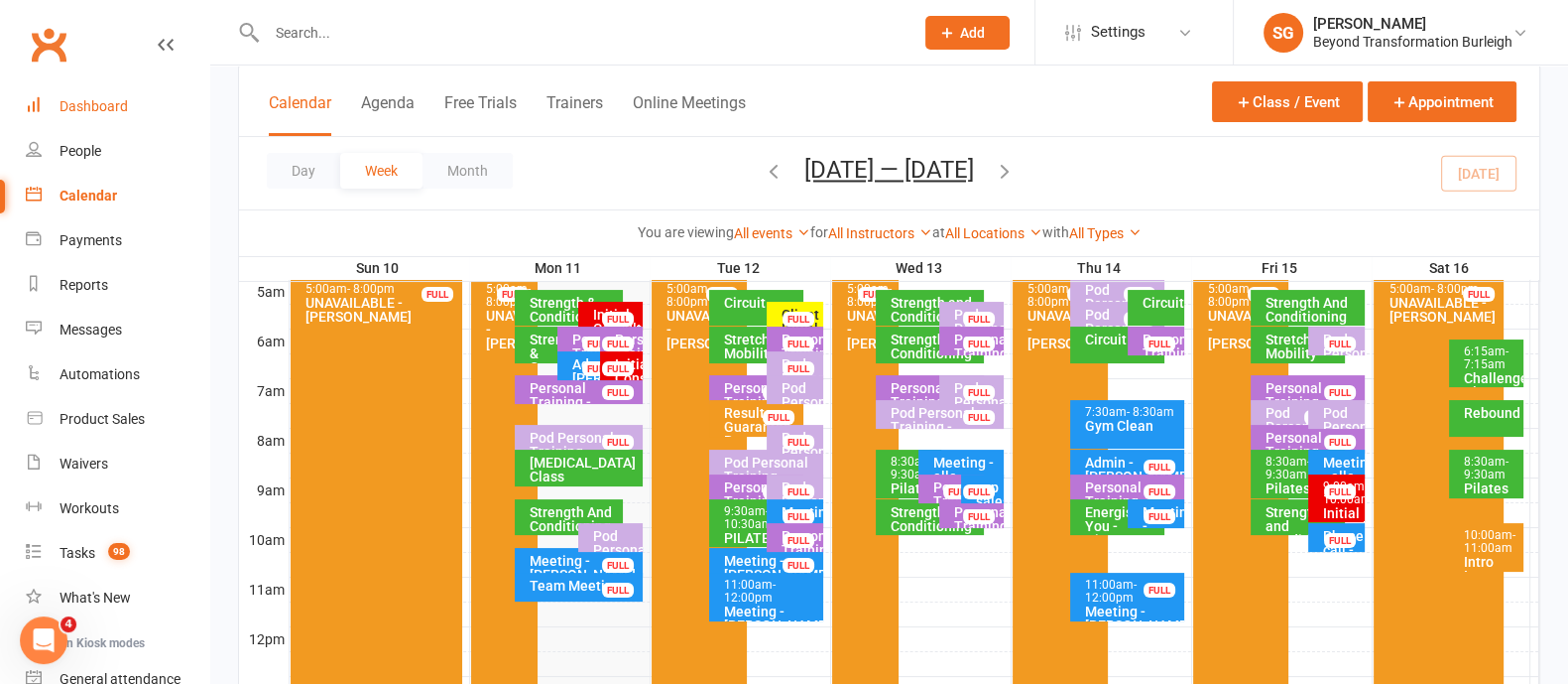
drag, startPoint x: 117, startPoint y: 96, endPoint x: 178, endPoint y: 119, distance: 65.2
click at [117, 96] on link "Dashboard" at bounding box center [117, 106] width 184 height 45
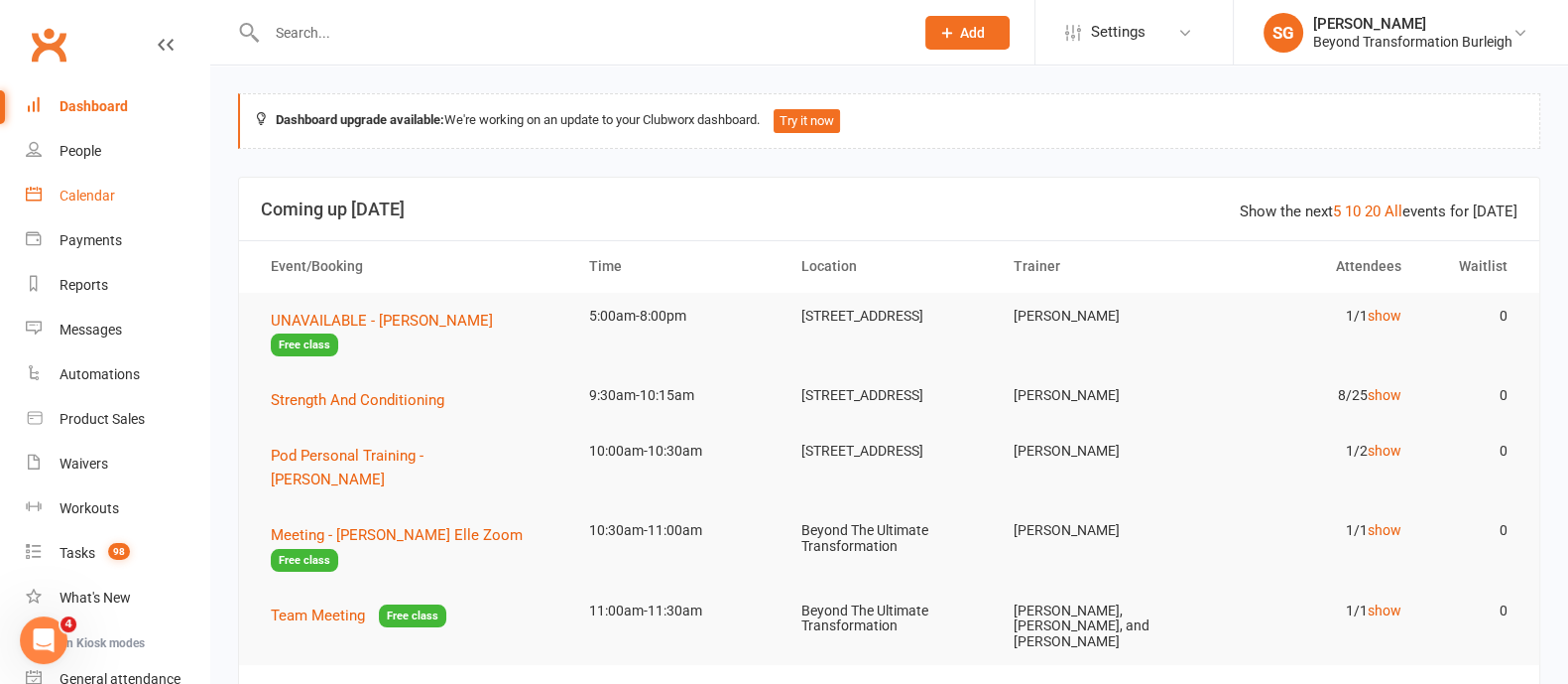
click at [97, 190] on div "Calendar" at bounding box center [87, 196] width 56 height 16
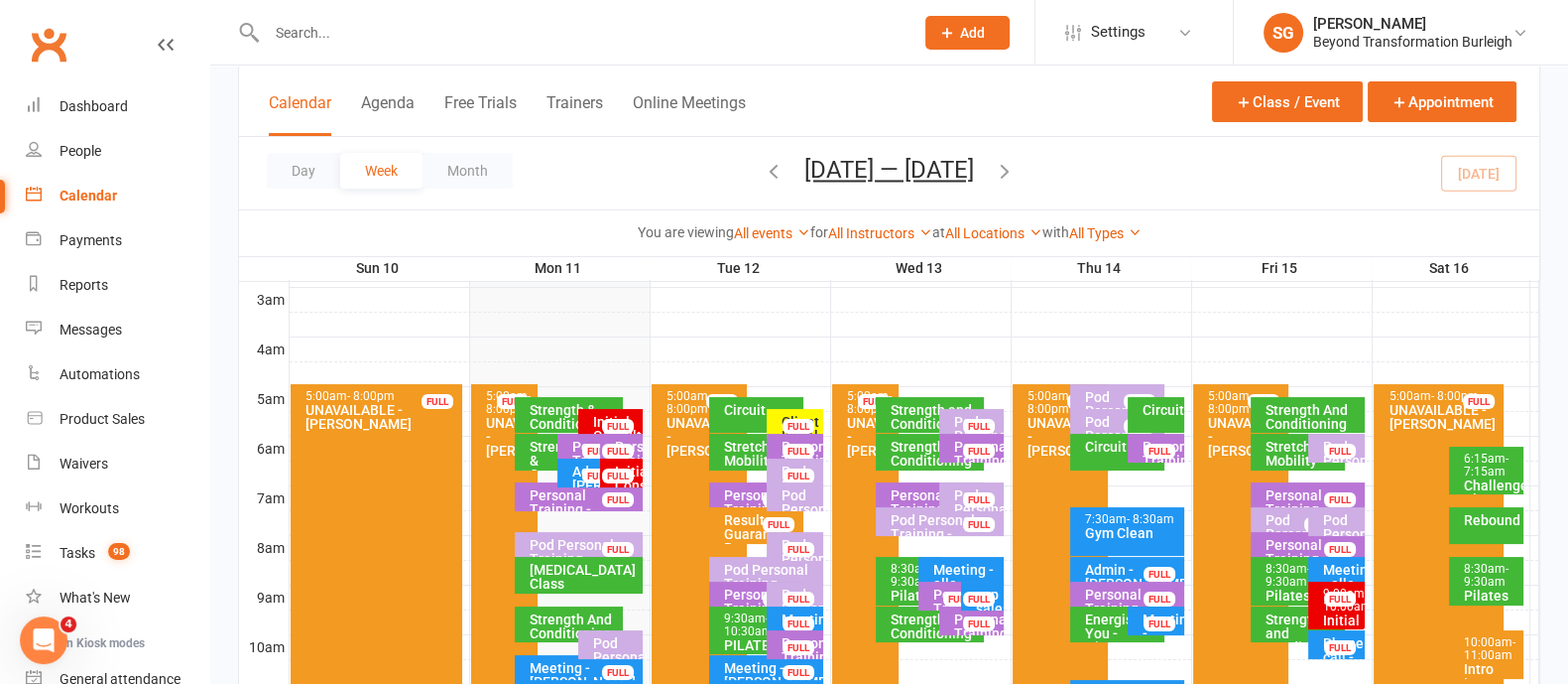
scroll to position [372, 0]
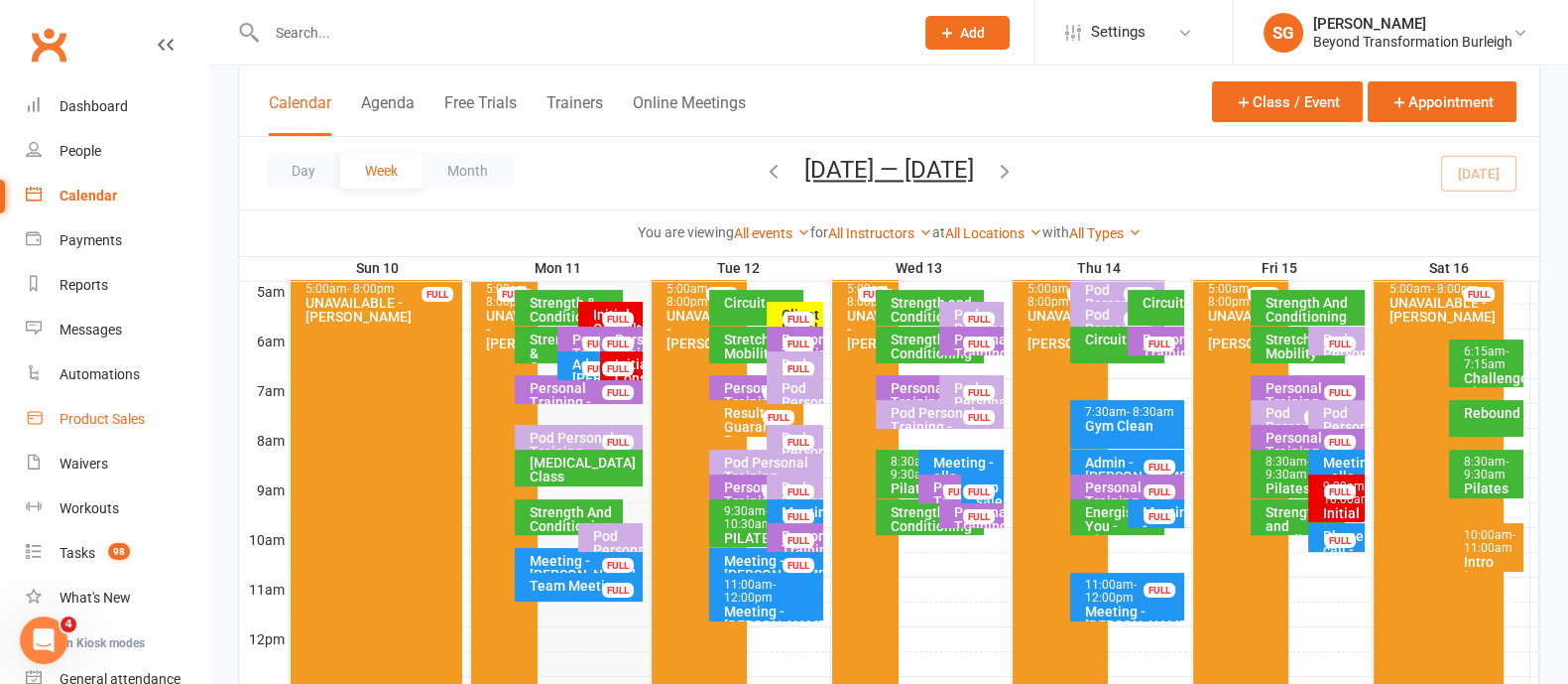
click at [121, 411] on div "Product Sales" at bounding box center [102, 419] width 85 height 16
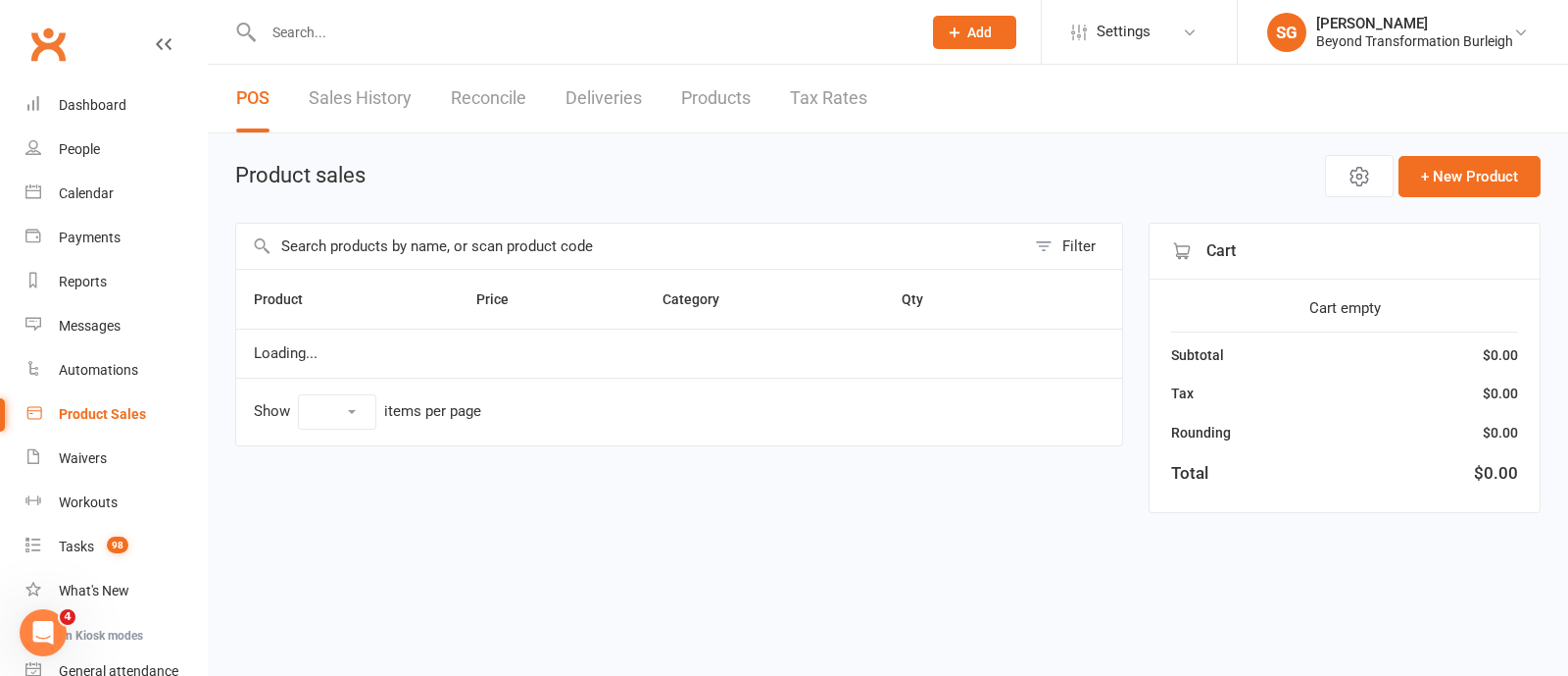
select select "100"
click at [462, 252] on input "text" at bounding box center [631, 247] width 789 height 45
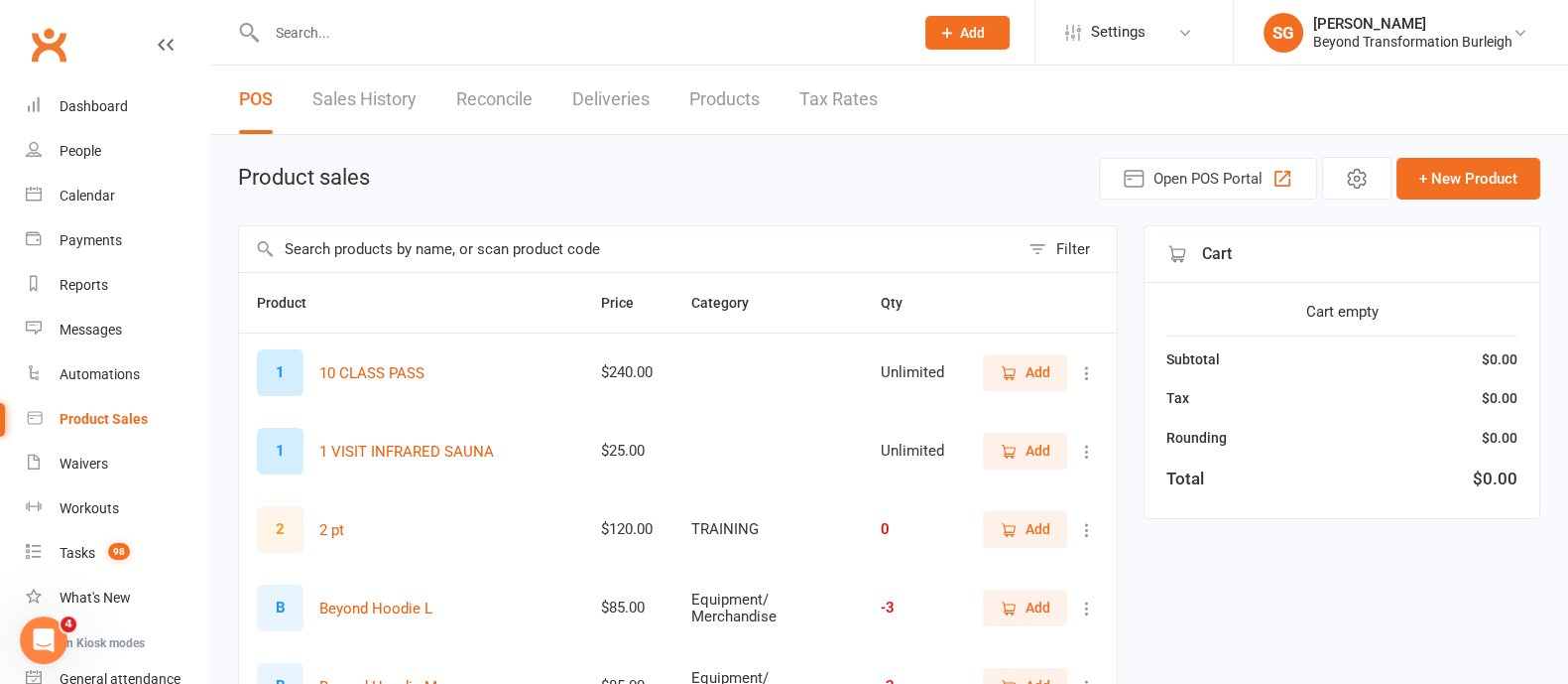
click at [402, 87] on link "Sales History" at bounding box center [364, 99] width 104 height 69
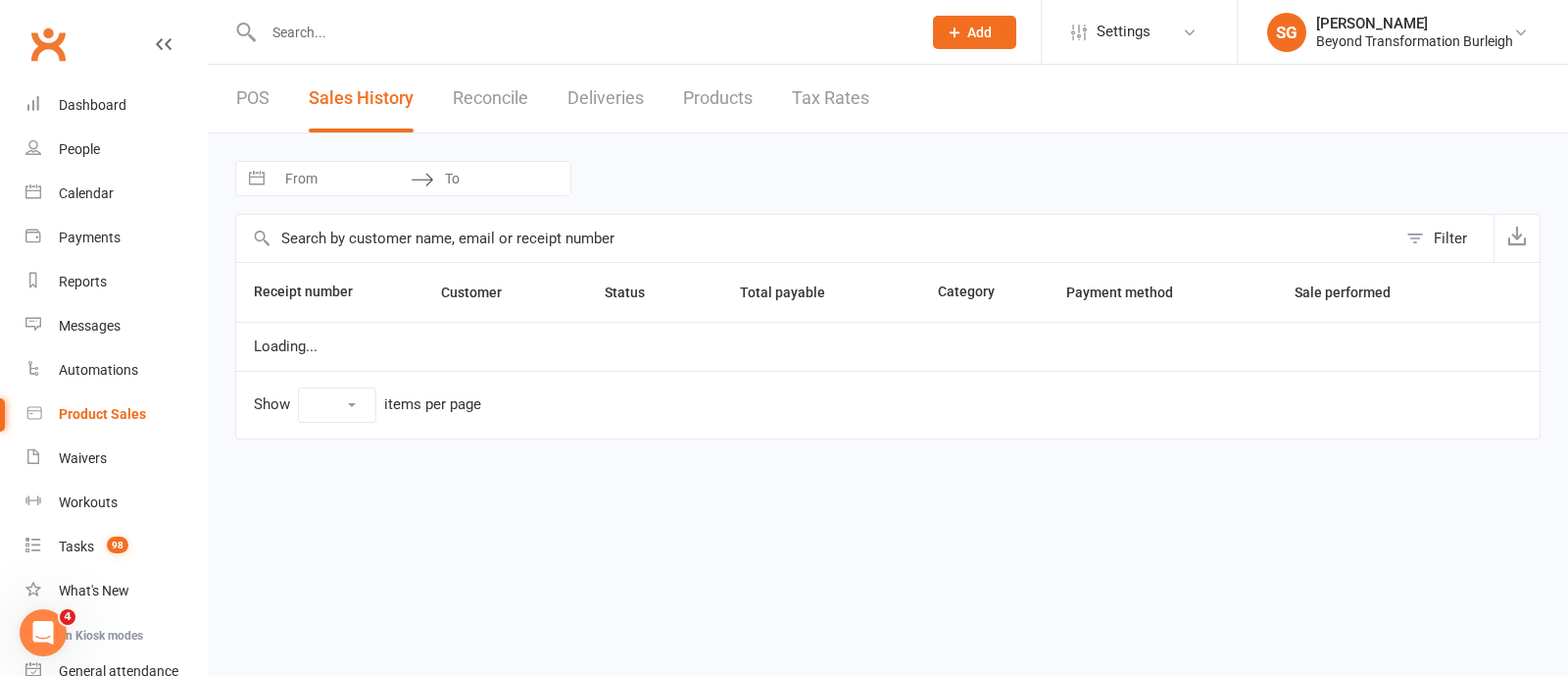
select select "100"
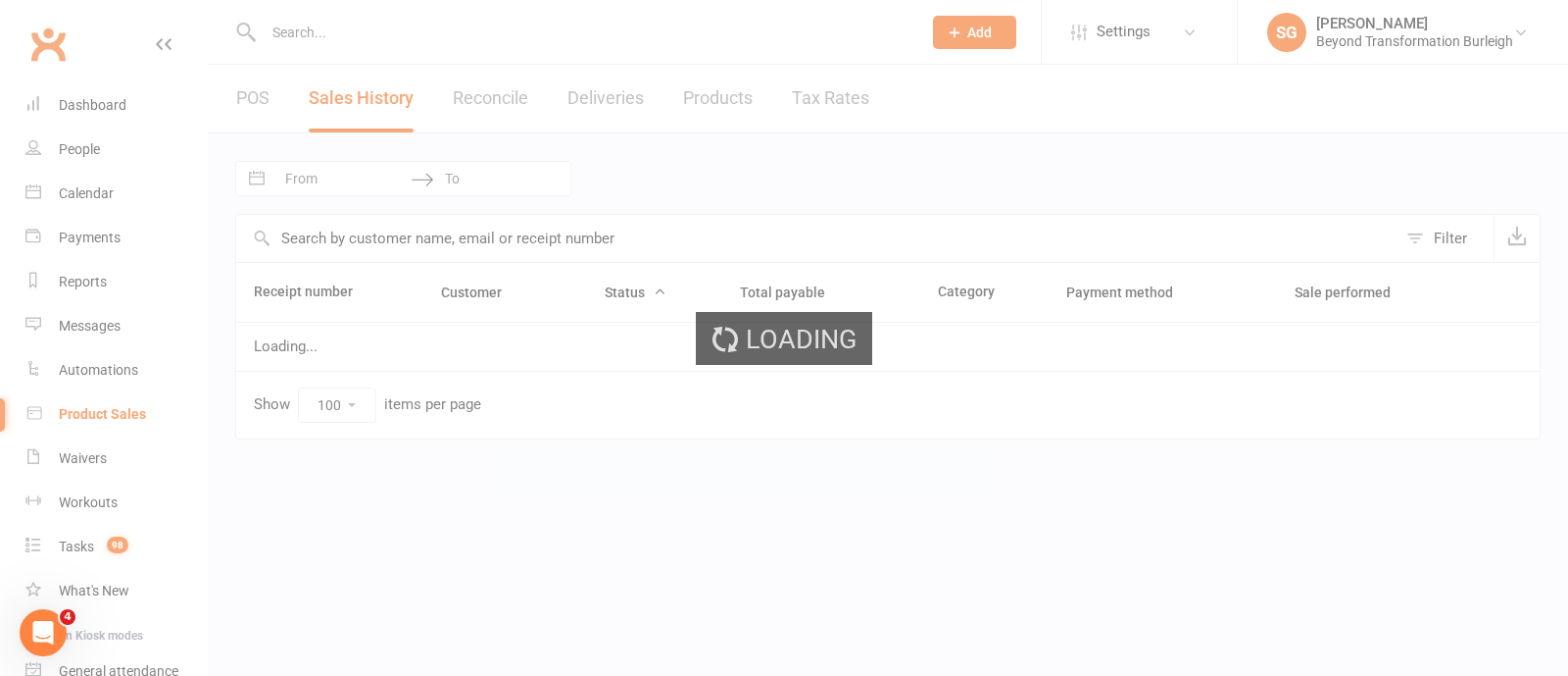
click at [386, 166] on div "Loading" at bounding box center [784, 338] width 1568 height 676
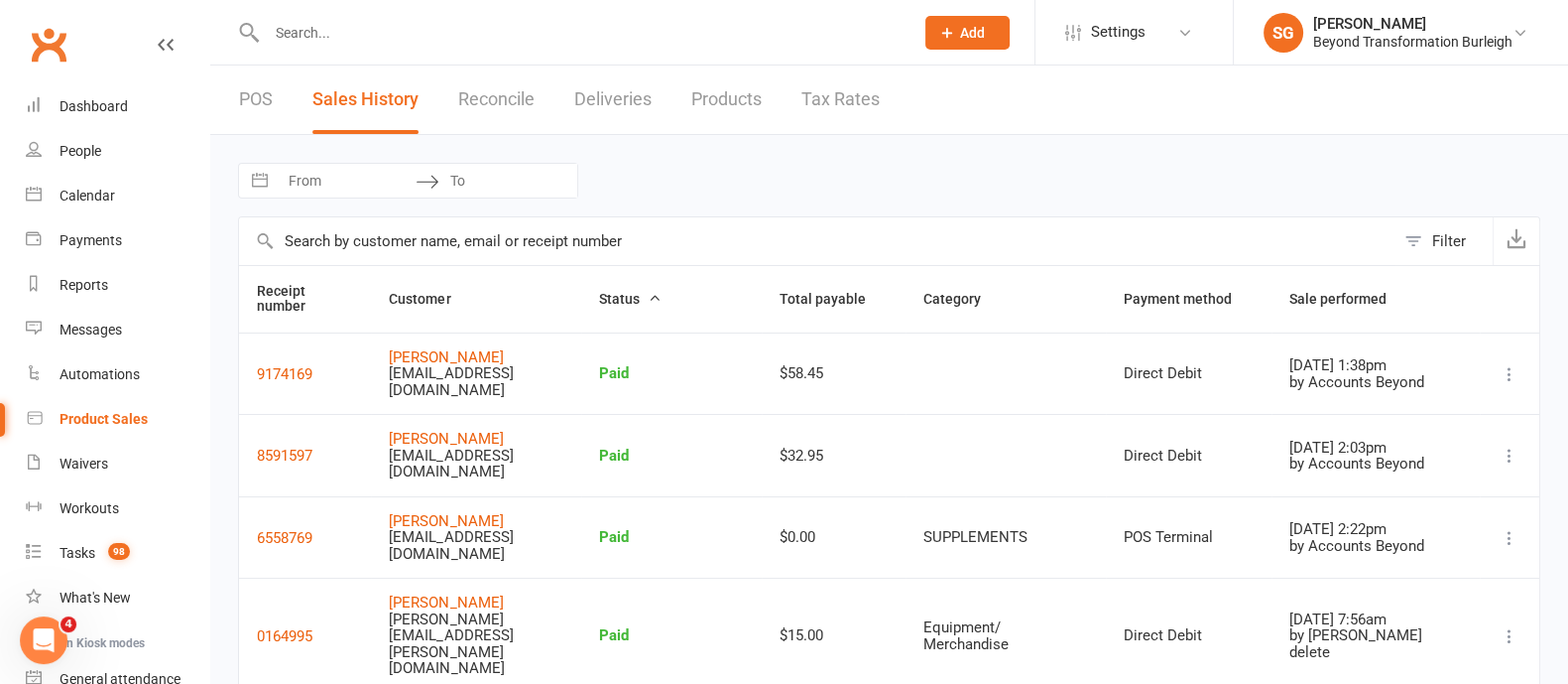
click at [383, 187] on input "From" at bounding box center [347, 181] width 138 height 34
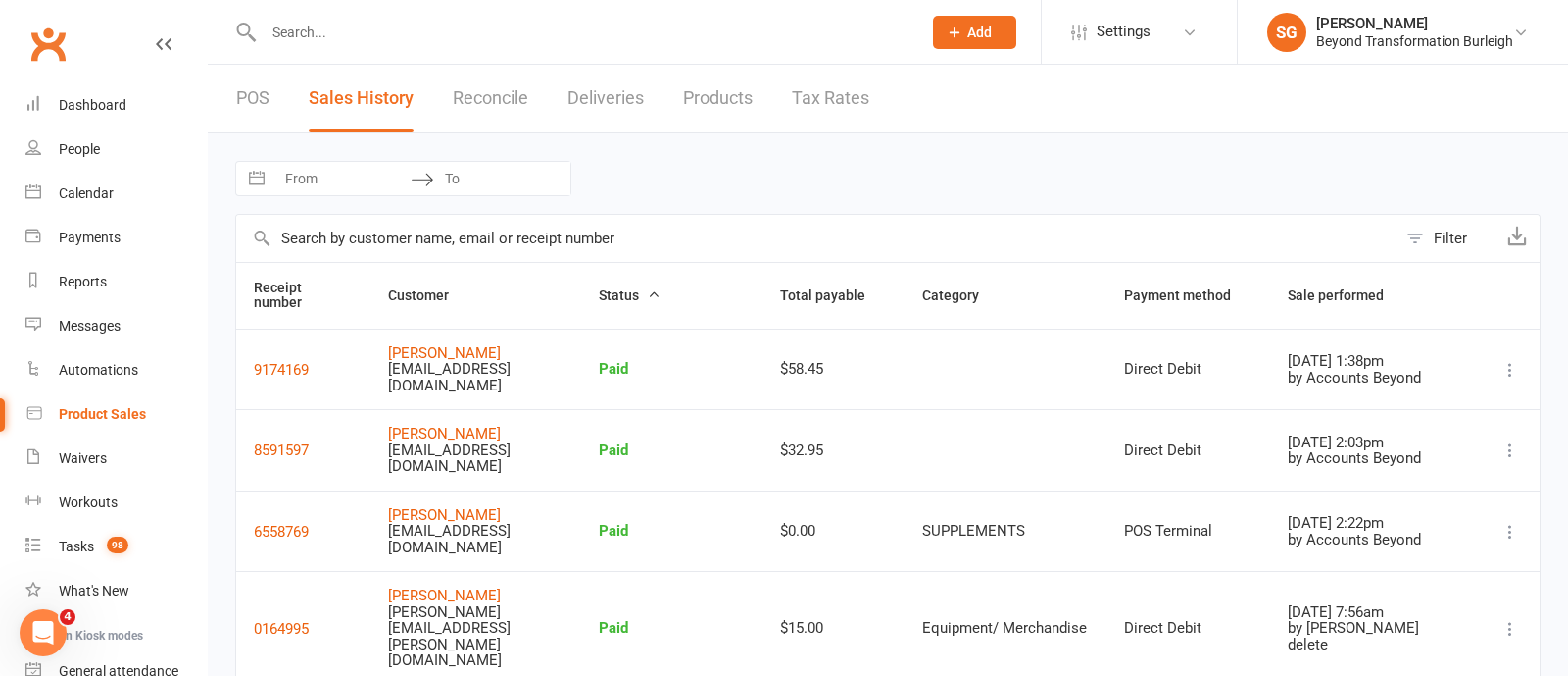
select select "6"
select select "2025"
select select "7"
select select "2025"
select select "8"
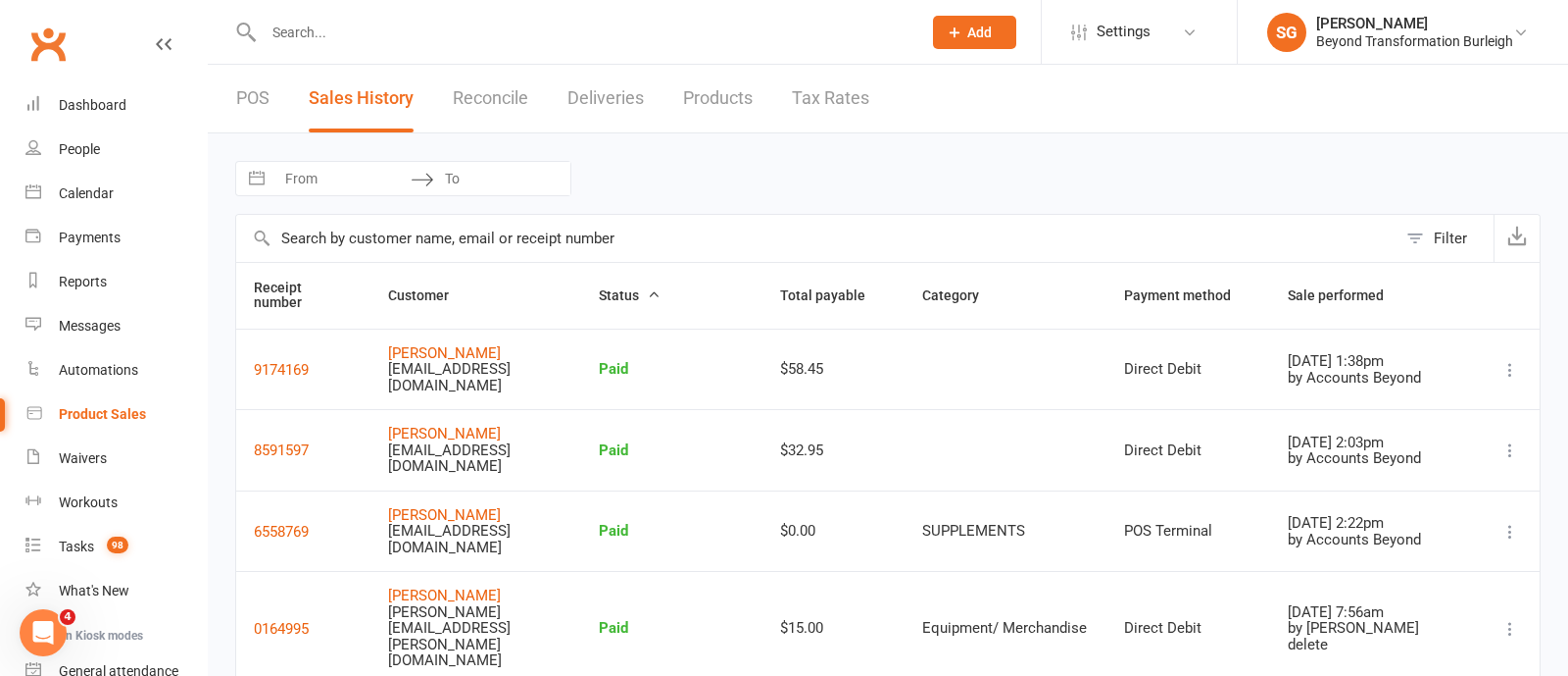
select select "2025"
select select "9"
select select "2025"
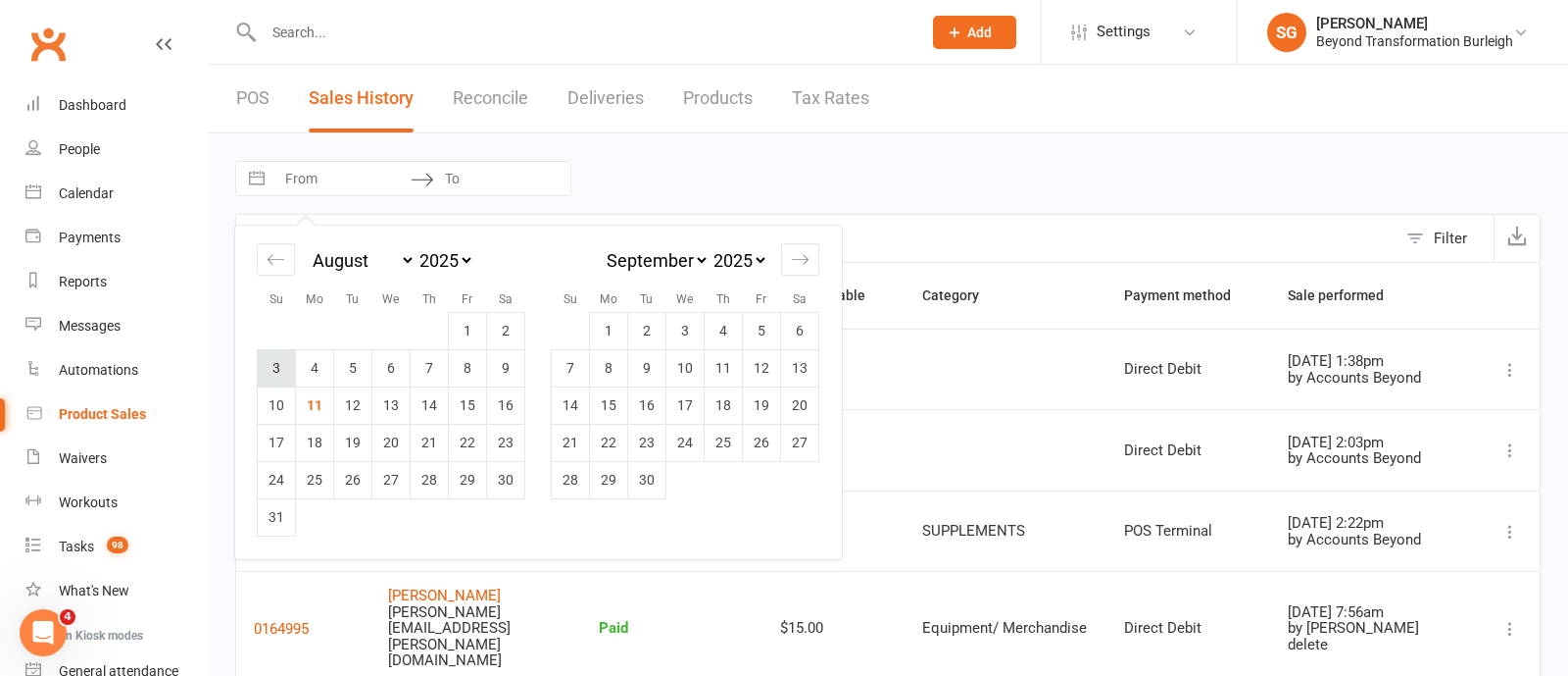
click at [274, 361] on td "3" at bounding box center [277, 367] width 38 height 37
type input "[DATE]"
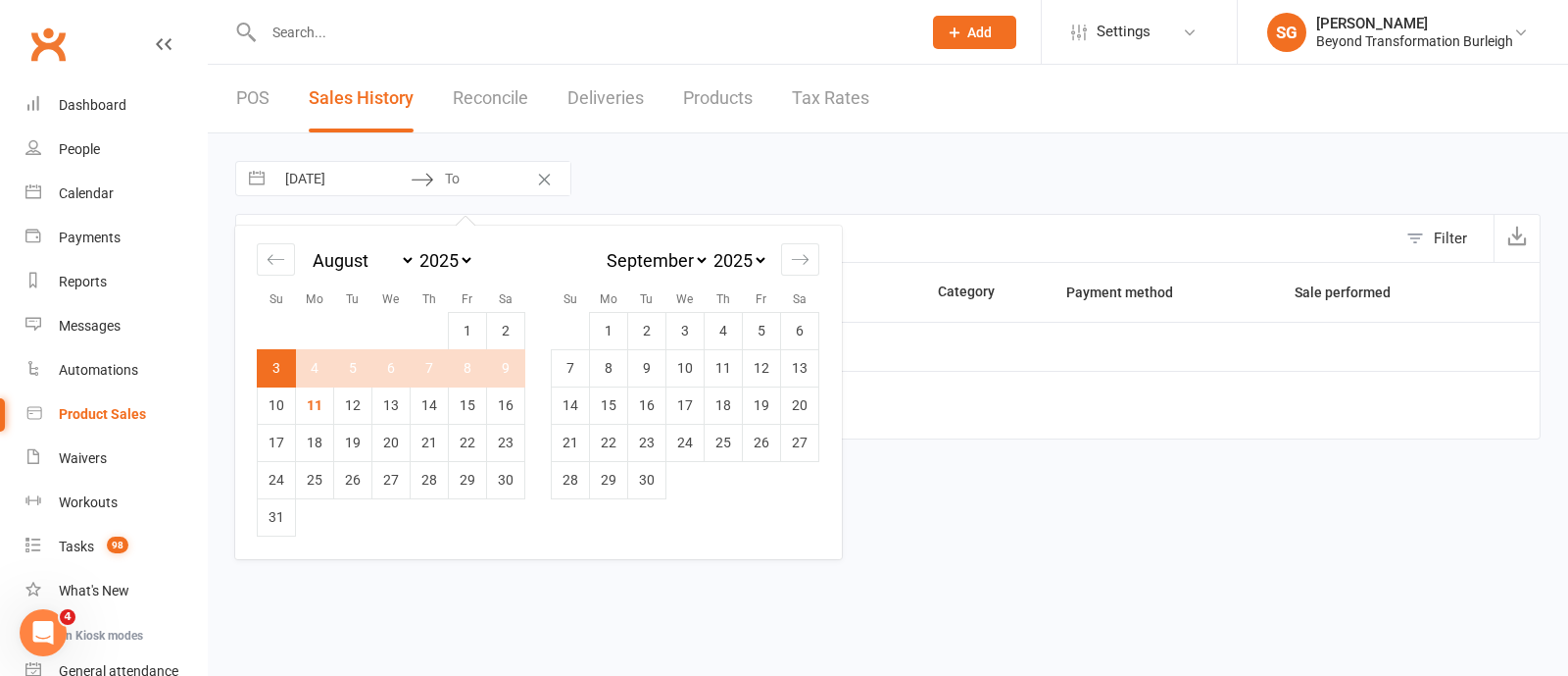
click at [494, 365] on td "9" at bounding box center [506, 367] width 38 height 37
type input "[DATE]"
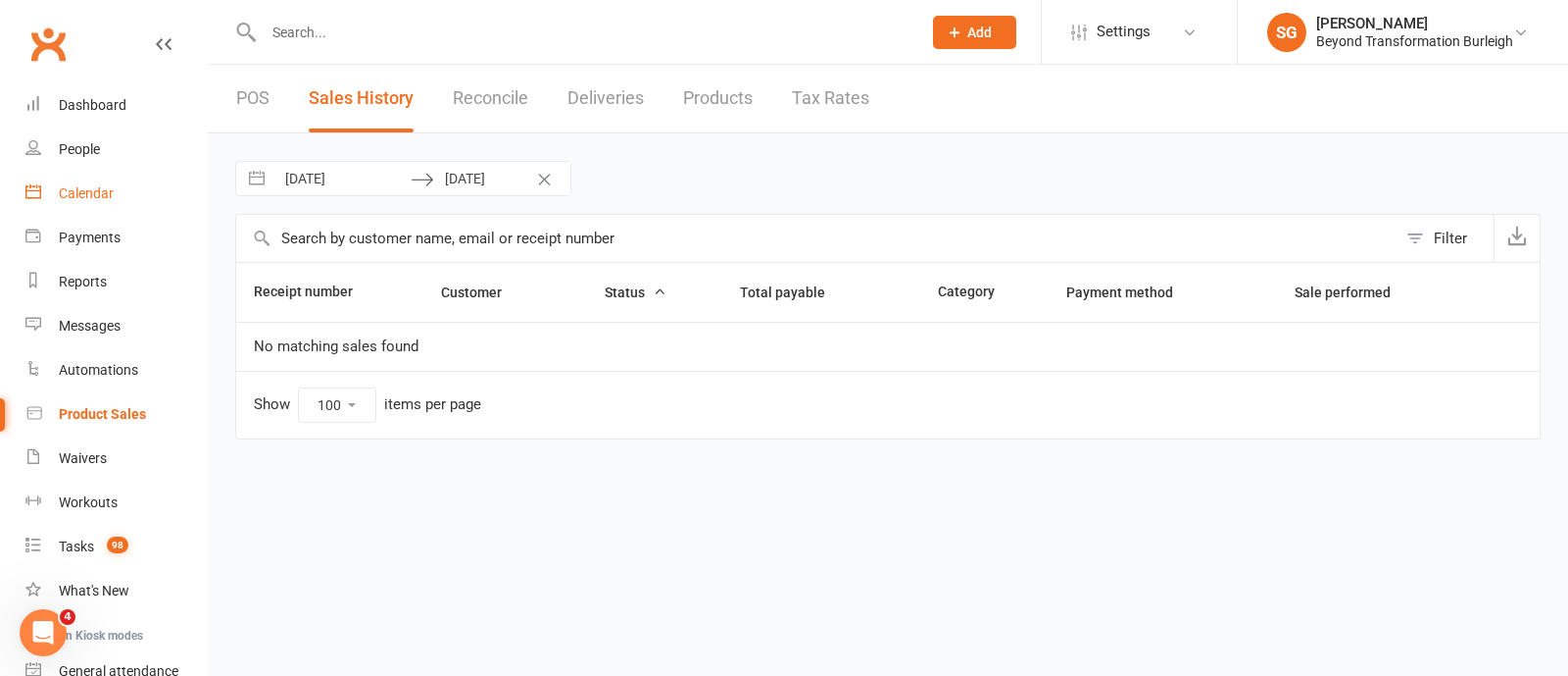
click at [82, 203] on link "Calendar" at bounding box center [116, 194] width 182 height 44
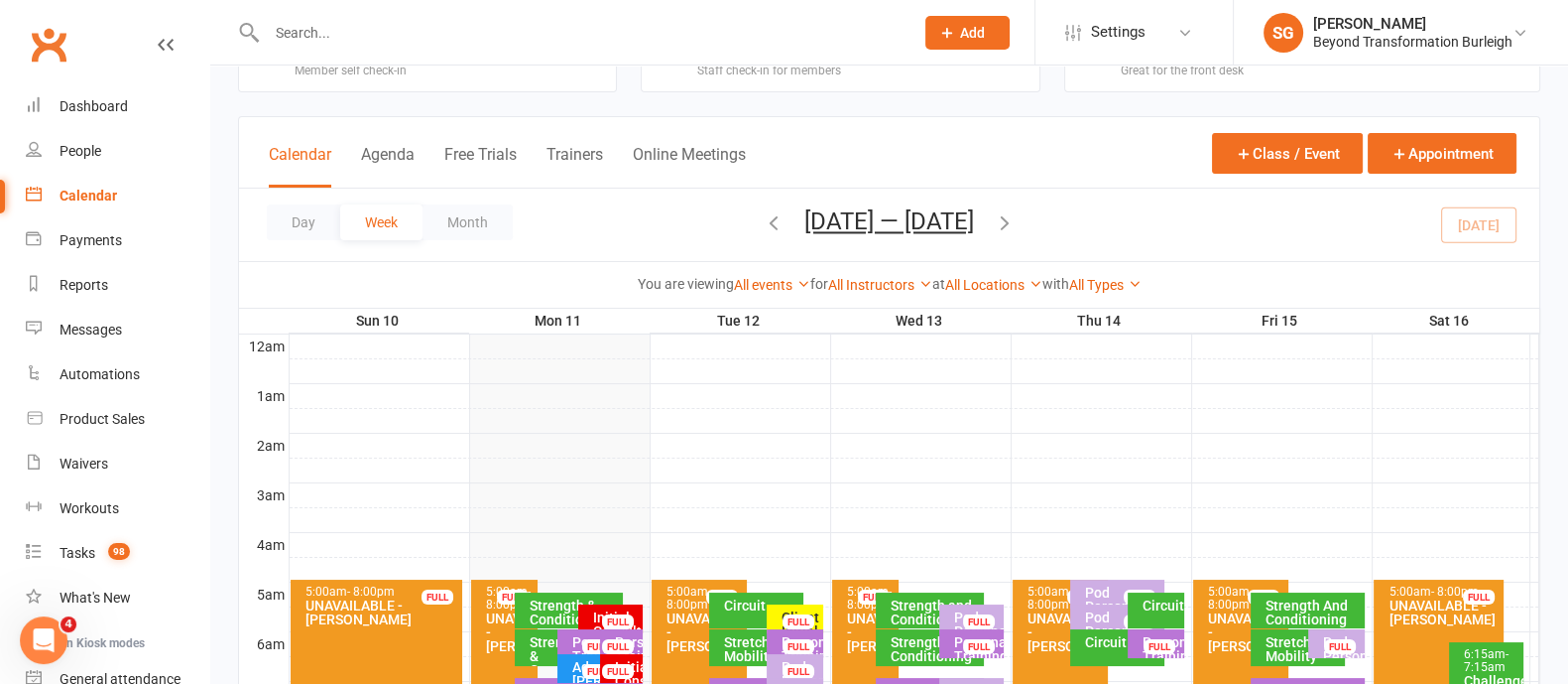
scroll to position [123, 0]
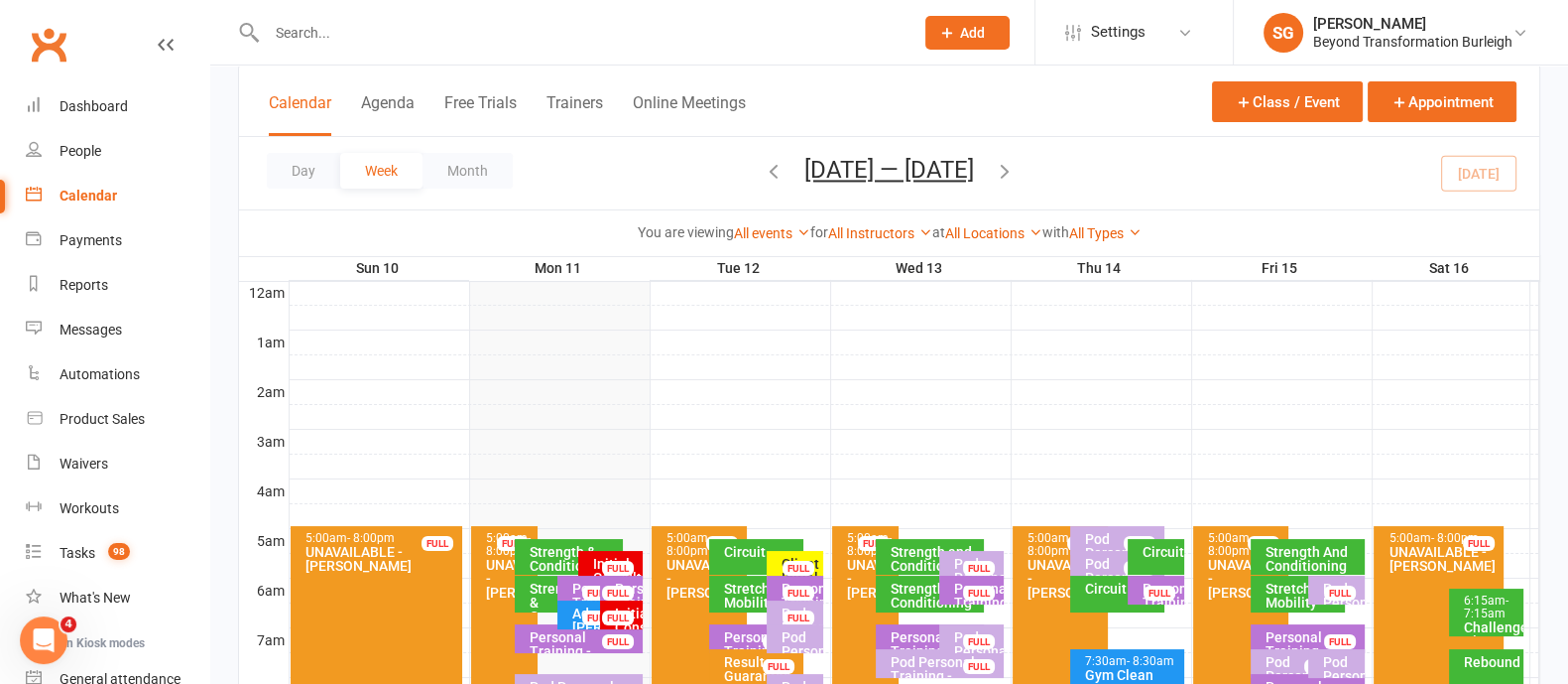
click at [763, 169] on icon "button" at bounding box center [774, 171] width 22 height 22
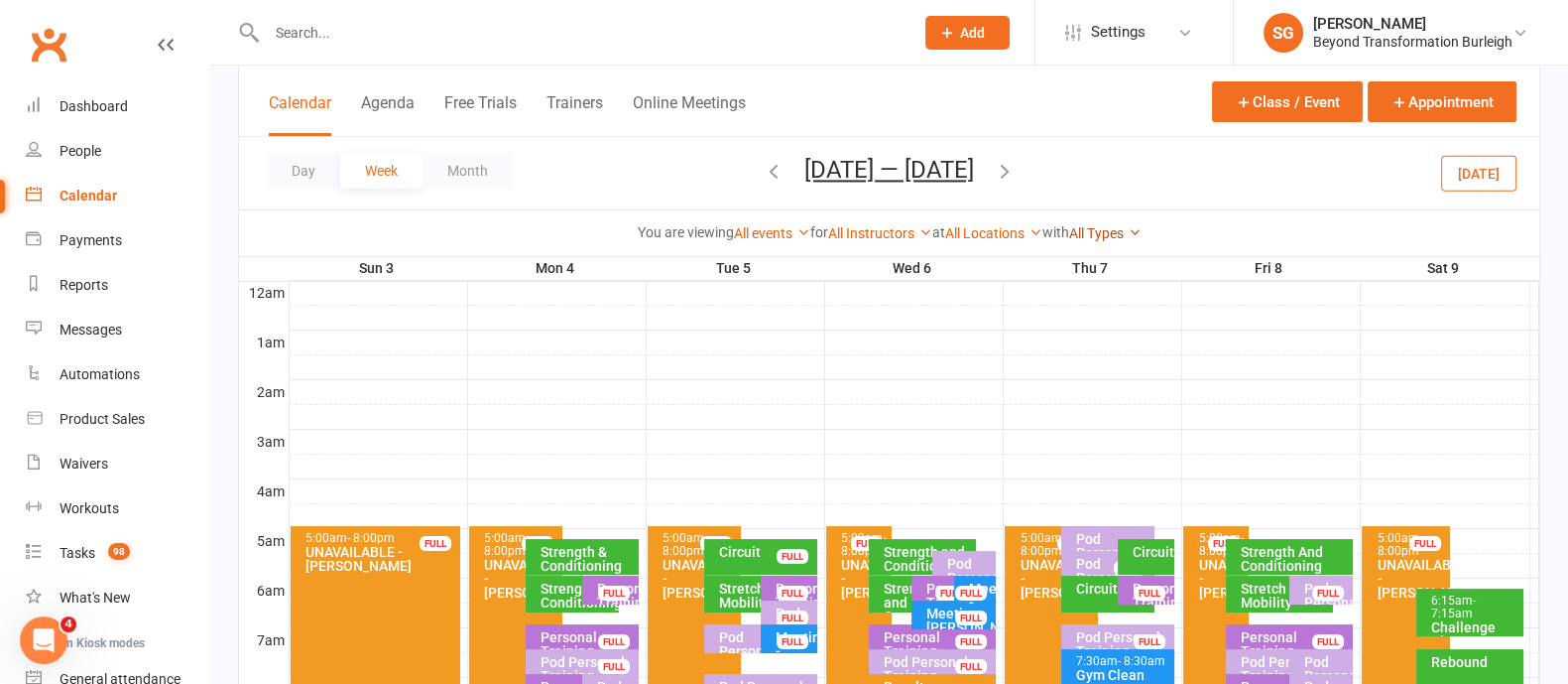
click at [1131, 227] on link "All Types" at bounding box center [1105, 234] width 73 height 16
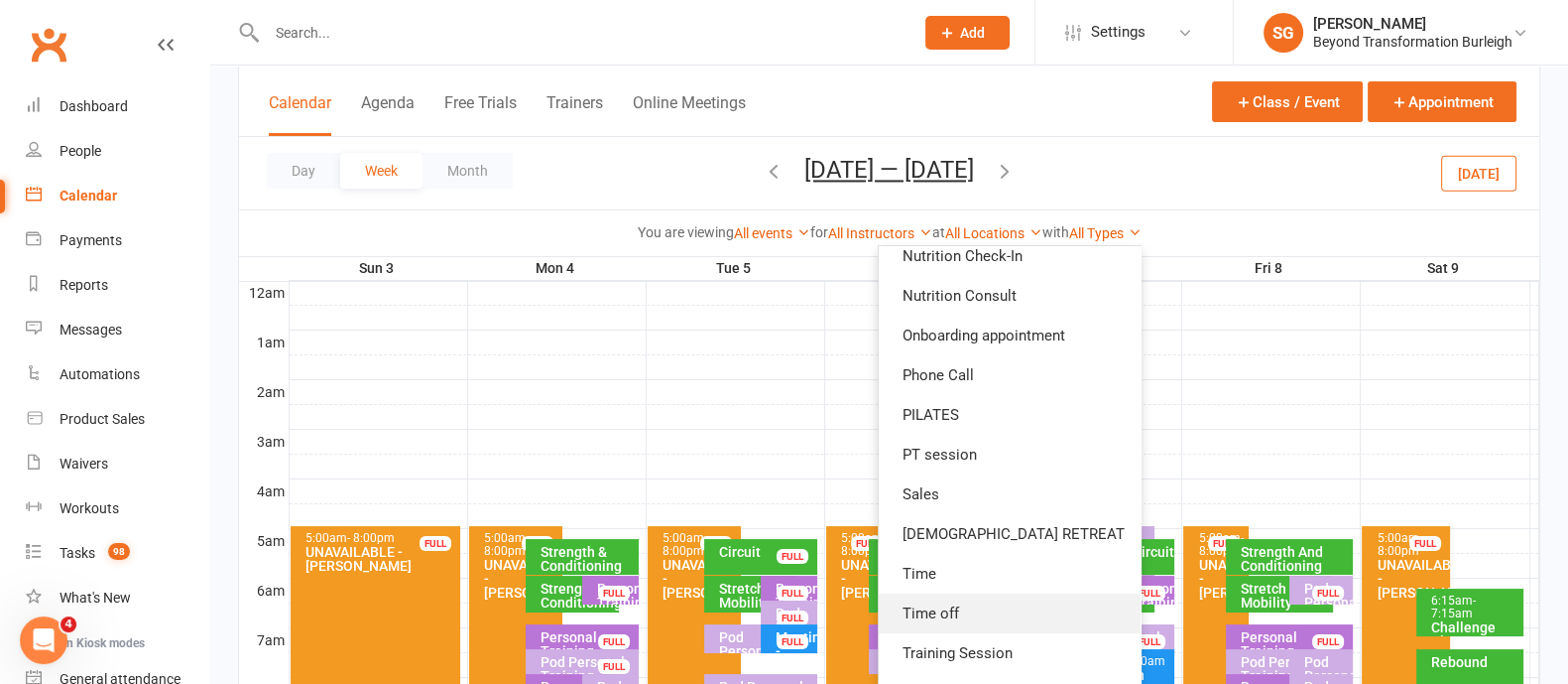
scroll to position [401, 0]
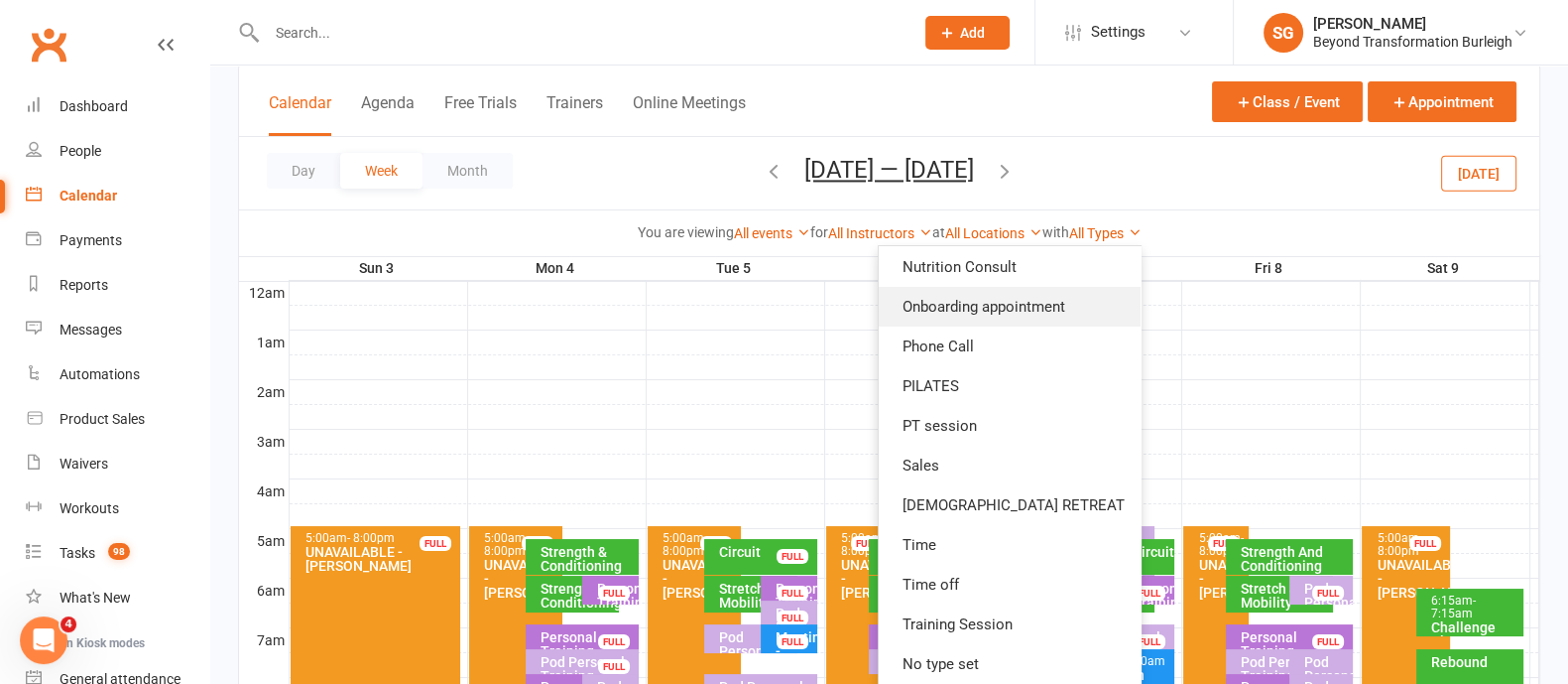
click at [1045, 300] on link "Onboarding appointment" at bounding box center [1011, 307] width 262 height 40
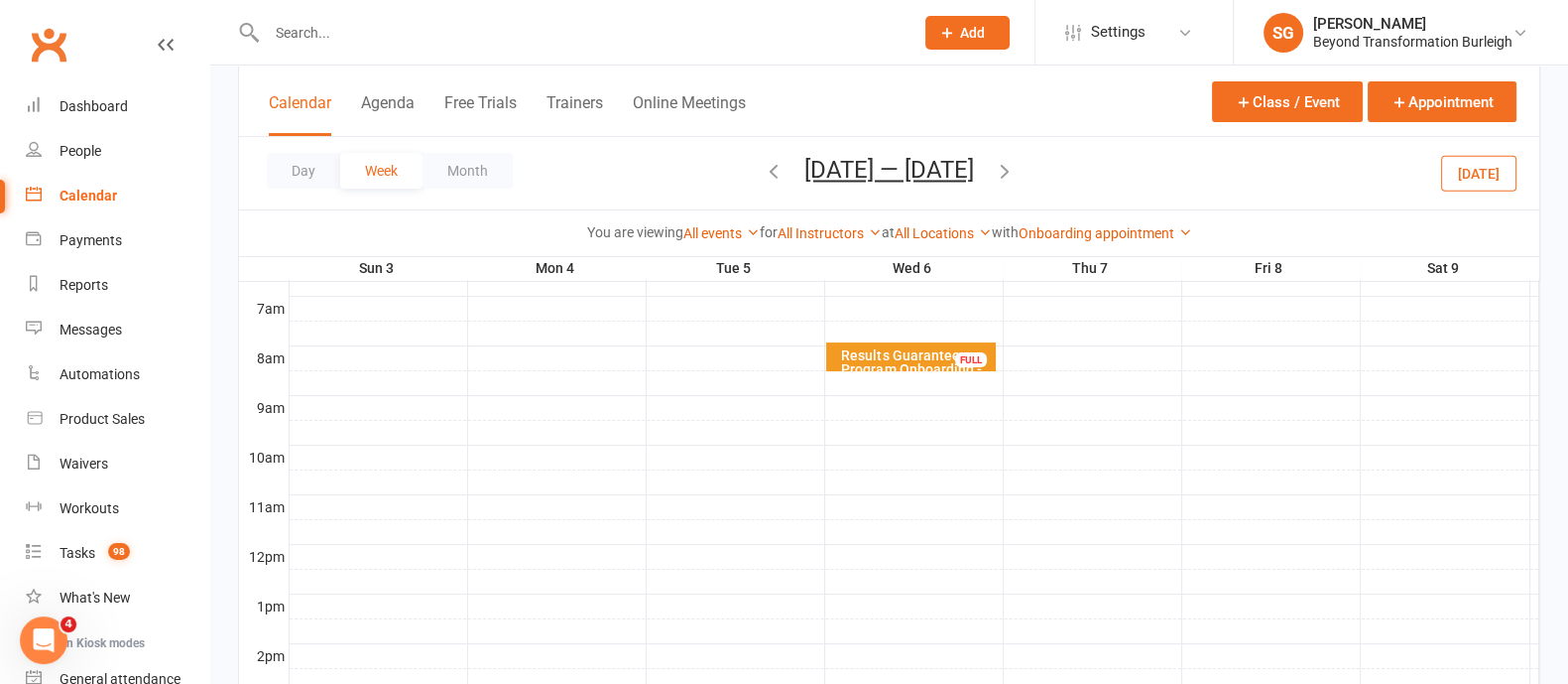
scroll to position [495, 0]
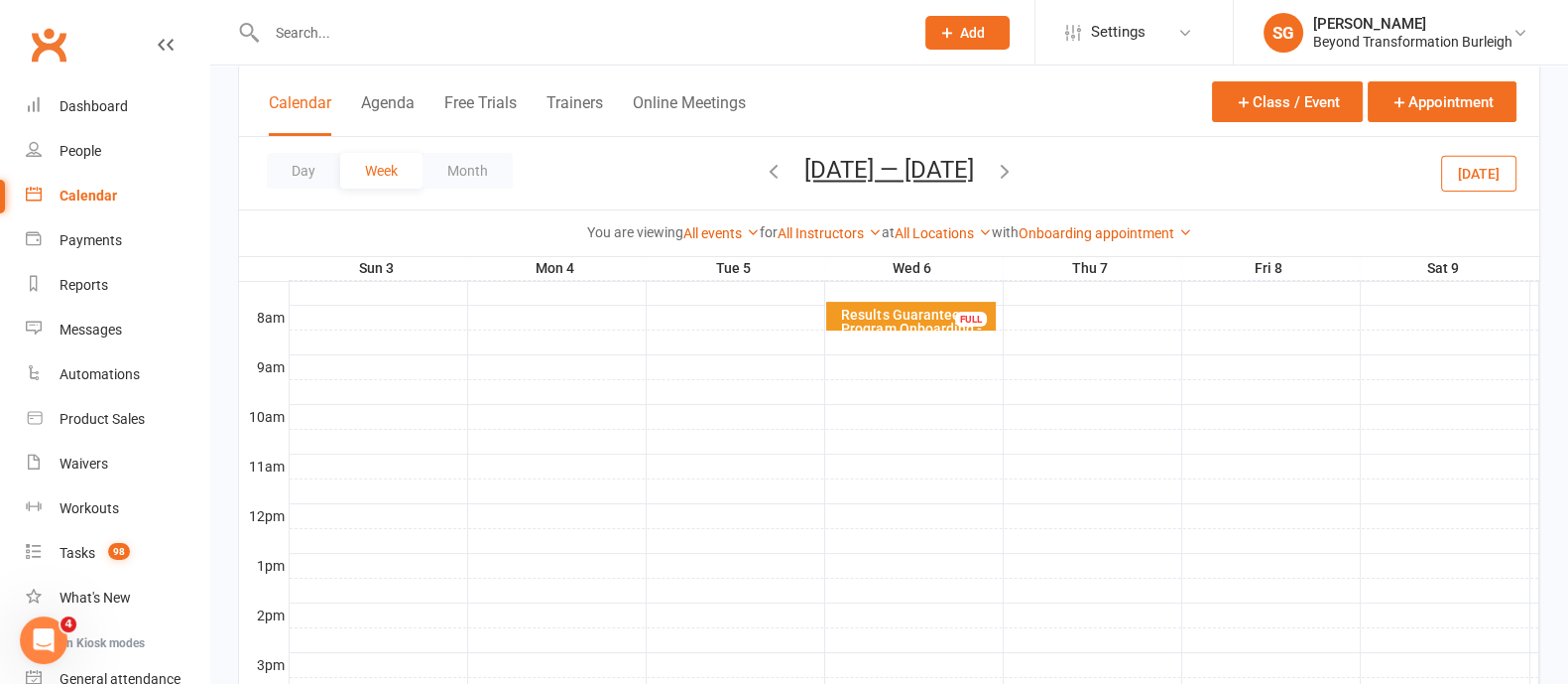
click at [907, 312] on div "Results Guarantee Program Onboarding - [PERSON_NAME]..." at bounding box center [916, 328] width 152 height 42
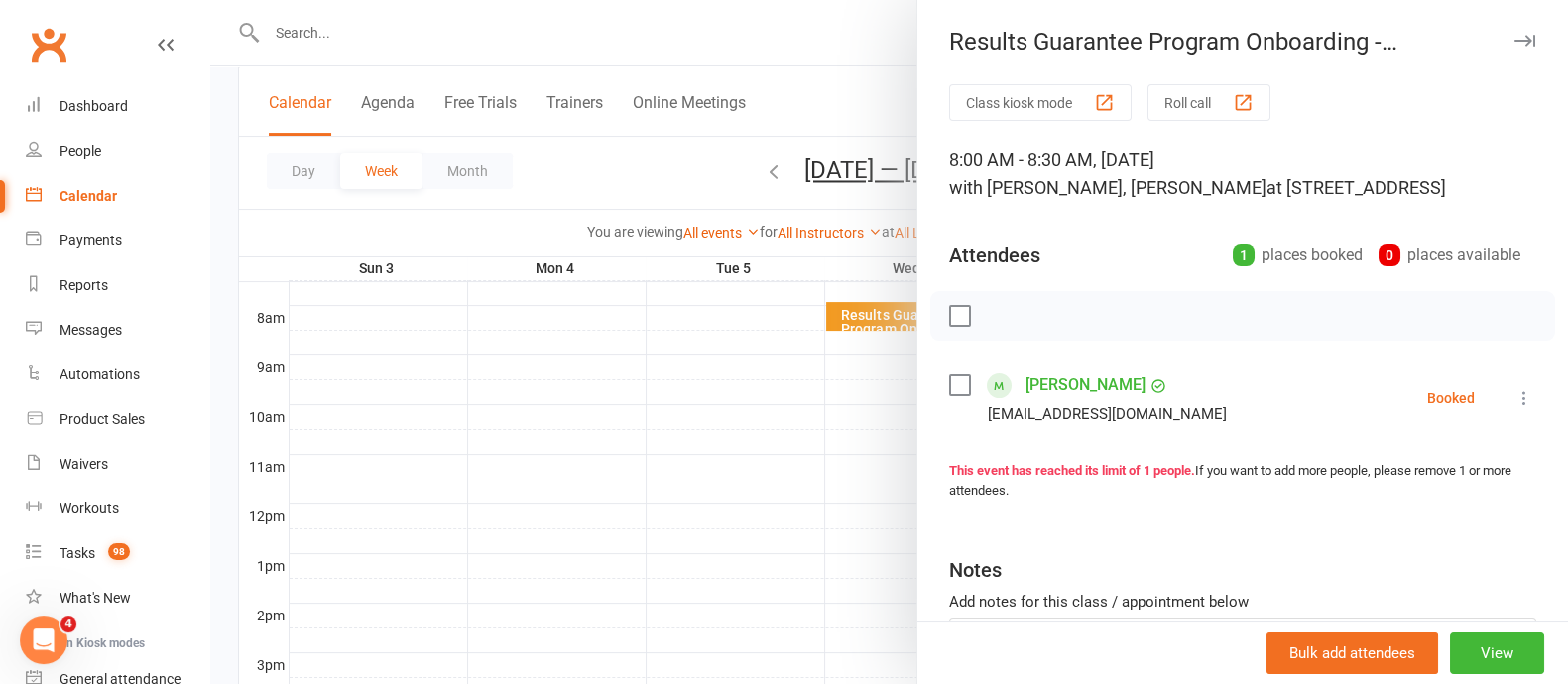
click at [1514, 38] on icon "button" at bounding box center [1524, 41] width 21 height 12
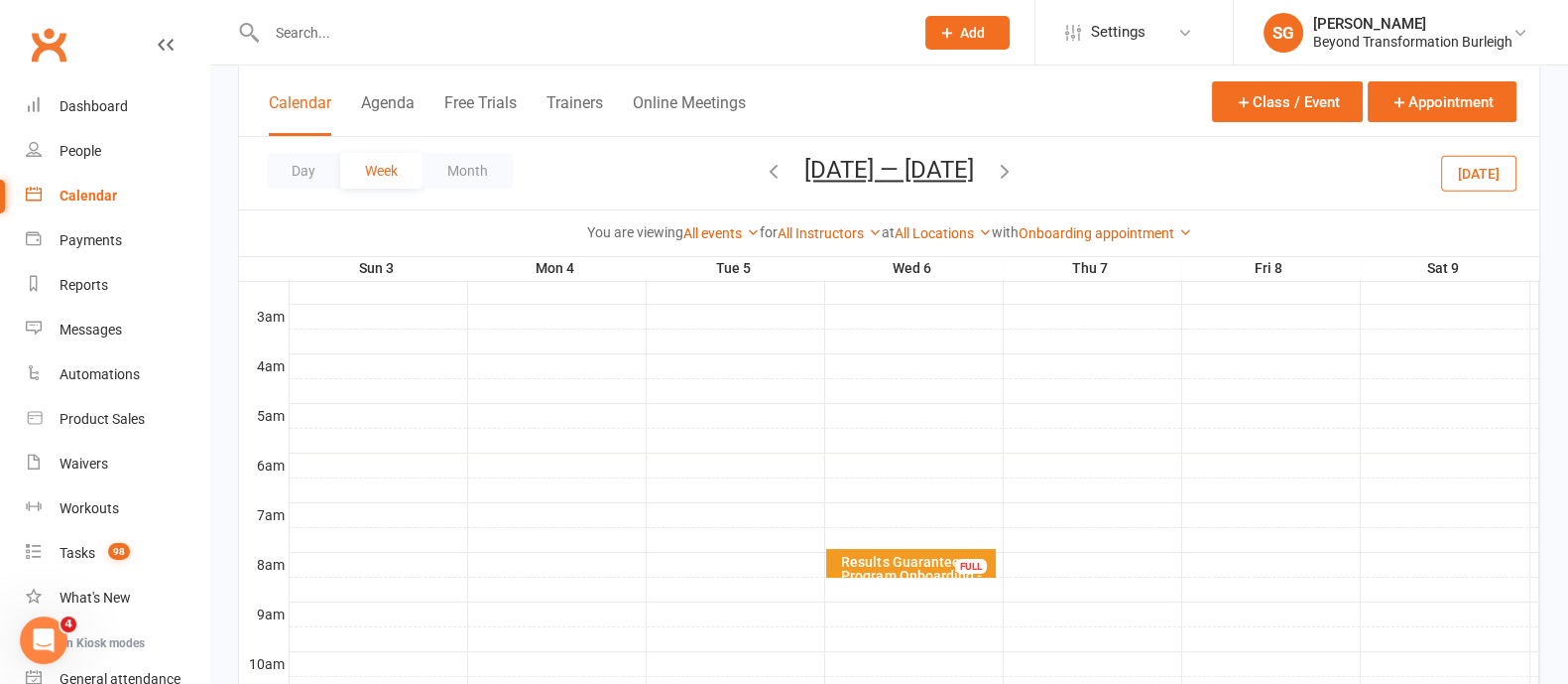
scroll to position [248, 0]
click at [1120, 226] on link "Onboarding appointment" at bounding box center [1105, 234] width 174 height 16
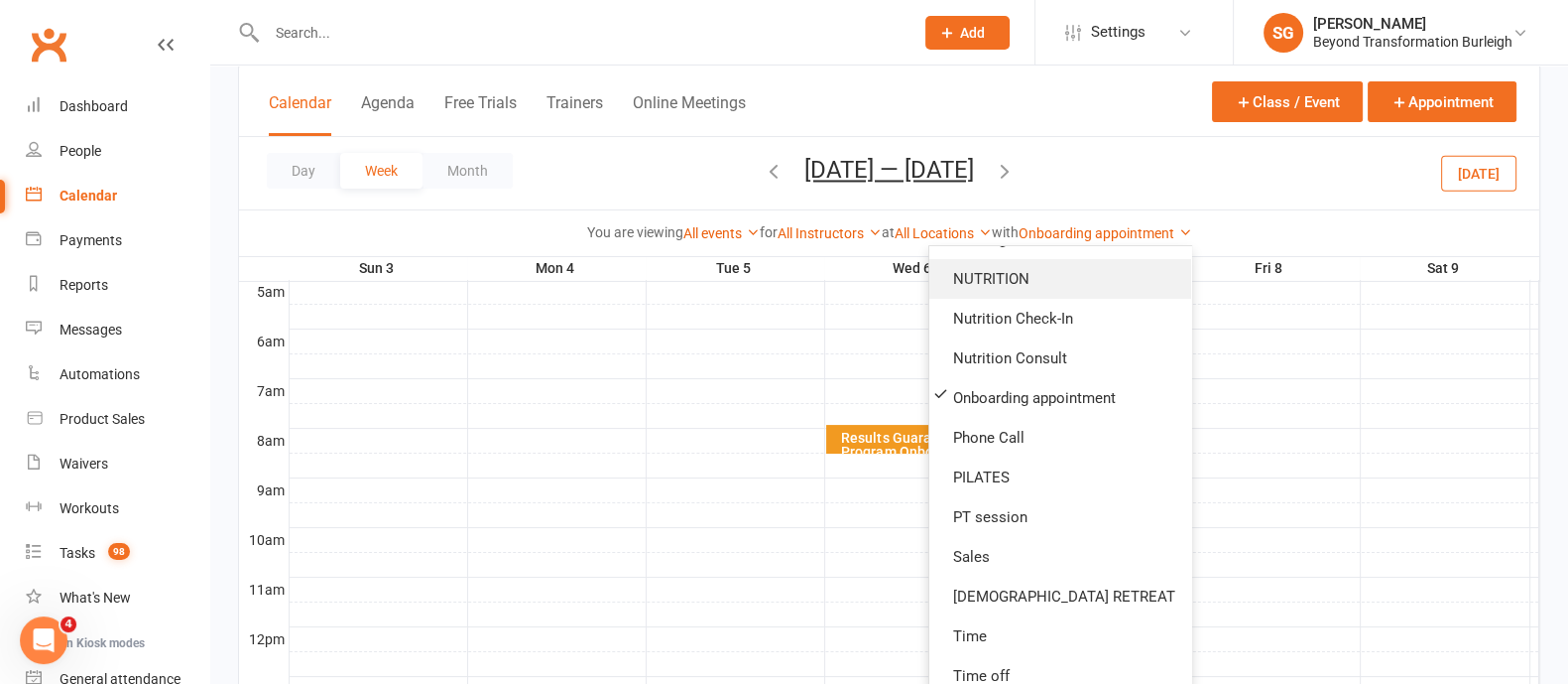
scroll to position [193, 0]
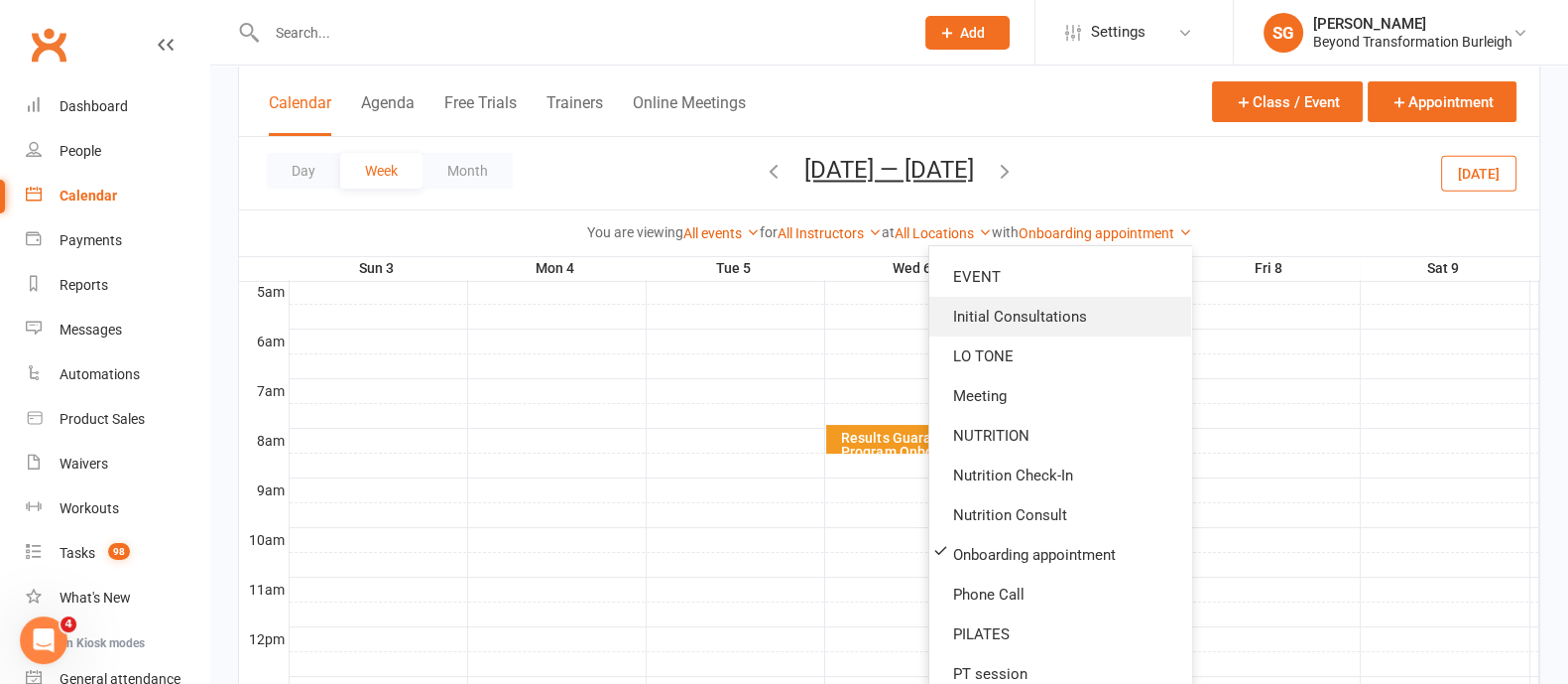
click at [1104, 317] on link "Initial Consultations" at bounding box center [1060, 316] width 262 height 40
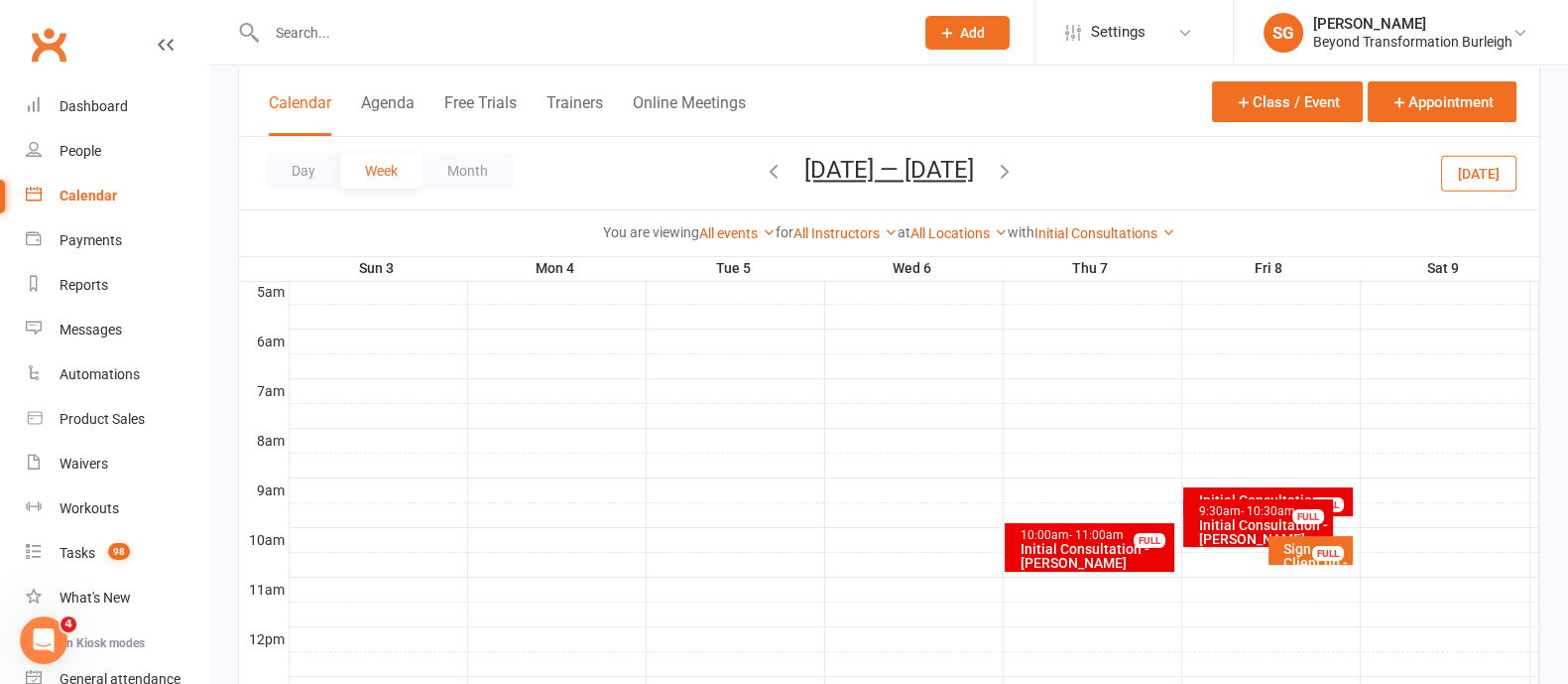
click at [1285, 547] on div "Sign Client up - [PERSON_NAME]" at bounding box center [1316, 563] width 67 height 42
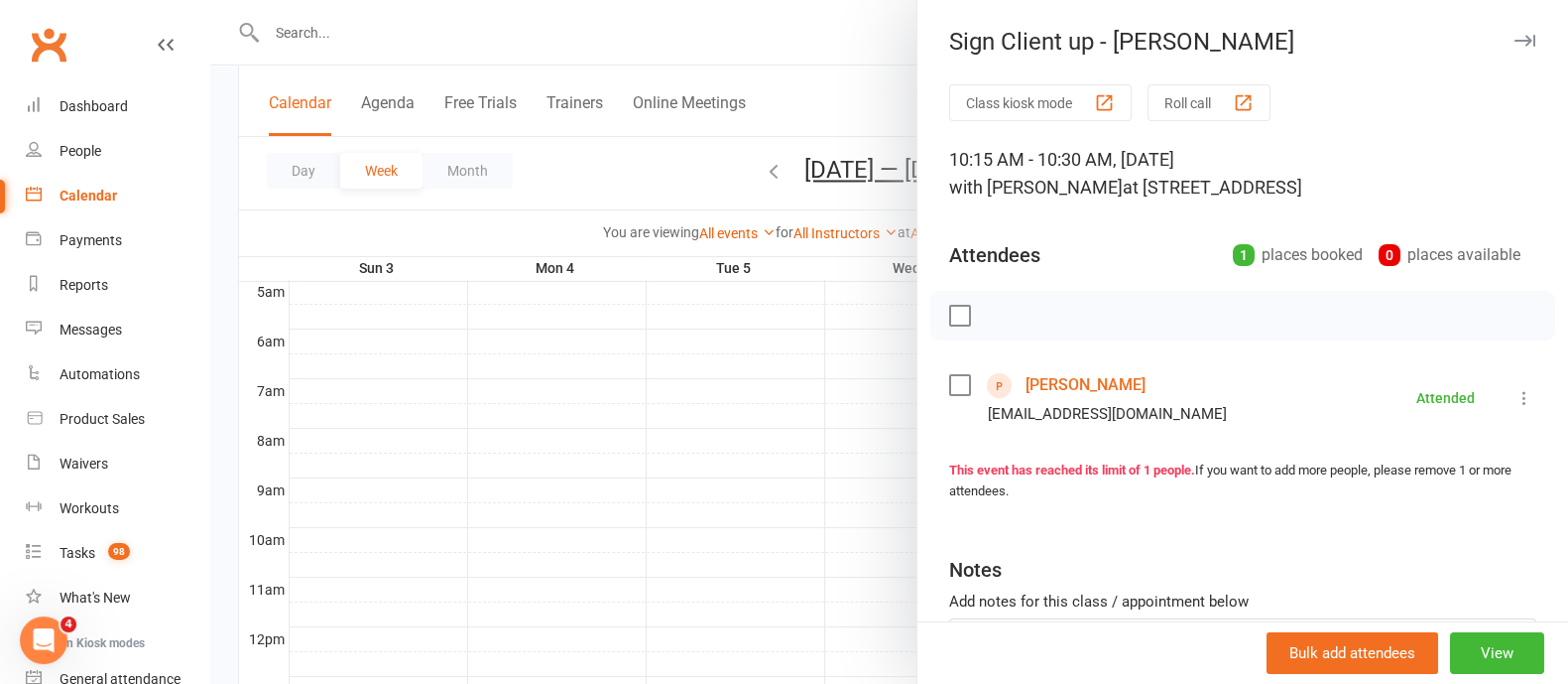
click at [1514, 35] on icon "button" at bounding box center [1524, 41] width 21 height 12
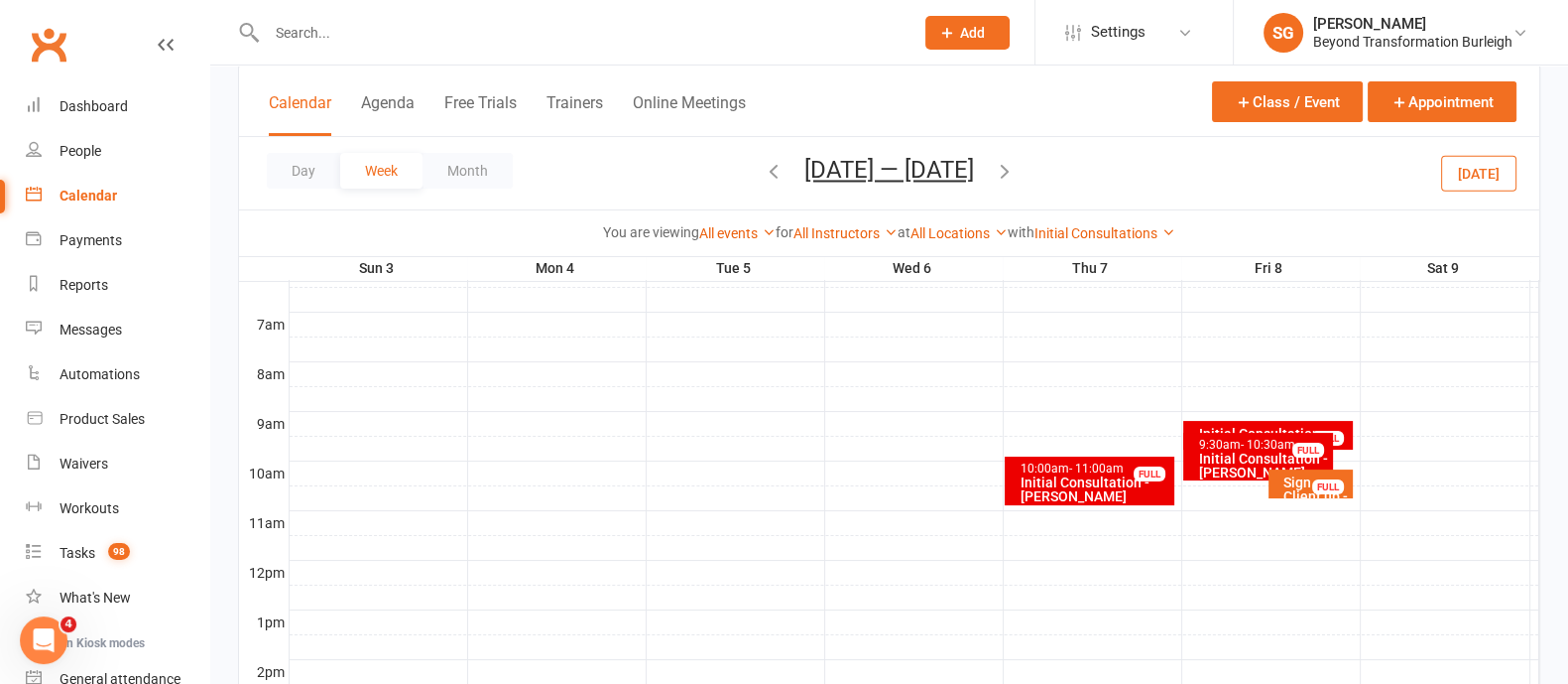
scroll to position [123, 0]
